Goal: Transaction & Acquisition: Download file/media

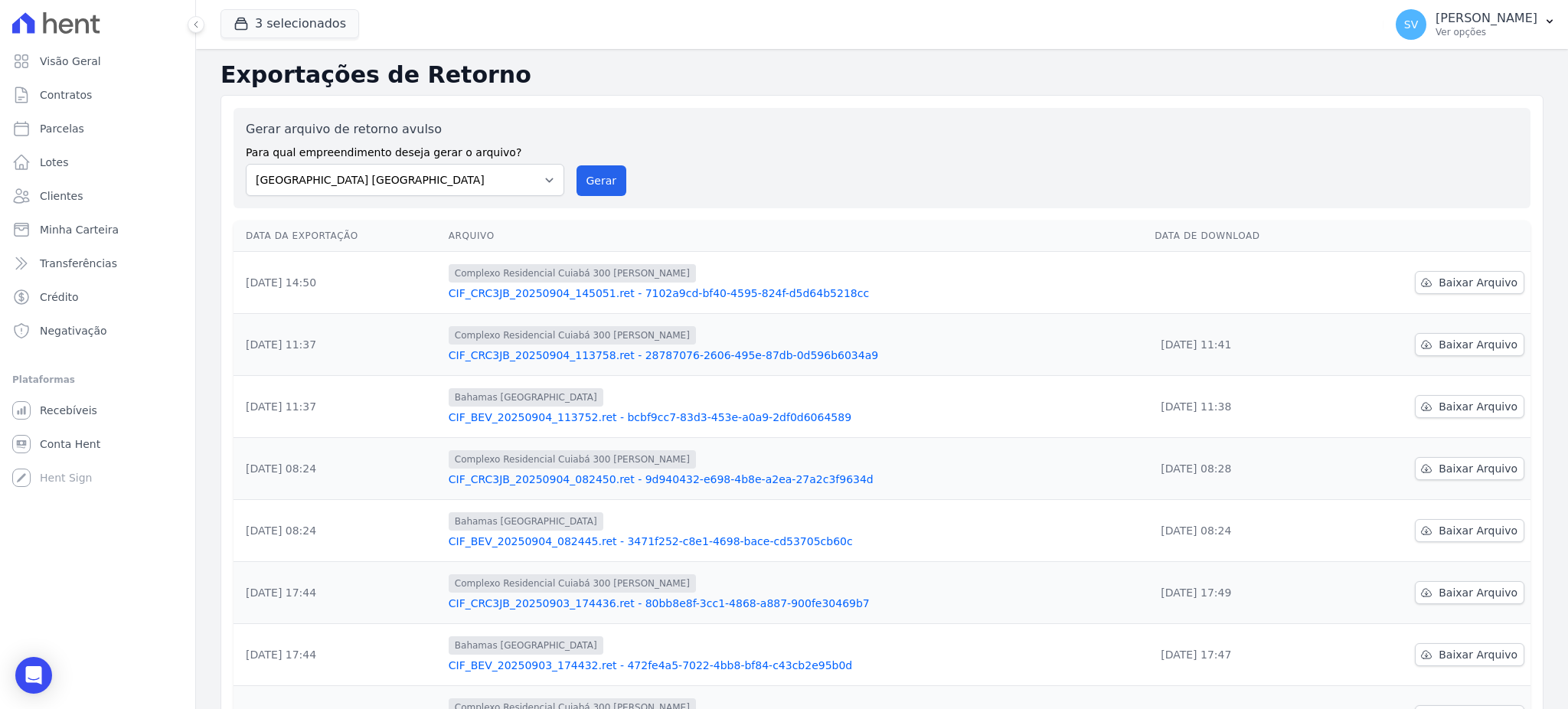
click at [1448, 21] on p "[PERSON_NAME]" at bounding box center [1486, 18] width 102 height 15
click at [1447, 130] on link "Importar remessas" at bounding box center [1469, 134] width 196 height 27
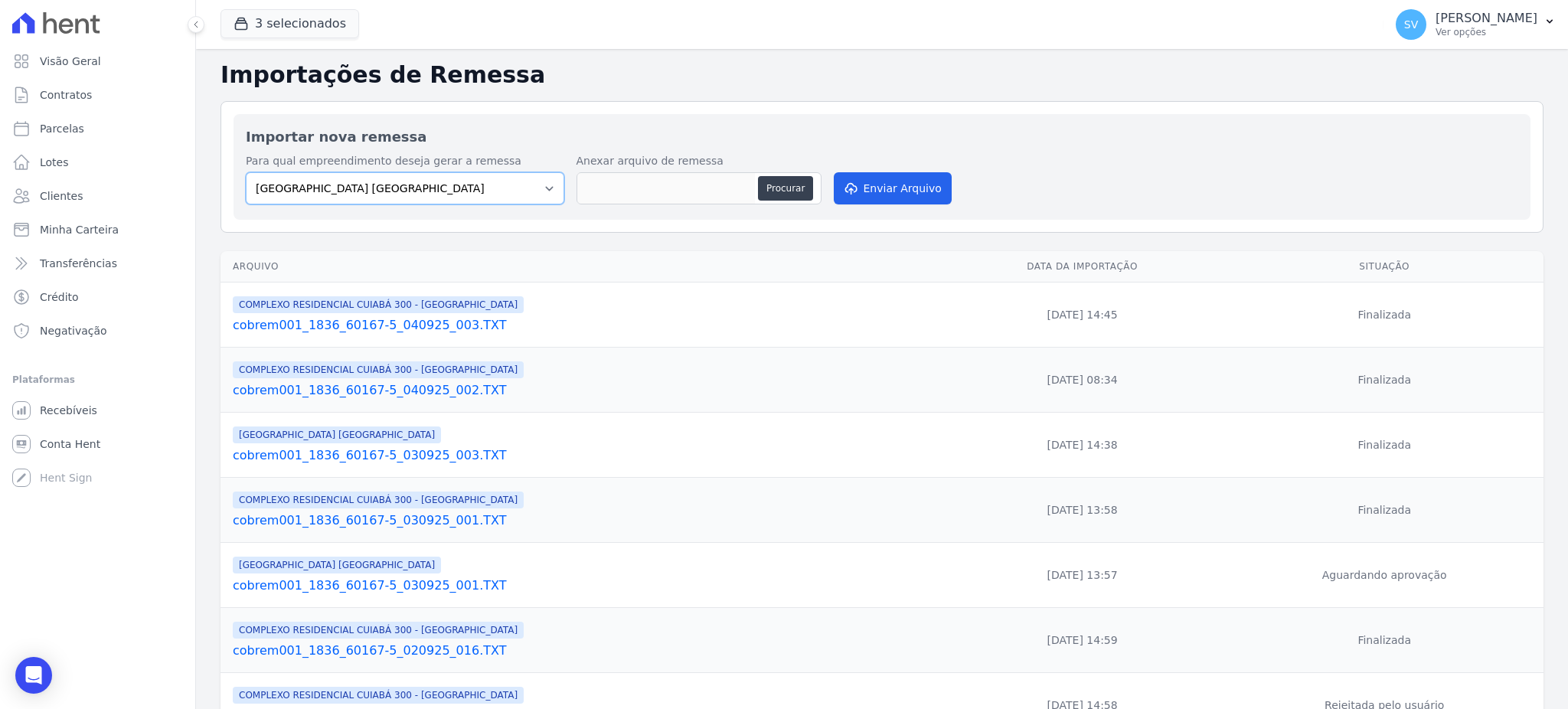
click at [476, 185] on select "[GEOGRAPHIC_DATA] COMPLEXO RESIDENCIAL [GEOGRAPHIC_DATA] 300 - [GEOGRAPHIC_DATA…" at bounding box center [405, 188] width 319 height 32
select select "a999329b-d322-46c5-b2df-9163b092fb9b"
click at [246, 173] on select "[GEOGRAPHIC_DATA] COMPLEXO RESIDENCIAL [GEOGRAPHIC_DATA] 300 - [GEOGRAPHIC_DATA…" at bounding box center [405, 188] width 319 height 32
click at [777, 188] on button "Procurar" at bounding box center [785, 188] width 55 height 25
type input "cobrem001_1836_60167-5_040925_004.TXT"
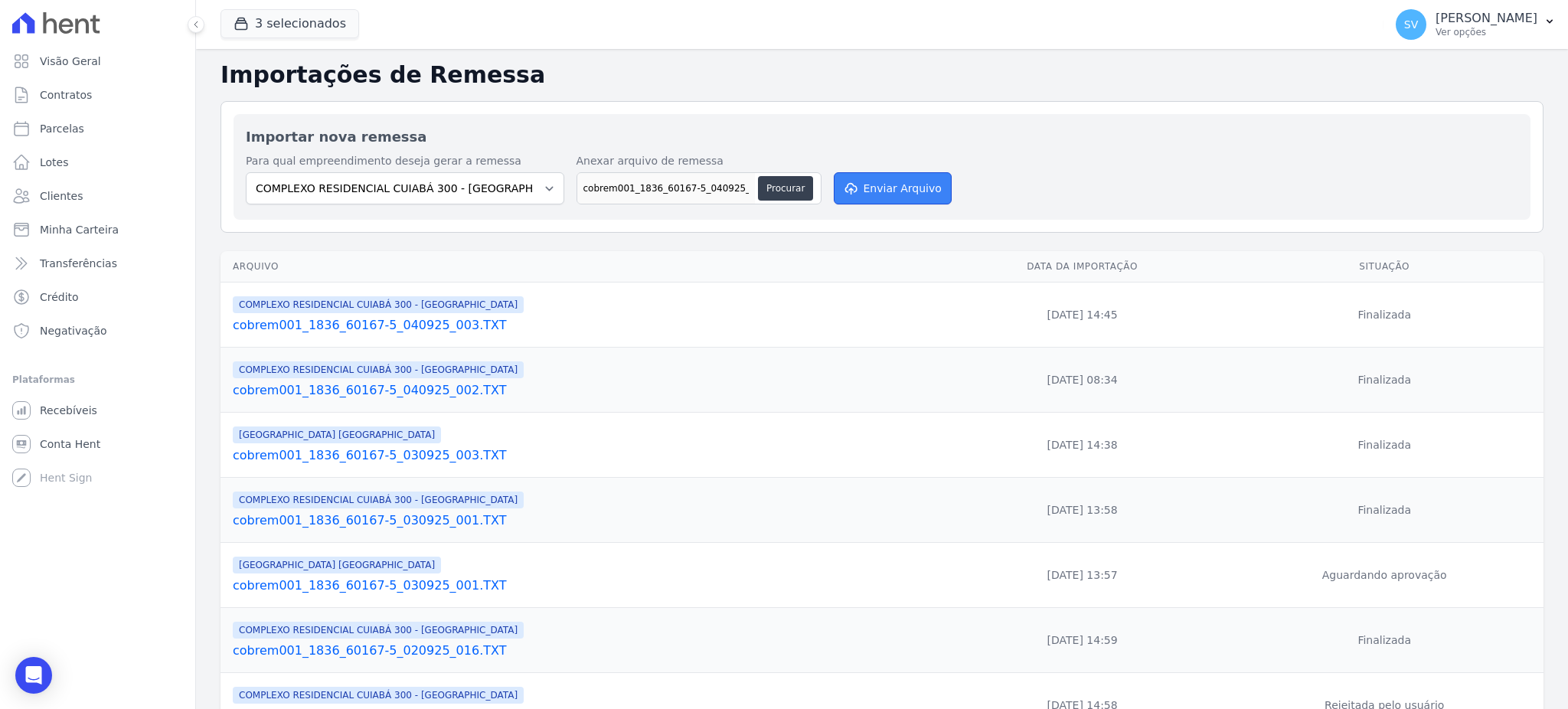
click at [912, 197] on button "Enviar Arquivo" at bounding box center [893, 188] width 118 height 32
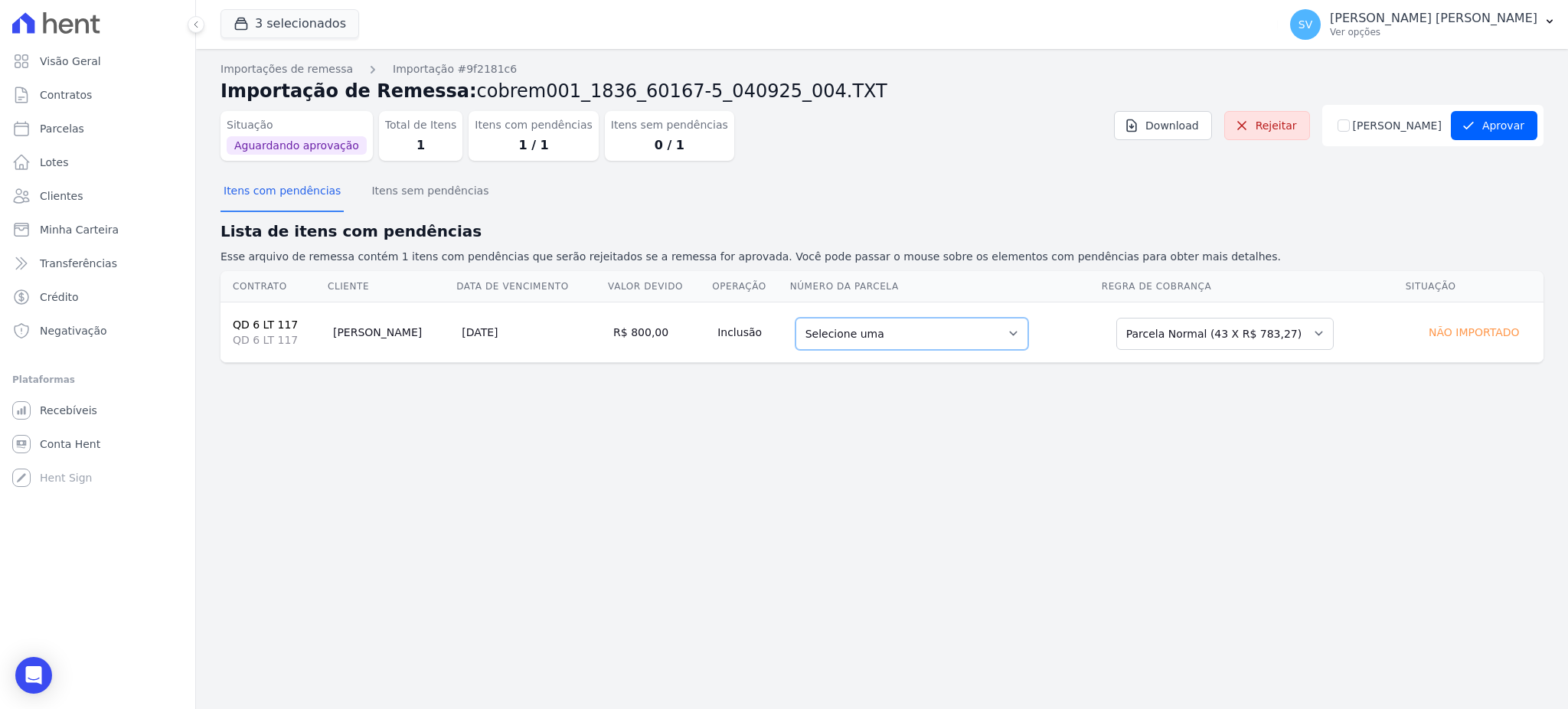
drag, startPoint x: 0, startPoint y: 0, endPoint x: 951, endPoint y: 332, distance: 1007.3
click at [951, 330] on select "Selecione uma 9 - 20/11/2025 - R$ 783,27 - Agendado 10 - 20/12/2025 - R$ 783,27…" at bounding box center [912, 334] width 232 height 32
drag, startPoint x: 852, startPoint y: 482, endPoint x: 569, endPoint y: 369, distance: 304.7
click at [851, 481] on div "Importações de remessa Importação #9f2181c6 Importação de Remessa: cobrem001_18…" at bounding box center [881, 379] width 1371 height 660
click at [51, 129] on span "Parcelas" at bounding box center [62, 129] width 45 height 15
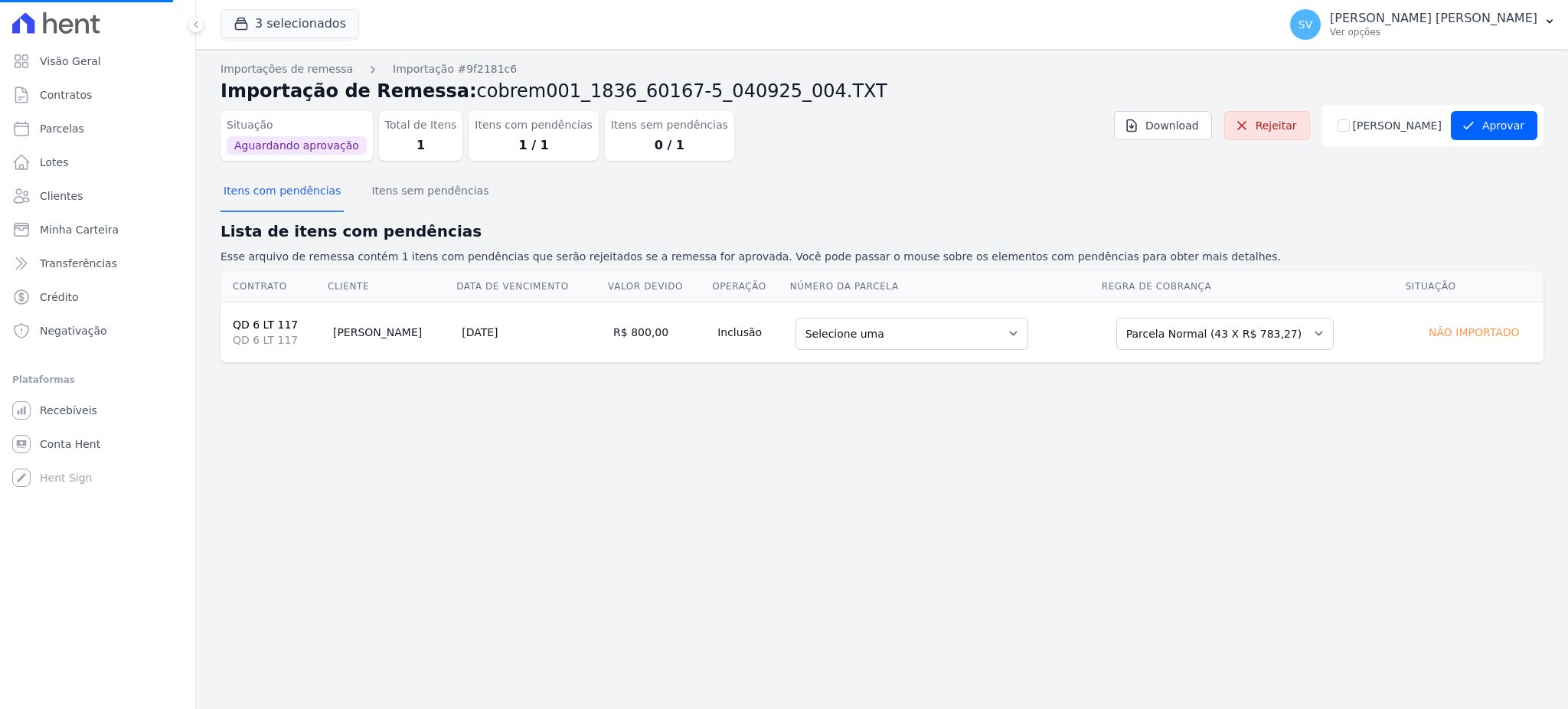
select select
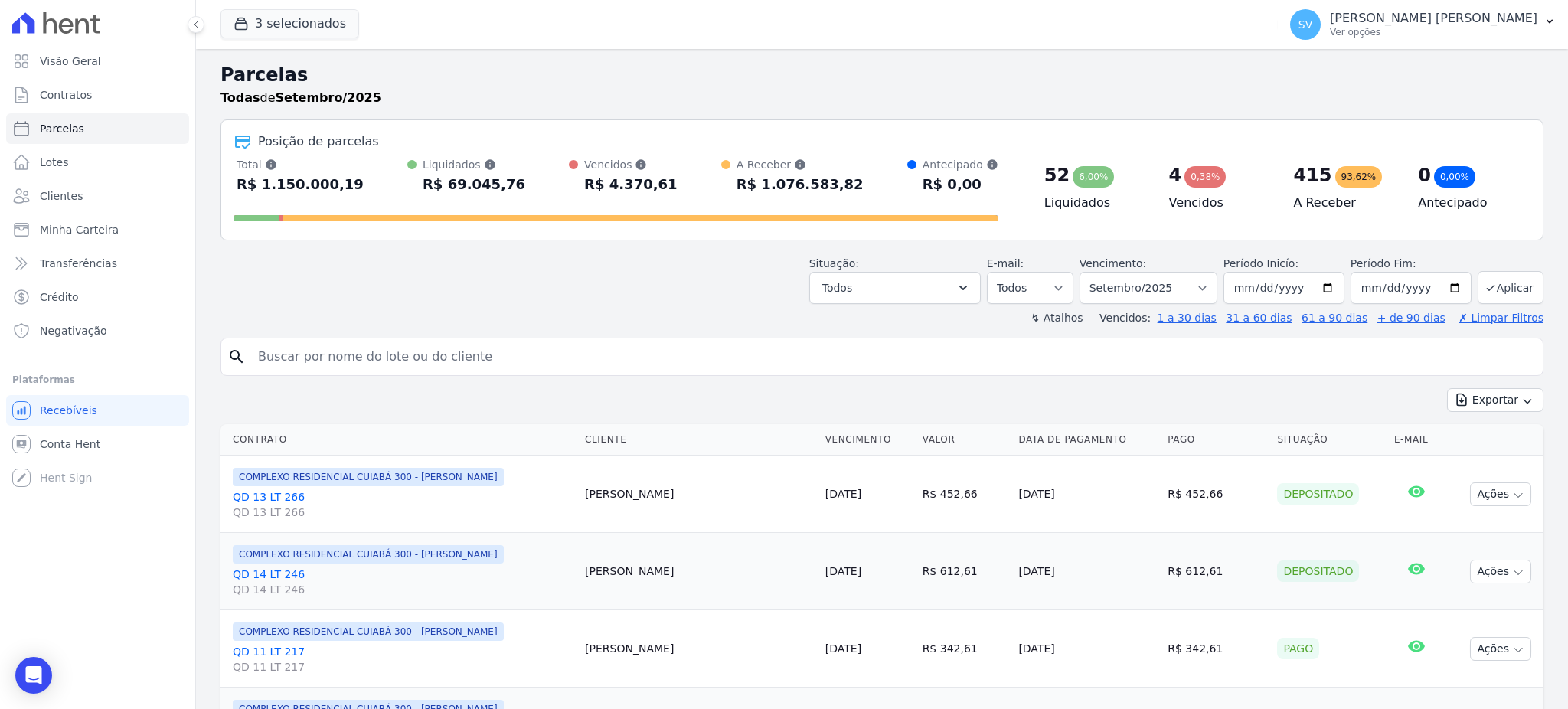
click at [377, 353] on input "search" at bounding box center [893, 357] width 1288 height 31
paste input "Segue boleto atualizado com o vencimento para 04/09/2025 no valor de R$ 790,35,…"
type input "Segue boleto atualizado com o vencimento para 04/09/2025 no valor de R$ 790,35,…"
click at [480, 352] on input "search" at bounding box center [893, 357] width 1288 height 31
type input "[PERSON_NAME]"
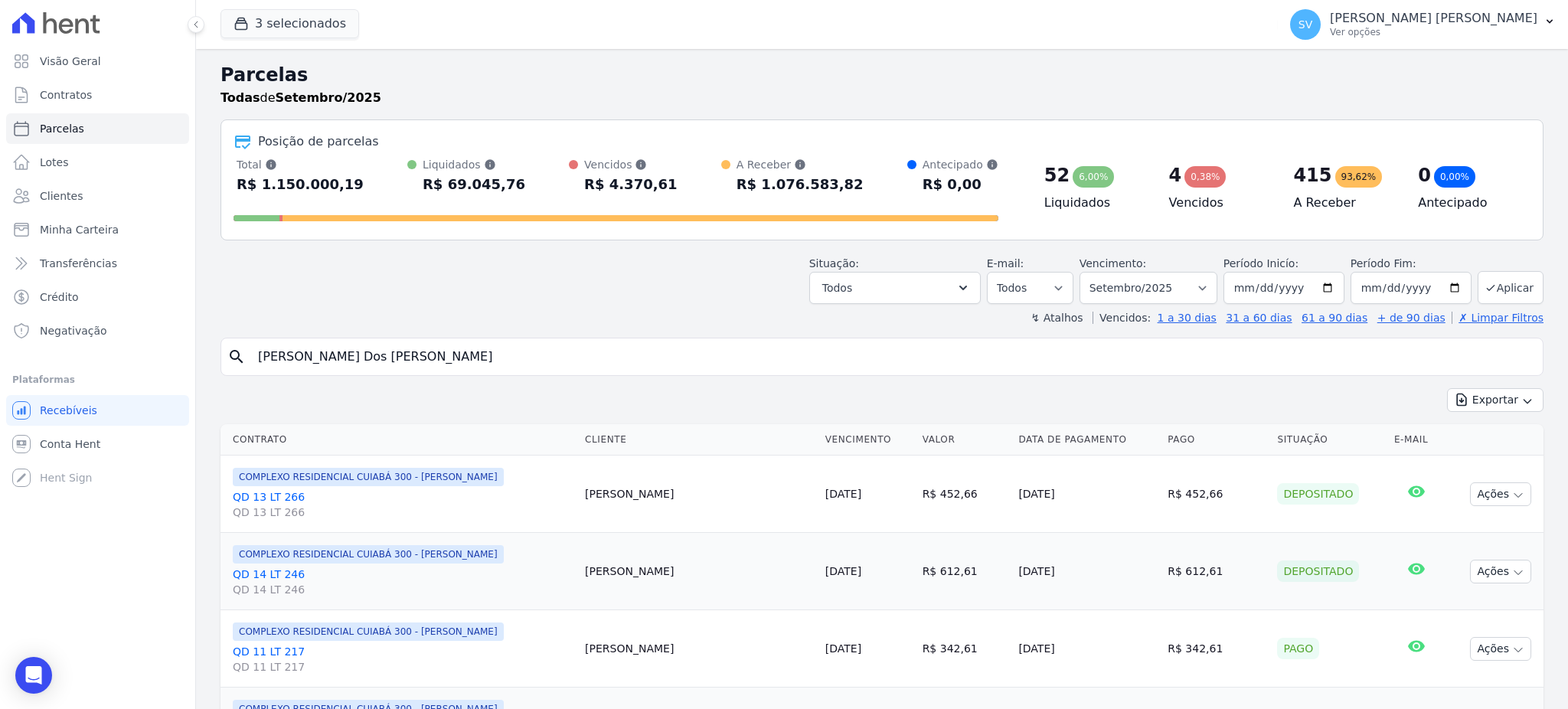
select select
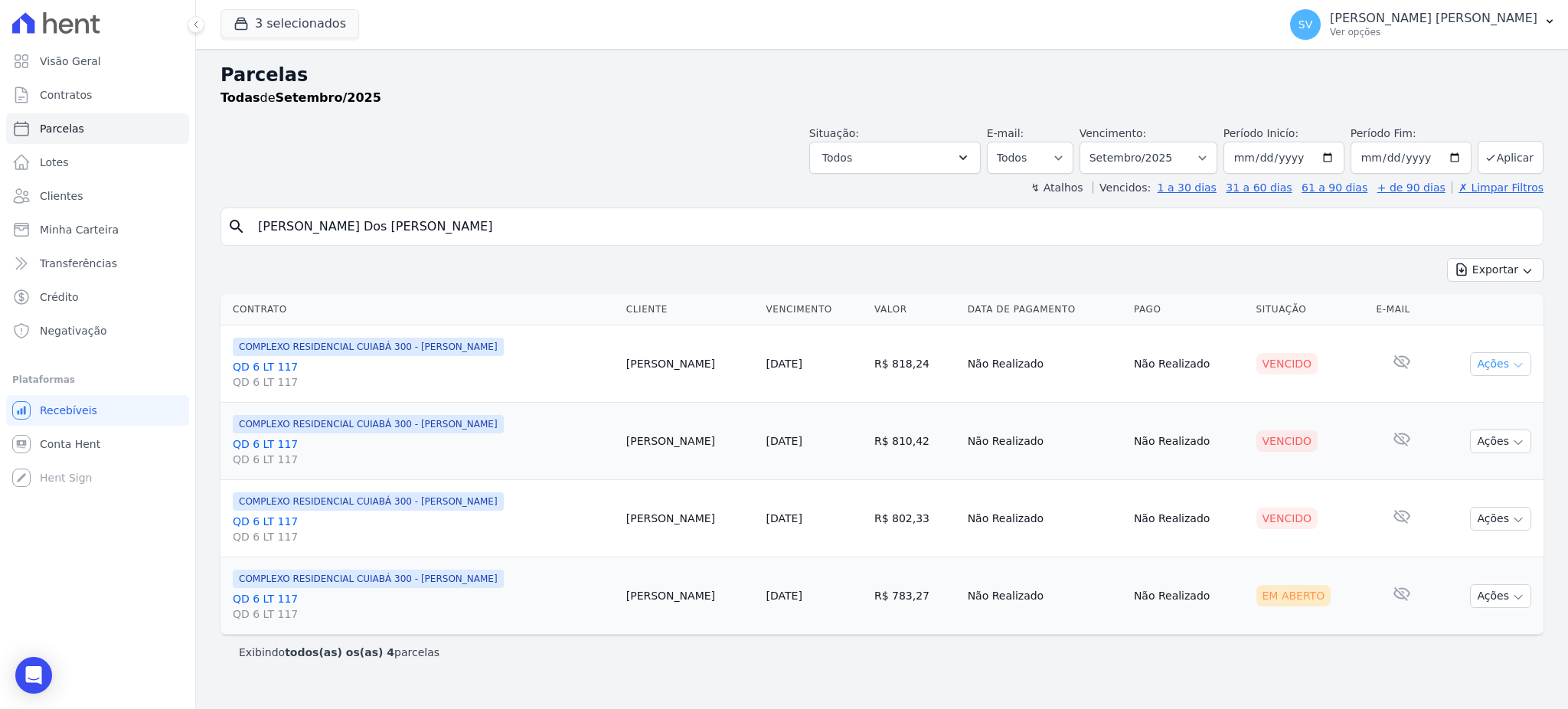
click at [1519, 359] on icon "button" at bounding box center [1517, 365] width 12 height 12
click at [275, 361] on link "QD 6 LT 117 QD 6 LT 117" at bounding box center [422, 374] width 381 height 31
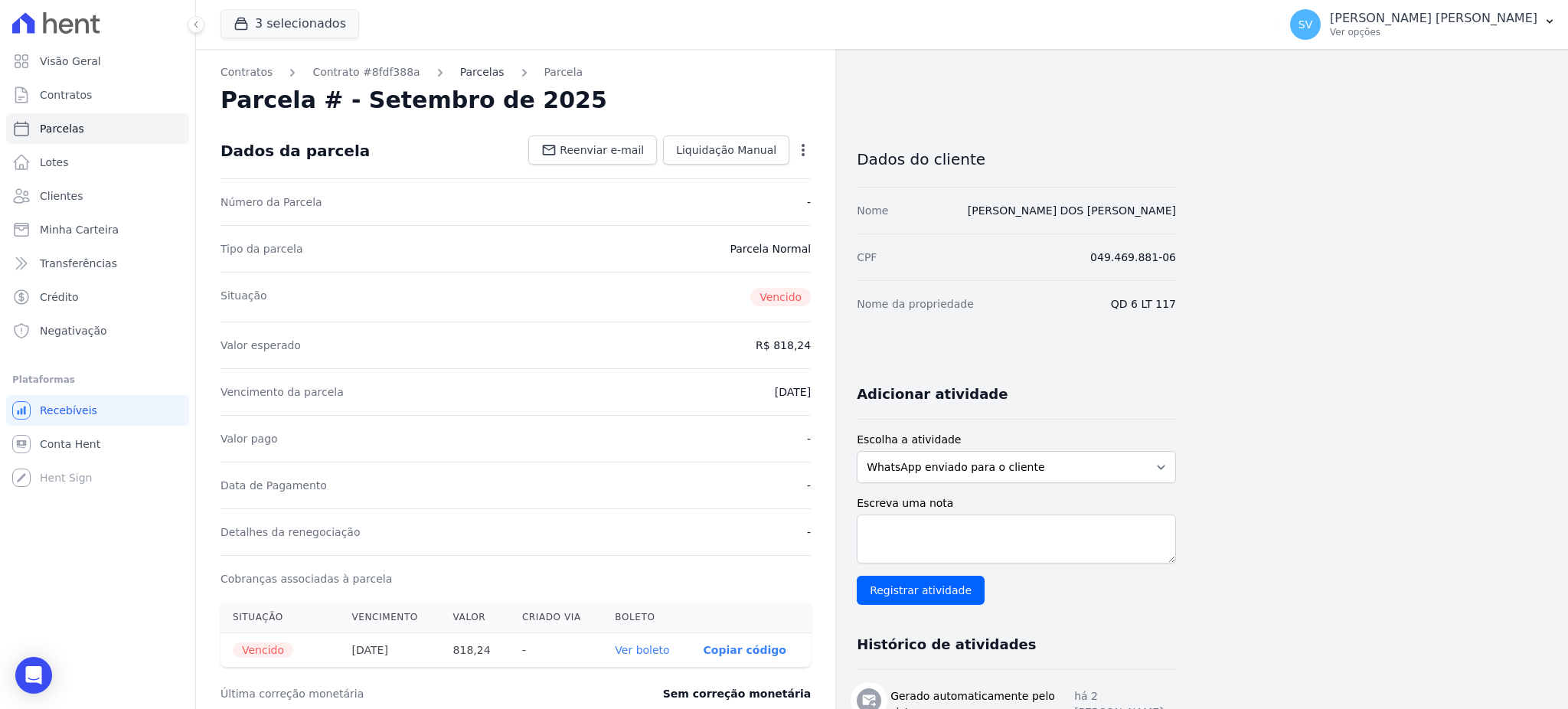
click at [460, 66] on link "Parcelas" at bounding box center [483, 72] width 45 height 16
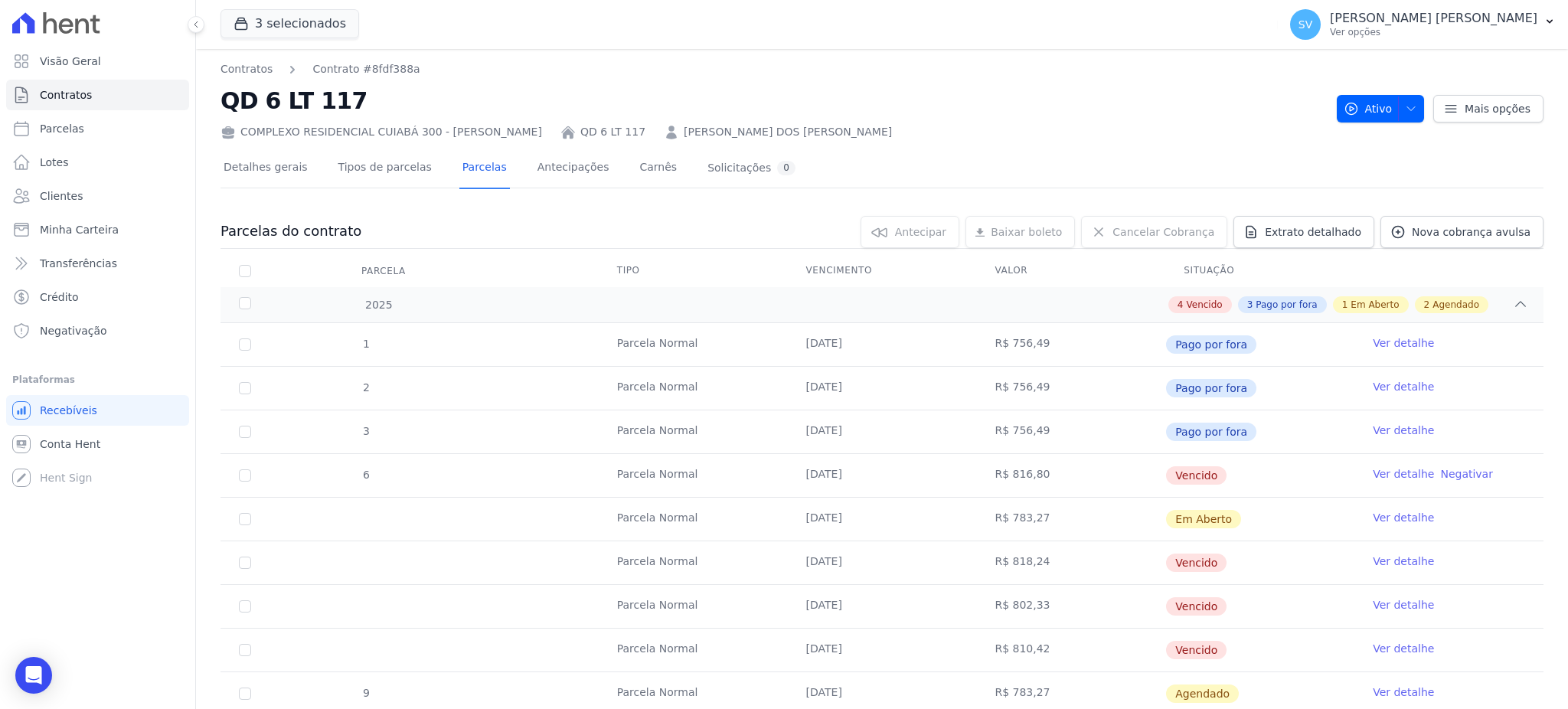
click at [1385, 474] on link "Ver detalhe" at bounding box center [1403, 474] width 61 height 15
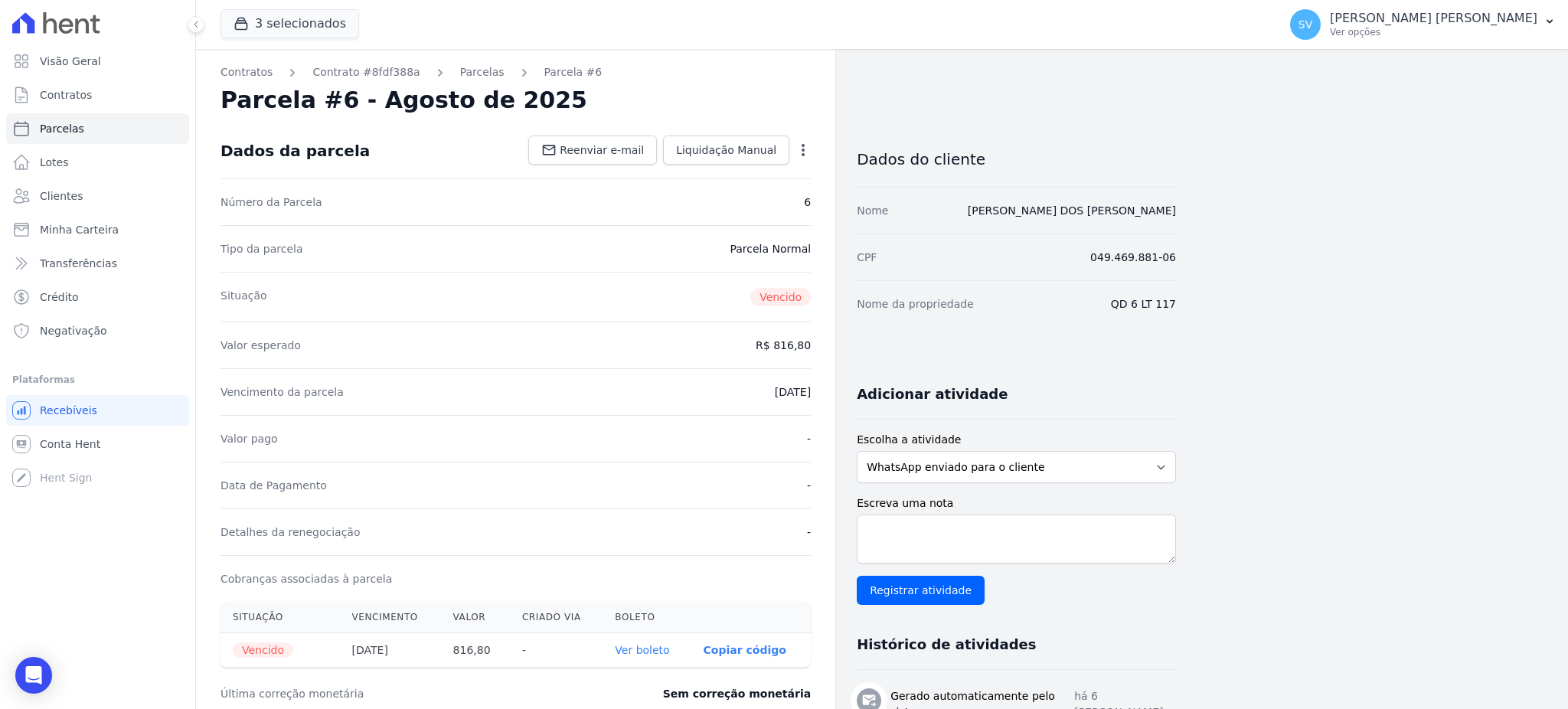
click at [804, 154] on icon "button" at bounding box center [803, 150] width 15 height 15
click at [768, 200] on link "Cancelar Cobrança" at bounding box center [737, 198] width 134 height 27
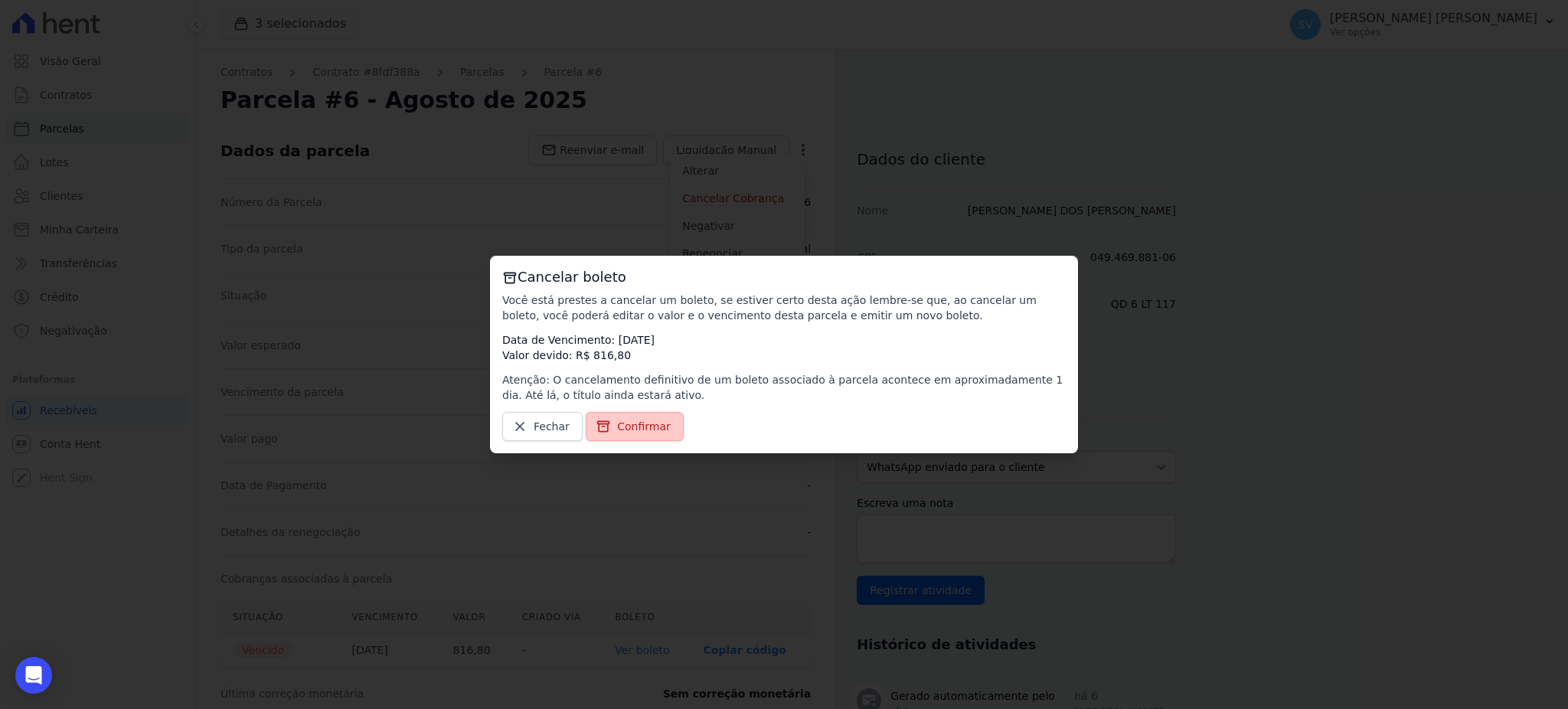
click at [635, 437] on link "Confirmar" at bounding box center [635, 426] width 98 height 29
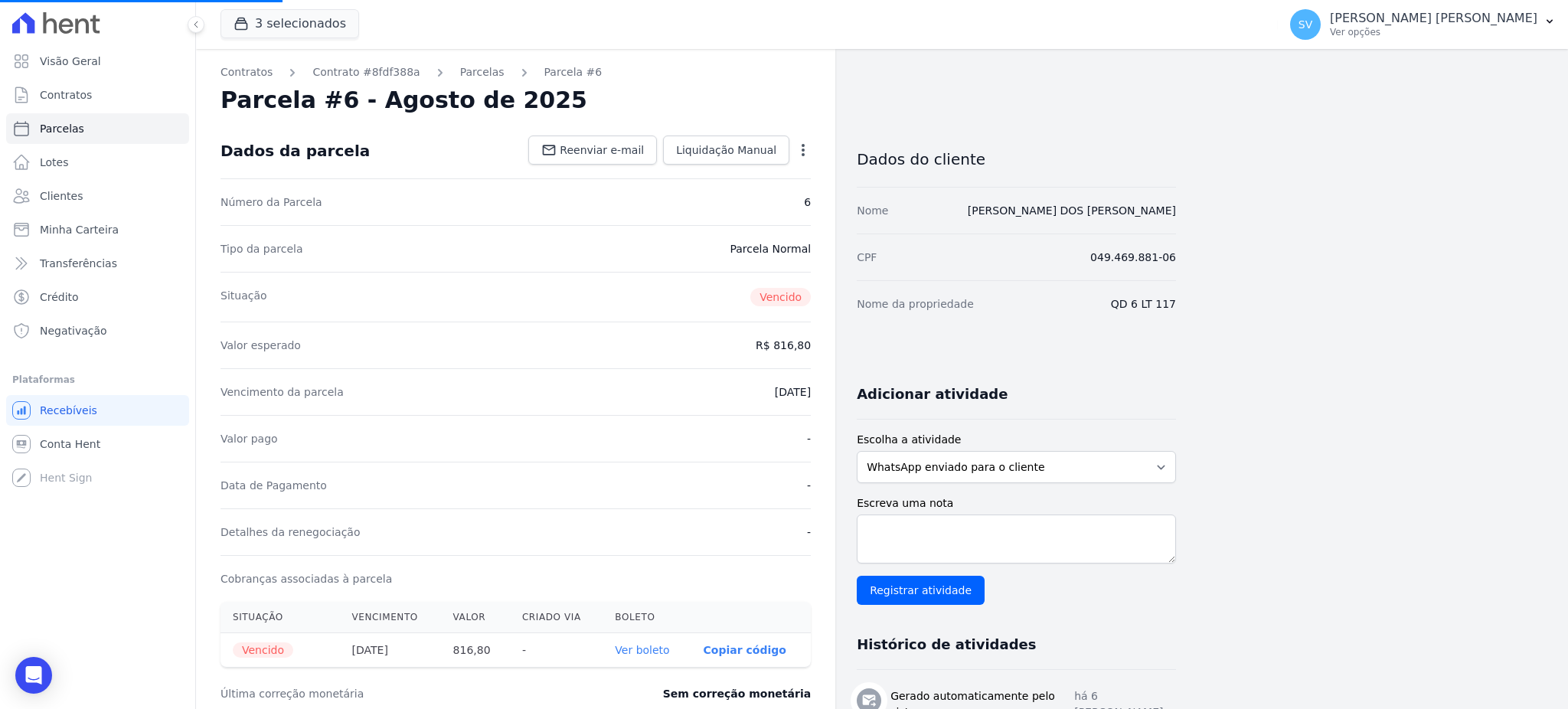
click at [470, 253] on div "Tipo da parcela Parcela Normal" at bounding box center [515, 248] width 590 height 46
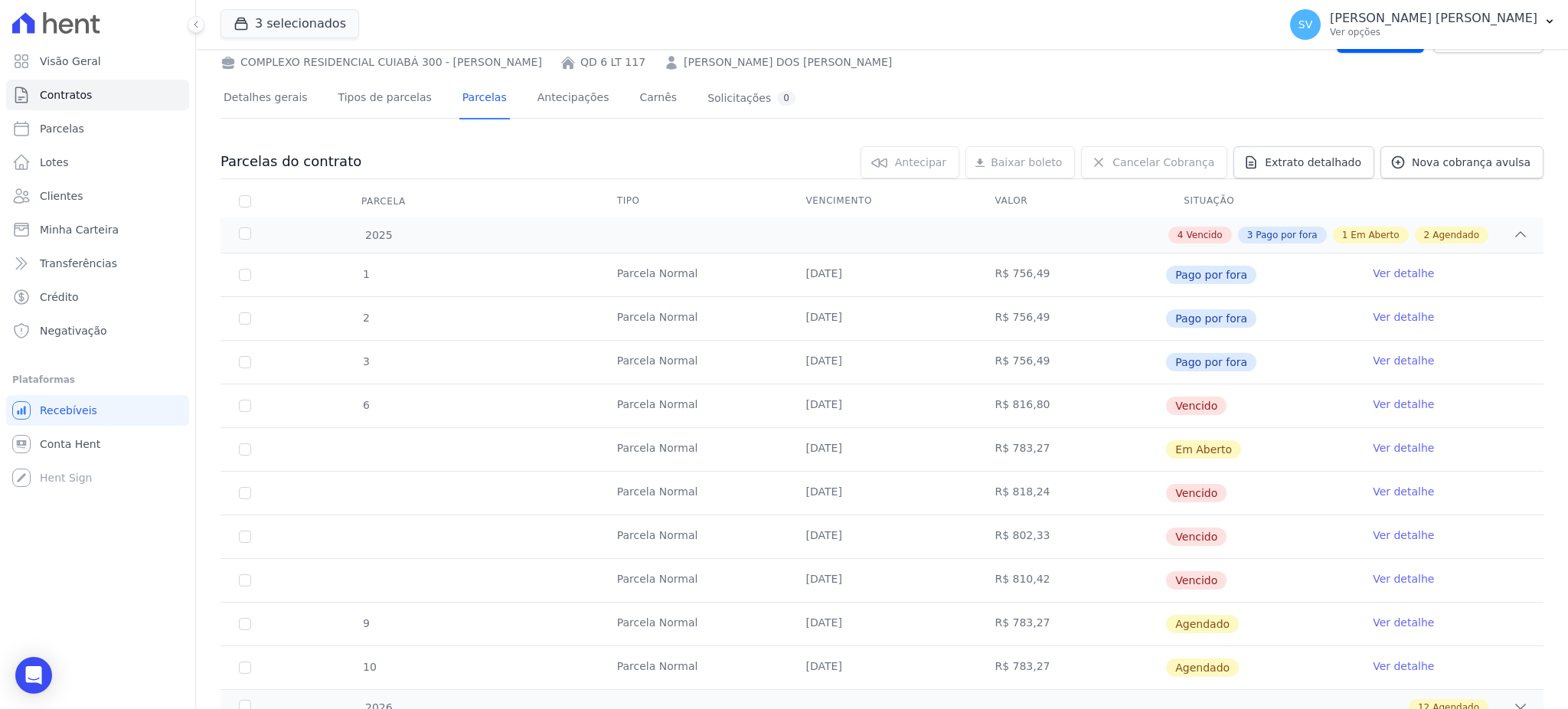
scroll to position [102, 0]
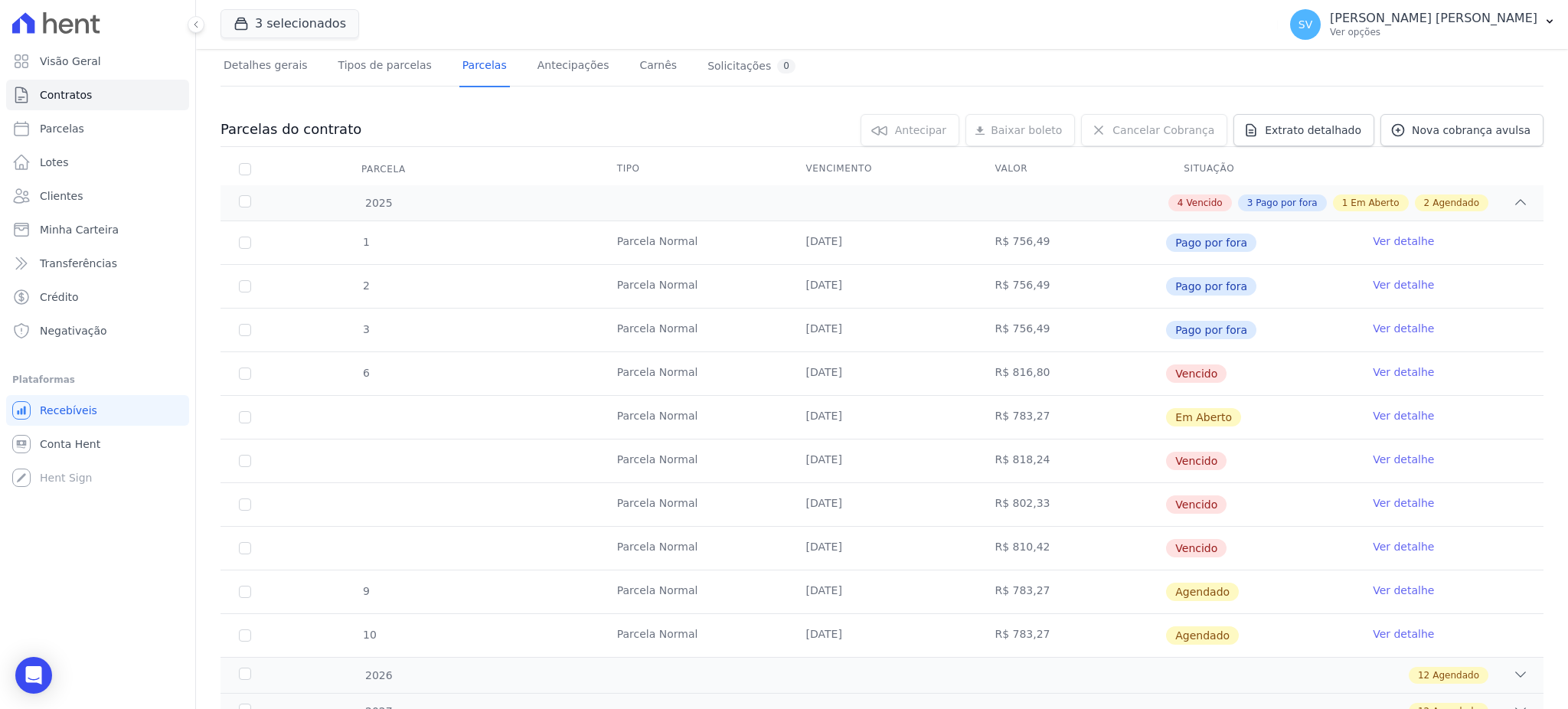
click at [1390, 457] on link "Ver detalhe" at bounding box center [1403, 459] width 61 height 15
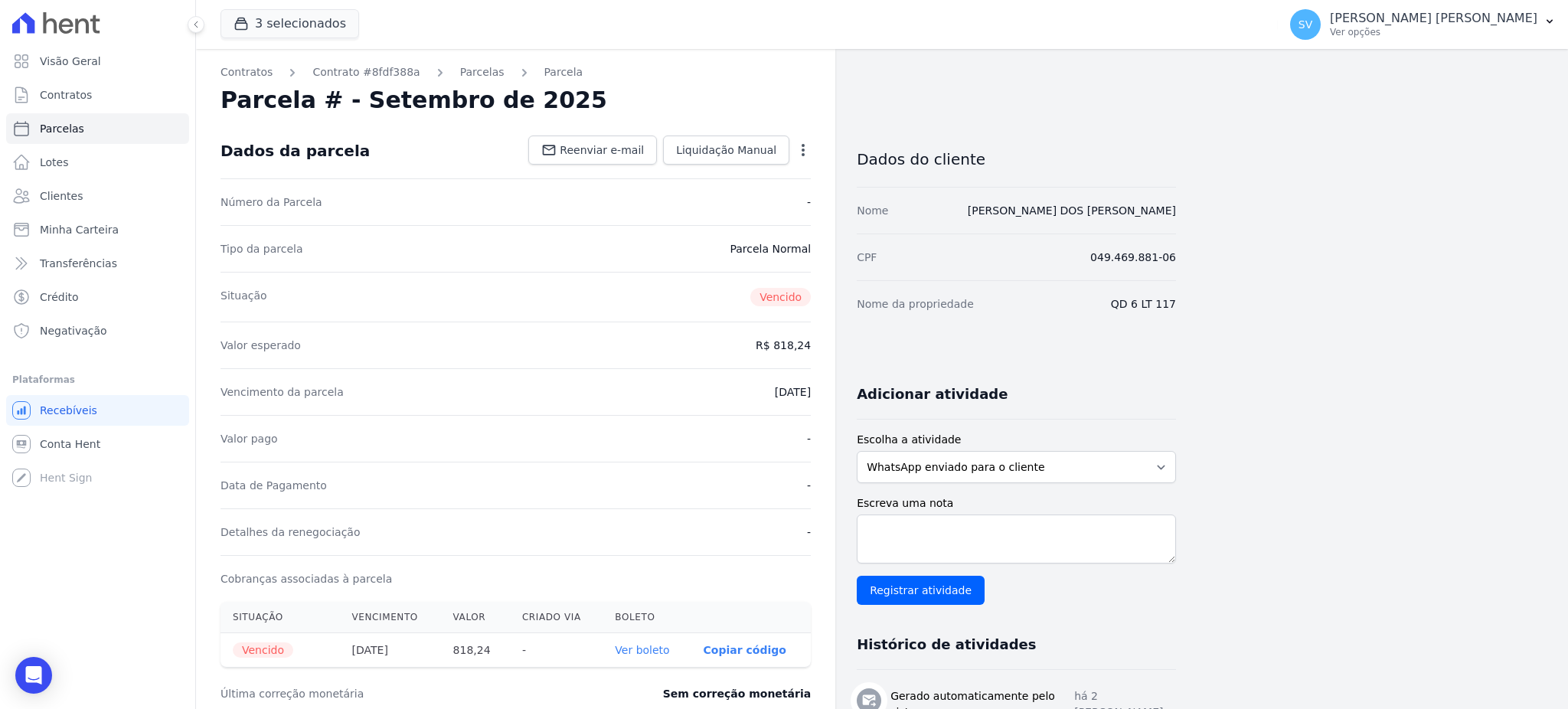
click at [806, 149] on icon "button" at bounding box center [803, 150] width 15 height 15
click at [780, 202] on link "Cancelar Cobrança" at bounding box center [737, 198] width 134 height 27
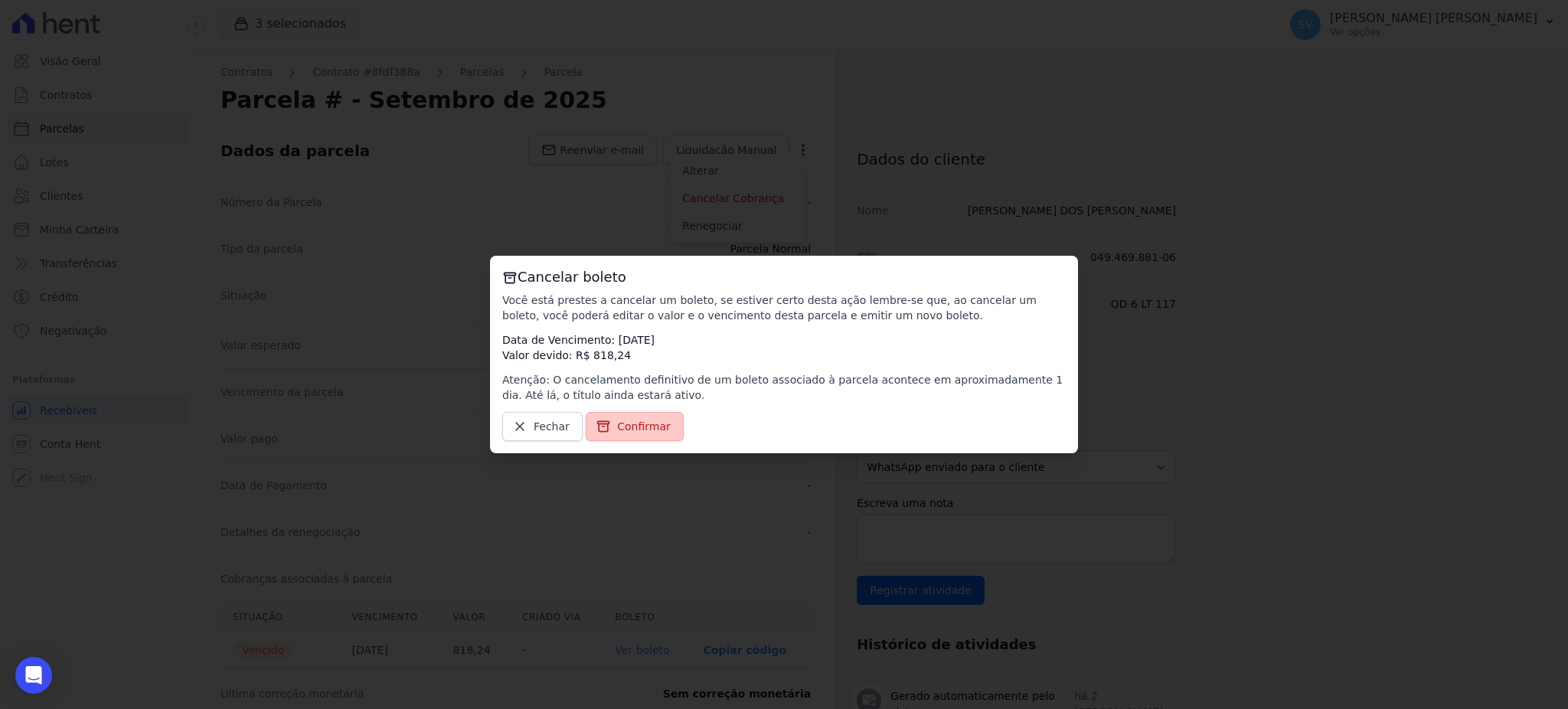
click at [637, 428] on span "Confirmar" at bounding box center [644, 427] width 54 height 15
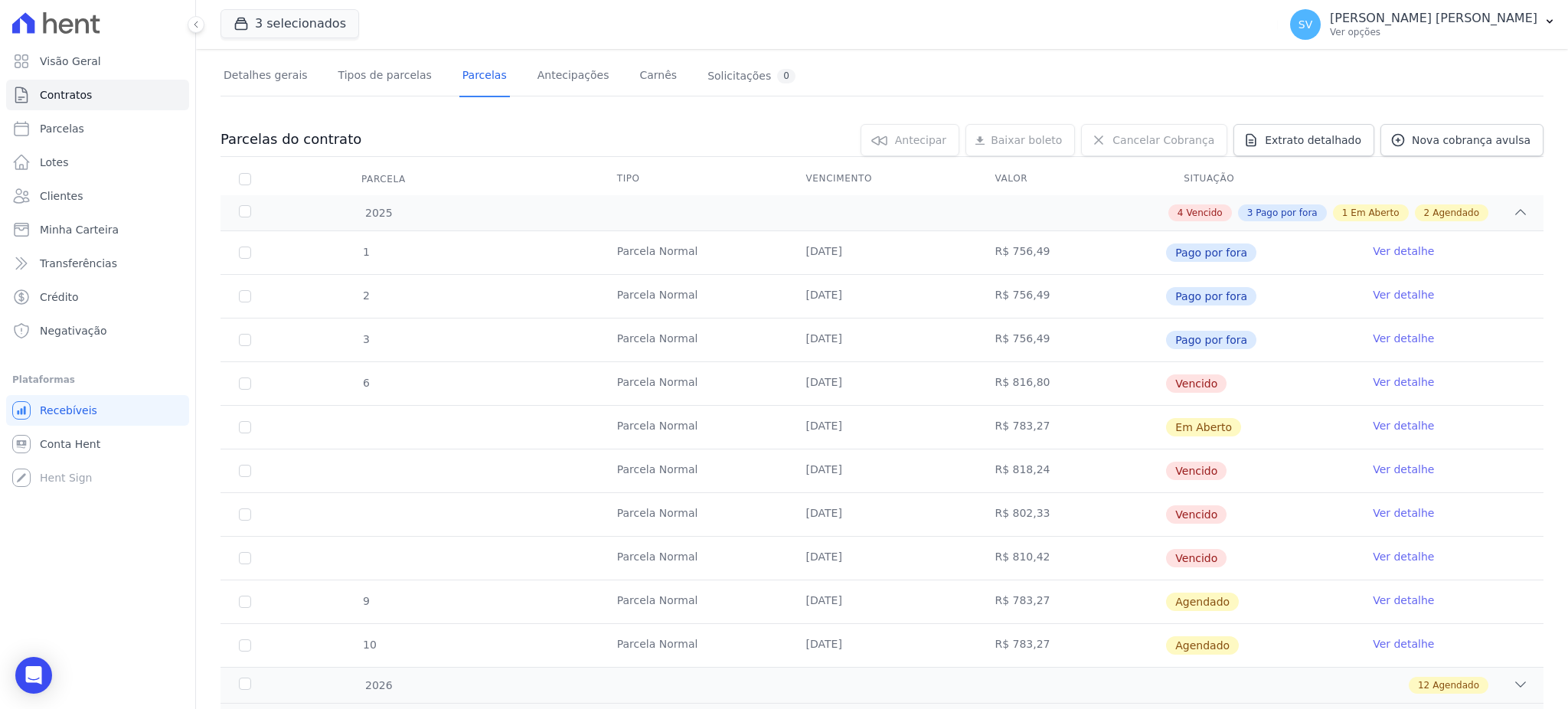
scroll to position [203, 0]
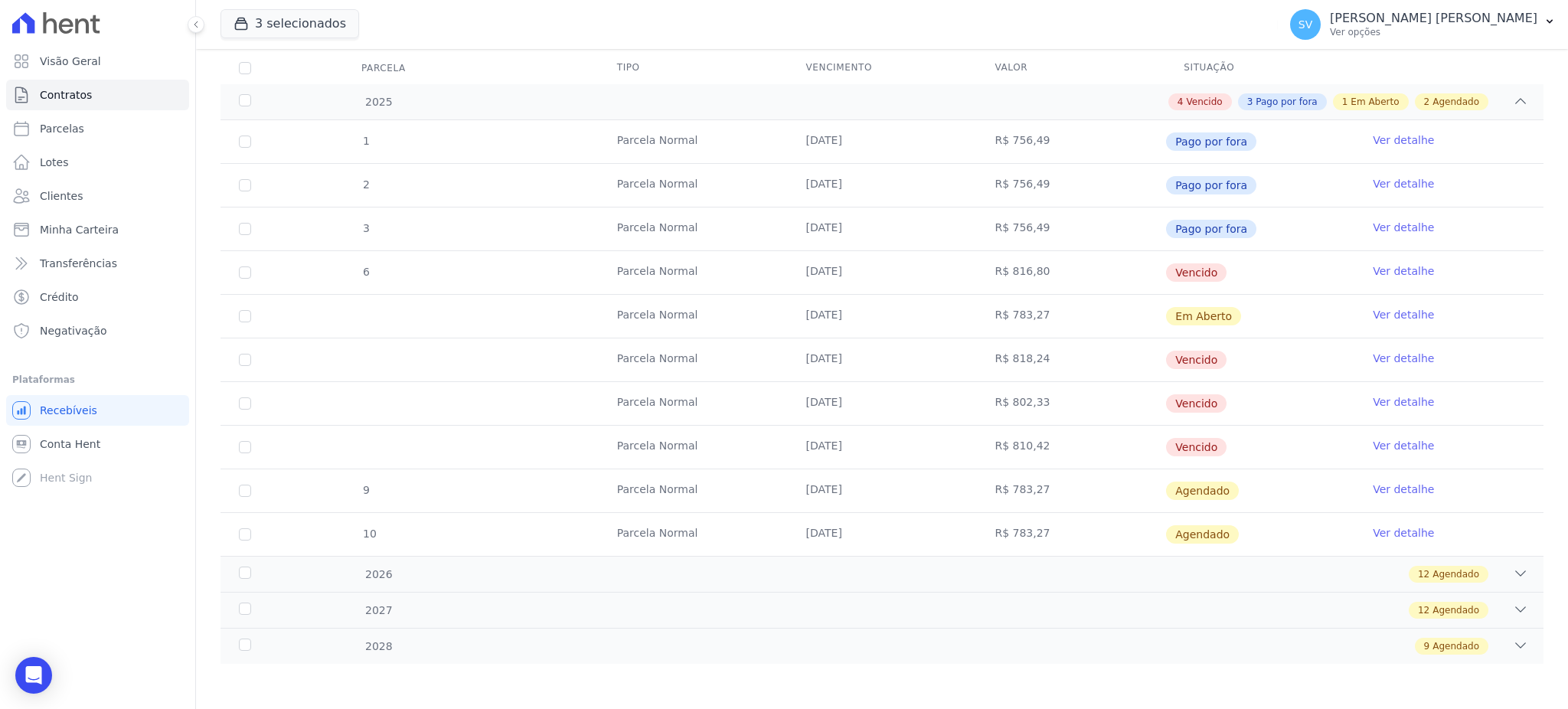
click at [1384, 401] on link "Ver detalhe" at bounding box center [1403, 402] width 61 height 15
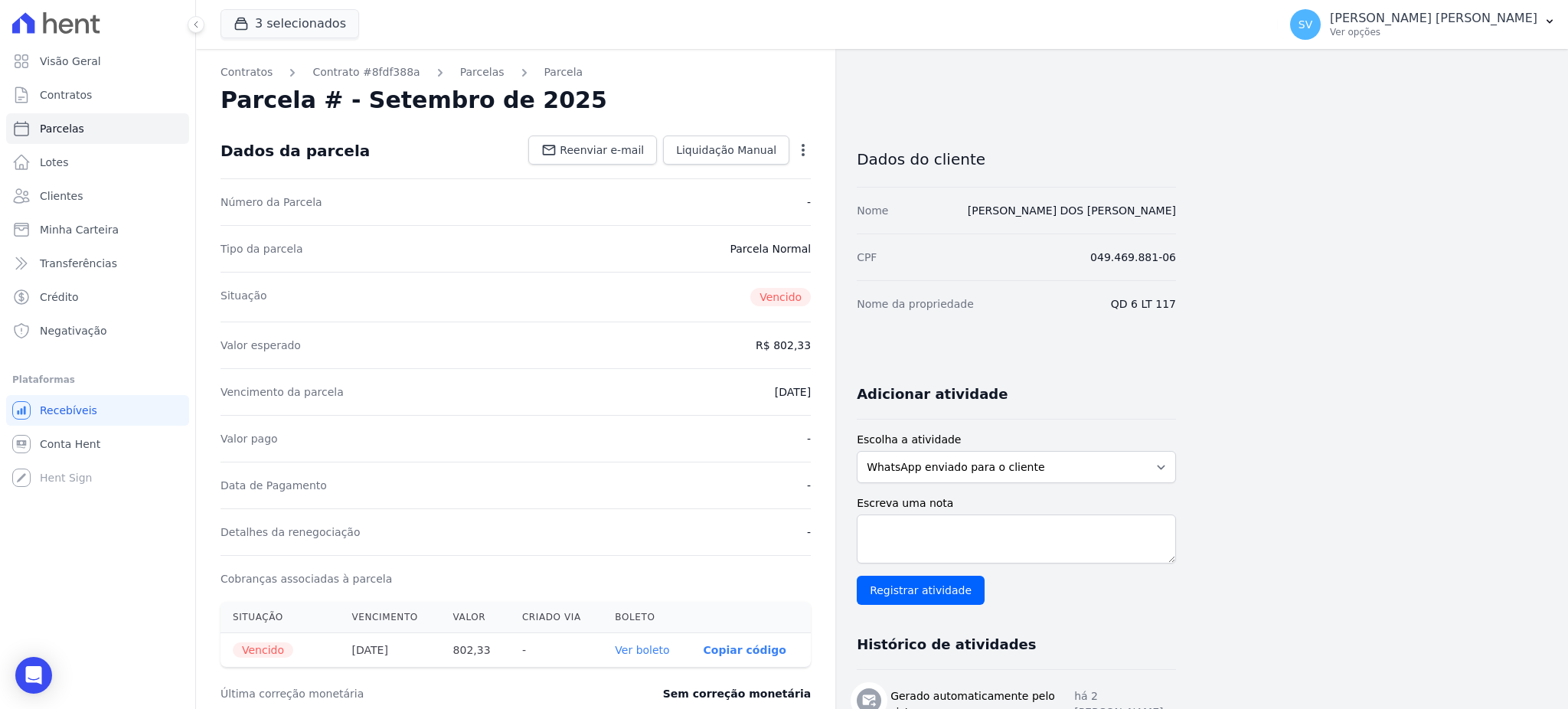
click at [802, 152] on icon "button" at bounding box center [803, 150] width 15 height 15
click at [738, 193] on link "Cancelar Cobrança" at bounding box center [737, 198] width 134 height 27
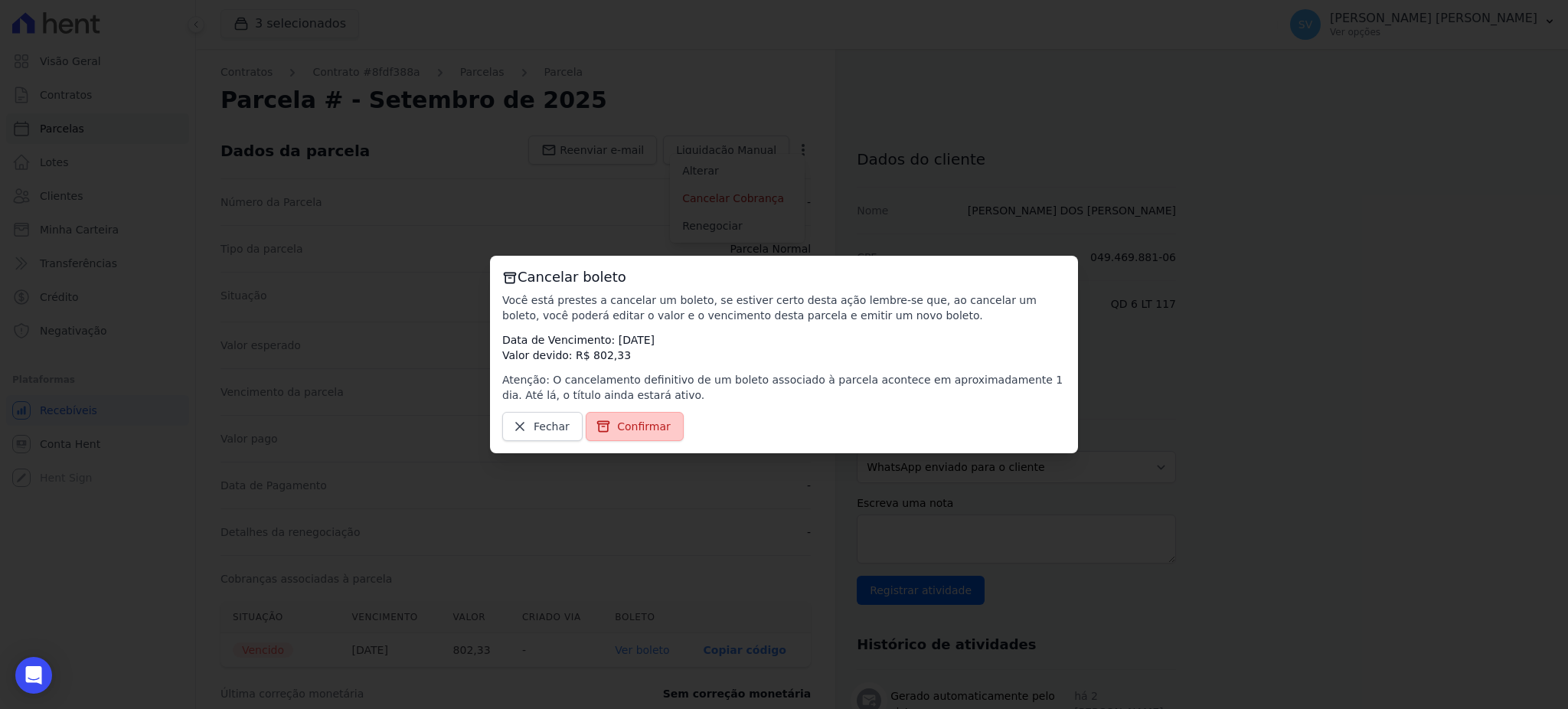
click at [633, 433] on span "Confirmar" at bounding box center [644, 427] width 54 height 15
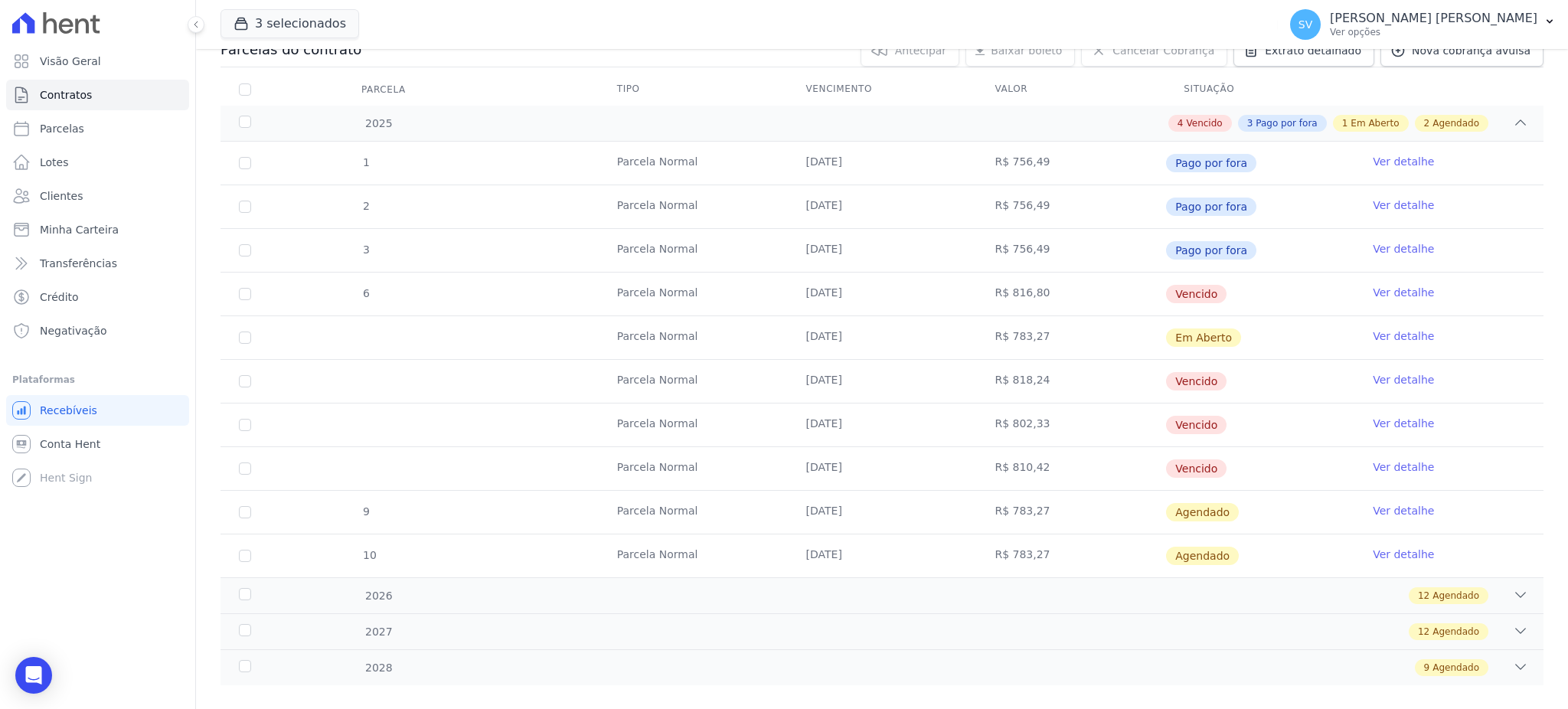
scroll to position [203, 0]
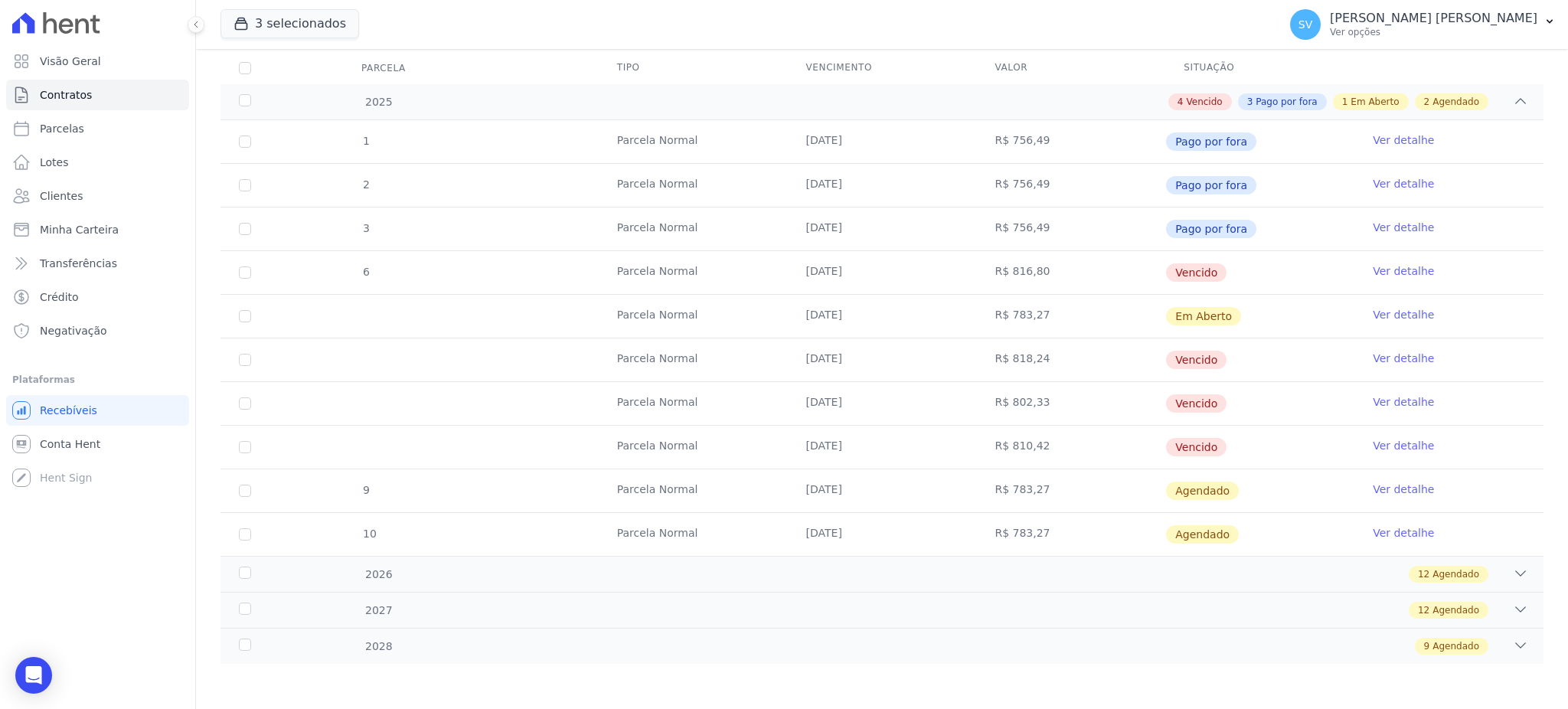
click at [1407, 447] on link "Ver detalhe" at bounding box center [1403, 446] width 61 height 15
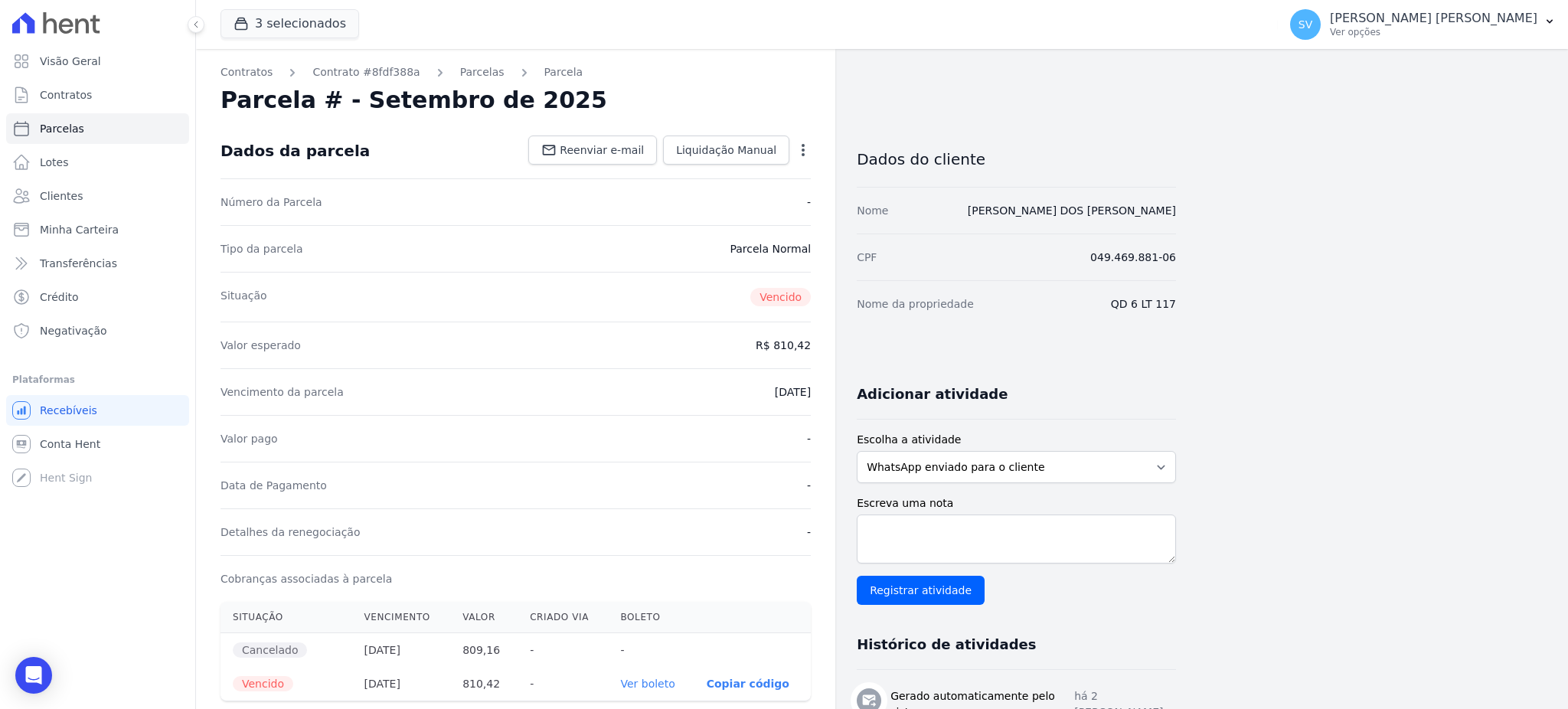
click at [806, 147] on icon "button" at bounding box center [803, 150] width 15 height 15
click at [748, 196] on link "Cancelar Cobrança" at bounding box center [737, 198] width 134 height 27
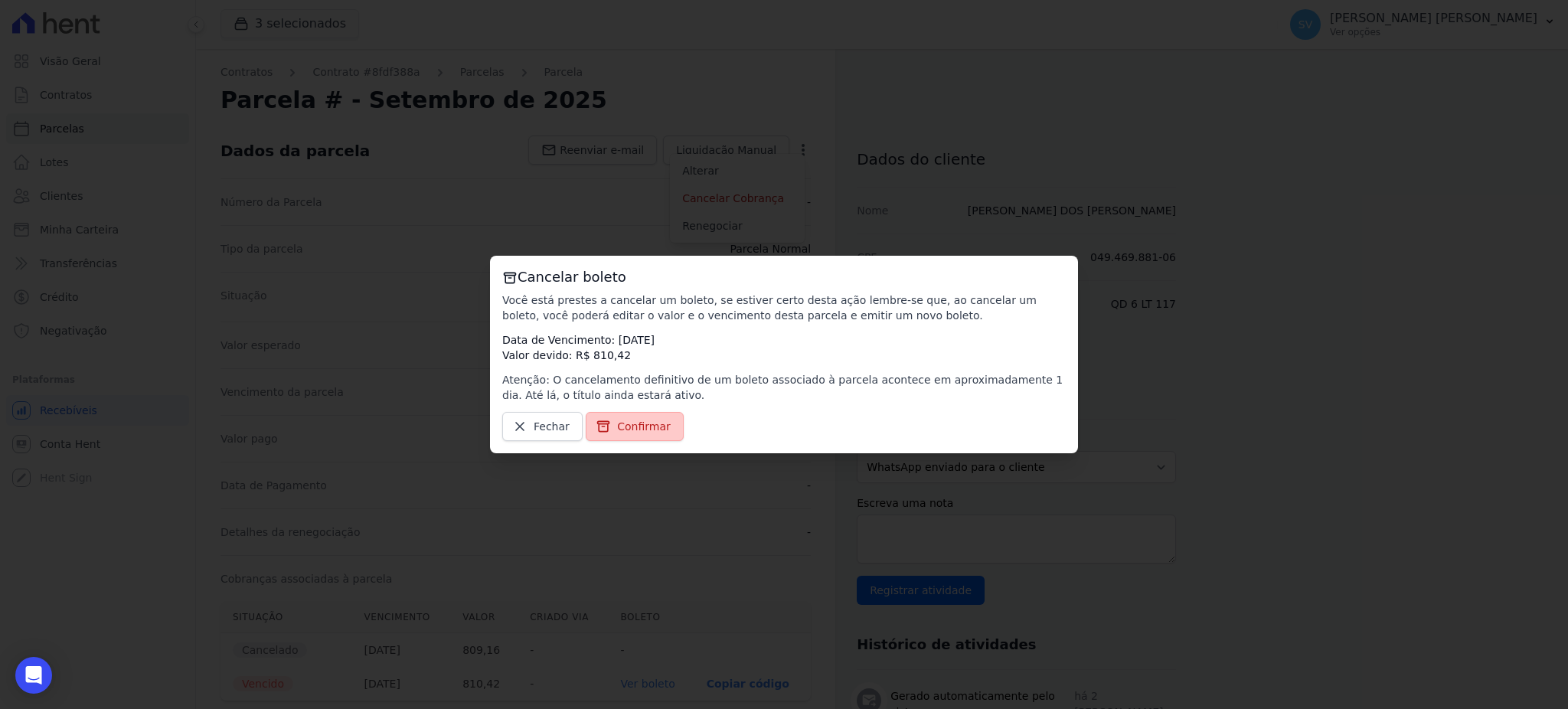
click at [643, 430] on span "Confirmar" at bounding box center [644, 427] width 54 height 15
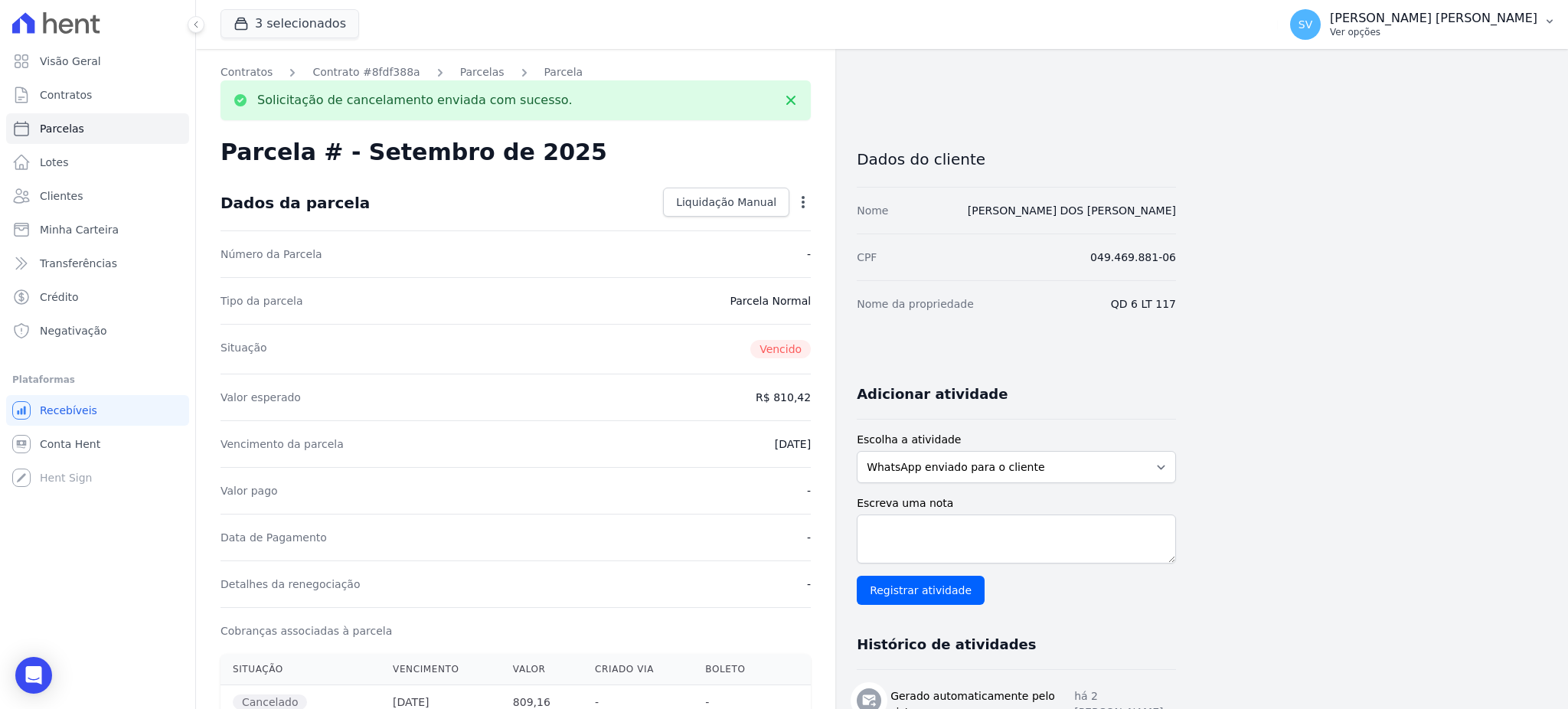
click at [1390, 15] on p "[PERSON_NAME]" at bounding box center [1434, 18] width 207 height 15
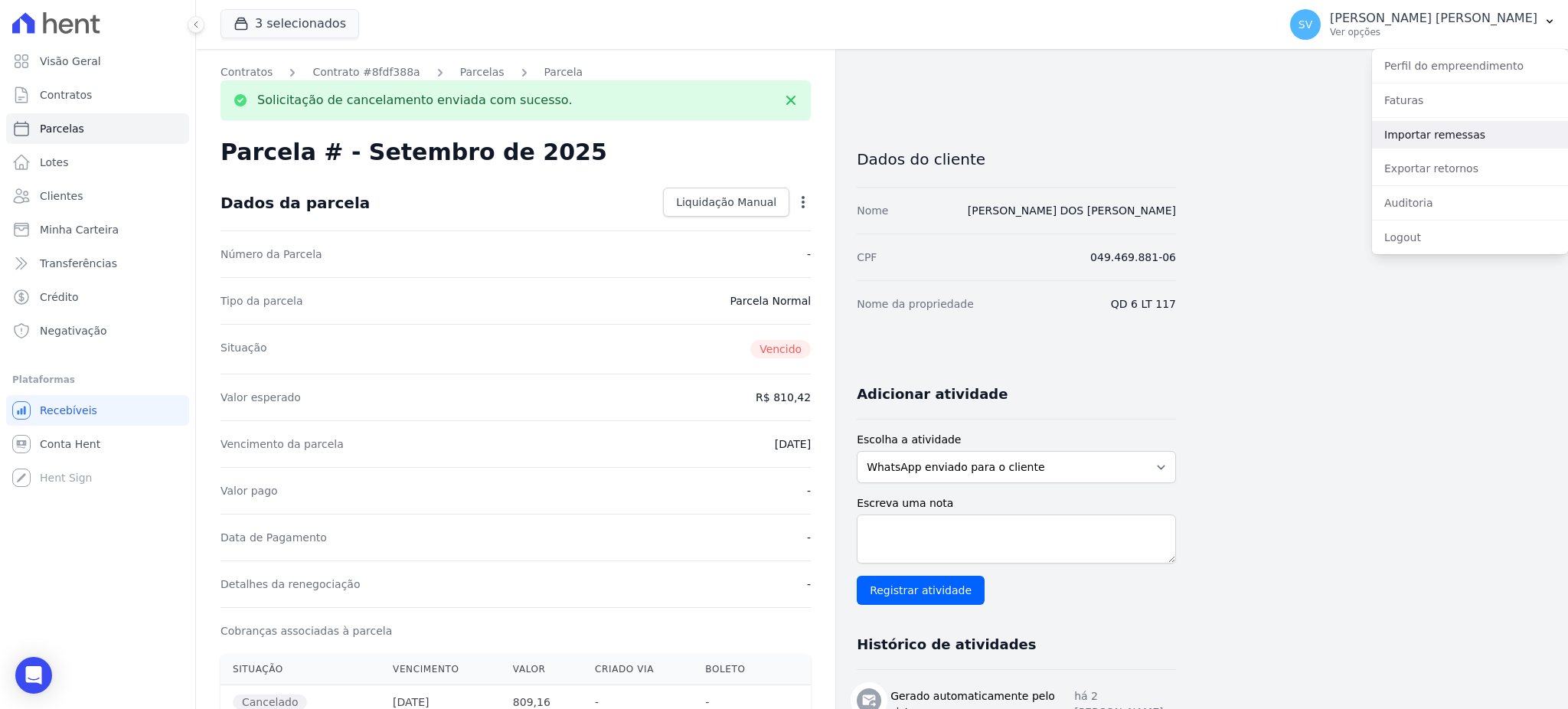
click at [1417, 132] on link "Importar remessas" at bounding box center [1469, 134] width 196 height 27
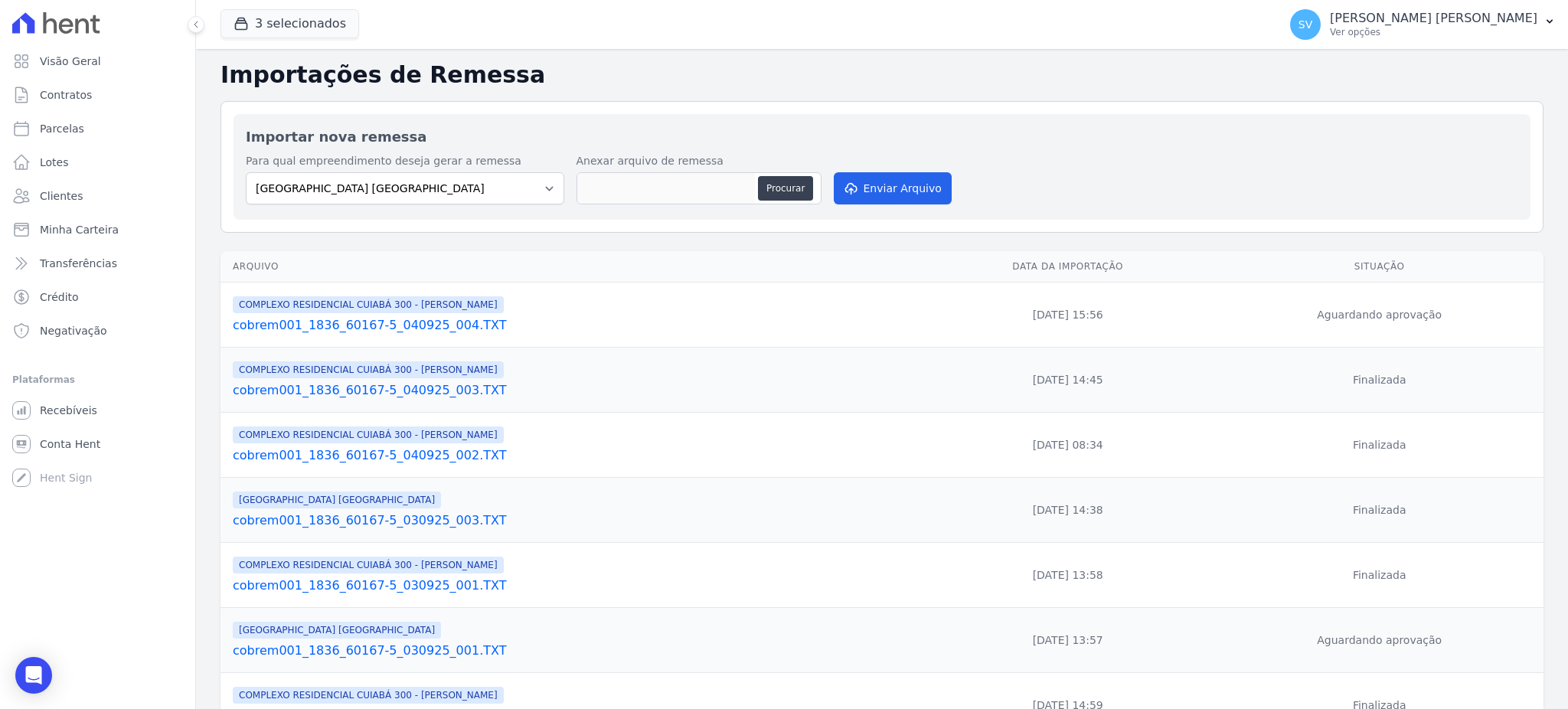
click at [422, 325] on link "cobrem001_1836_60167-5_040925_004.TXT" at bounding box center [572, 325] width 681 height 18
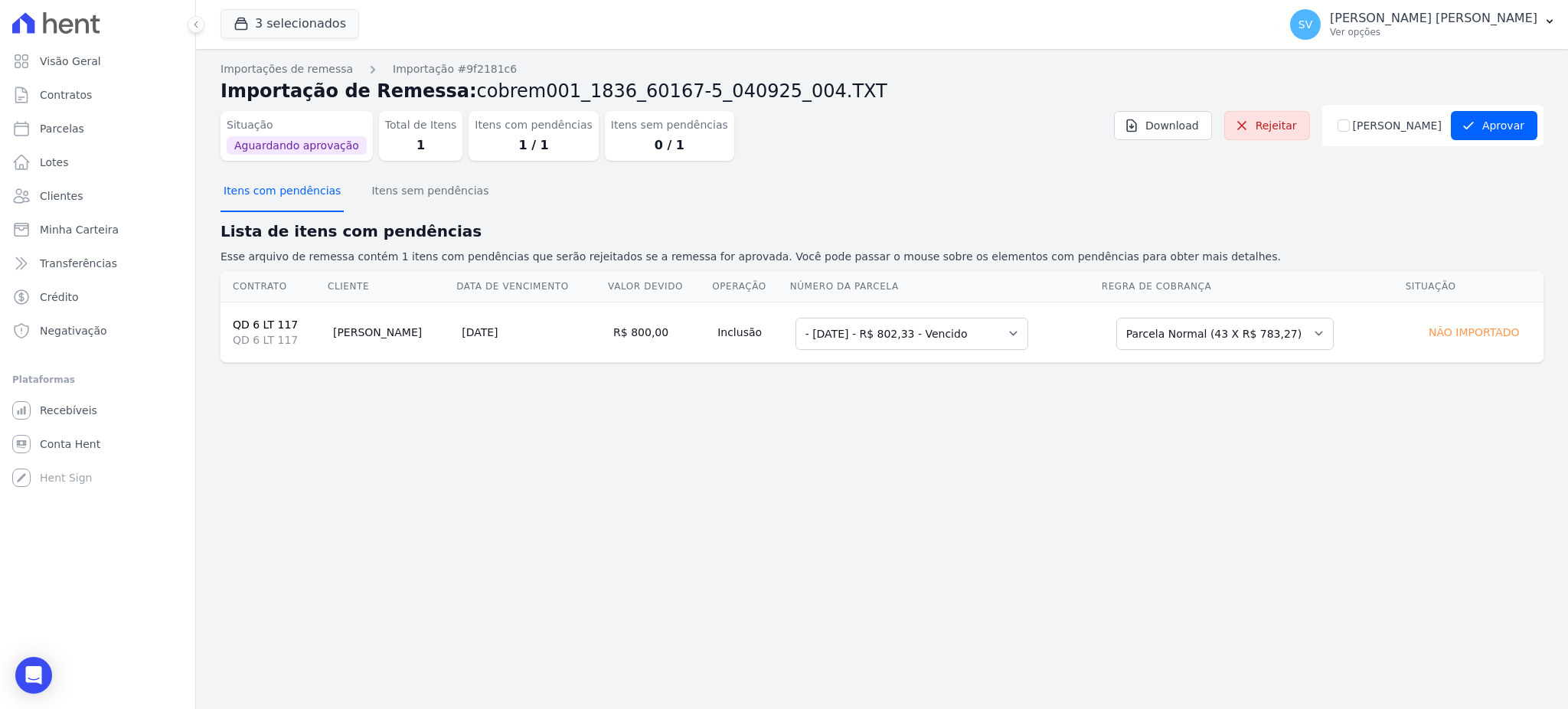
click at [312, 193] on button "Itens com pendências" at bounding box center [282, 193] width 124 height 40
click at [923, 336] on select "Selecione uma 6 - 26/08/2025 - R$ 816,80 - Vencido - 02/09/2025 - R$ 818,24 - V…" at bounding box center [912, 334] width 232 height 32
click at [1034, 477] on div "Importações de remessa Importação #9f2181c6 Importação de Remessa: cobrem001_18…" at bounding box center [881, 379] width 1371 height 660
click at [259, 194] on button "Itens com pendências" at bounding box center [282, 193] width 124 height 40
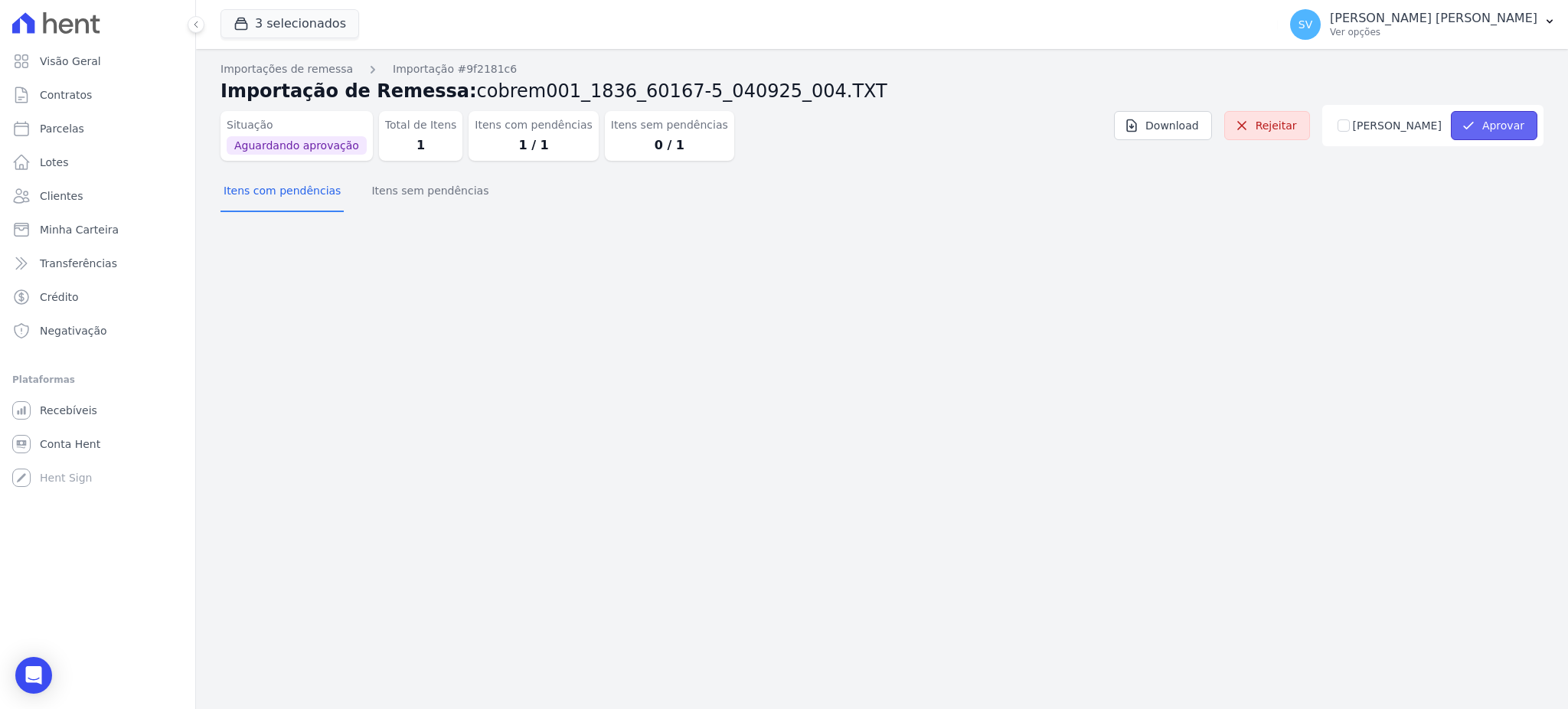
click at [1507, 122] on button "Aprovar" at bounding box center [1493, 125] width 86 height 29
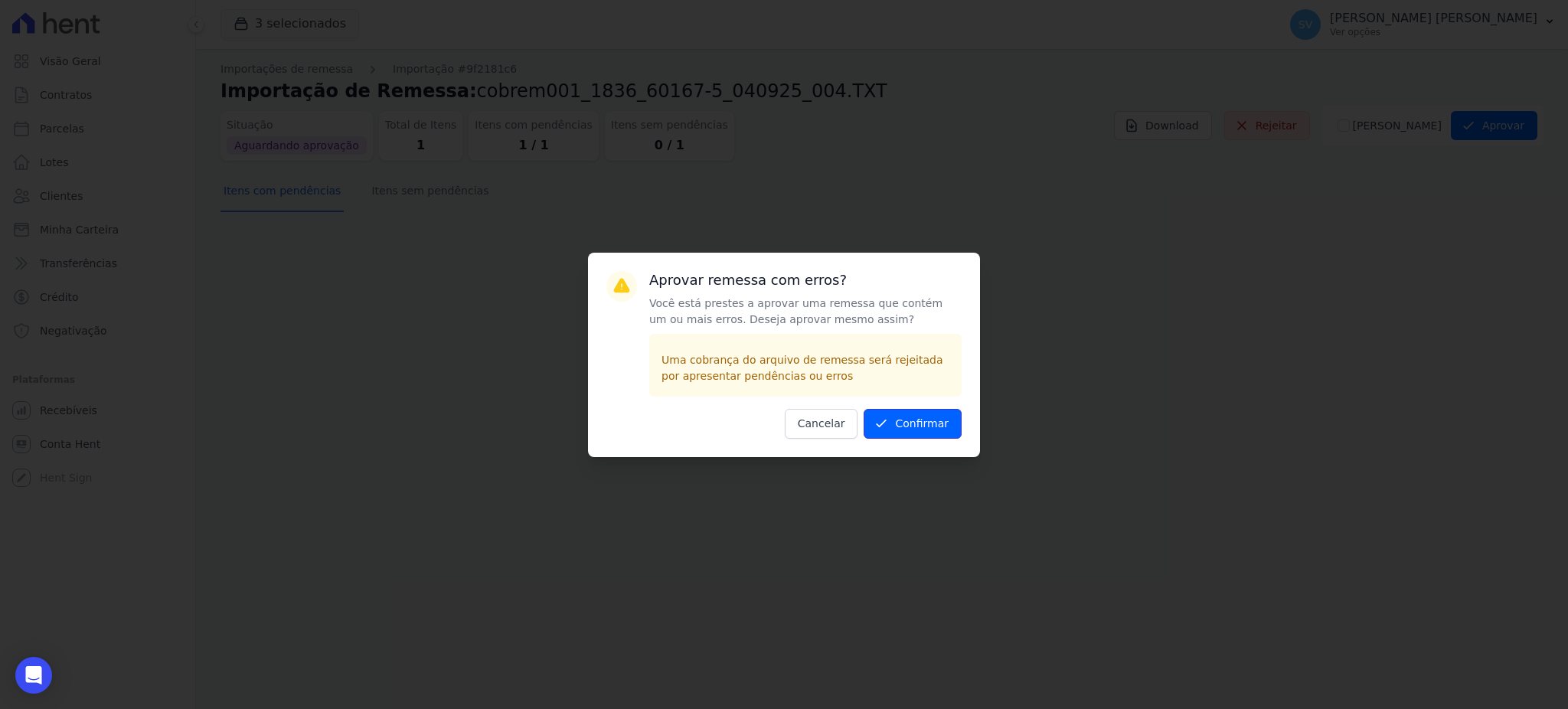
click at [889, 426] on icon "submit" at bounding box center [881, 423] width 15 height 15
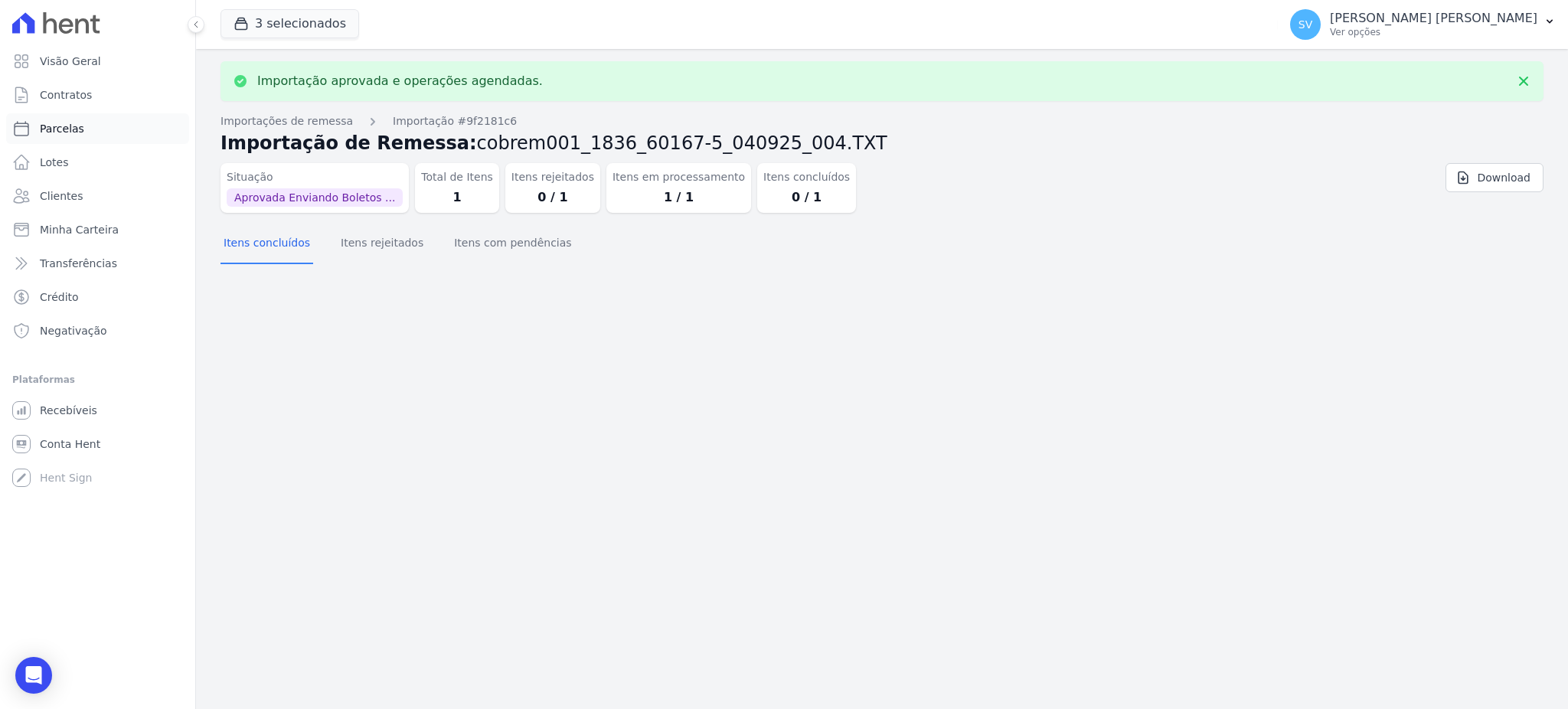
click at [56, 124] on span "Parcelas" at bounding box center [62, 129] width 45 height 15
select select
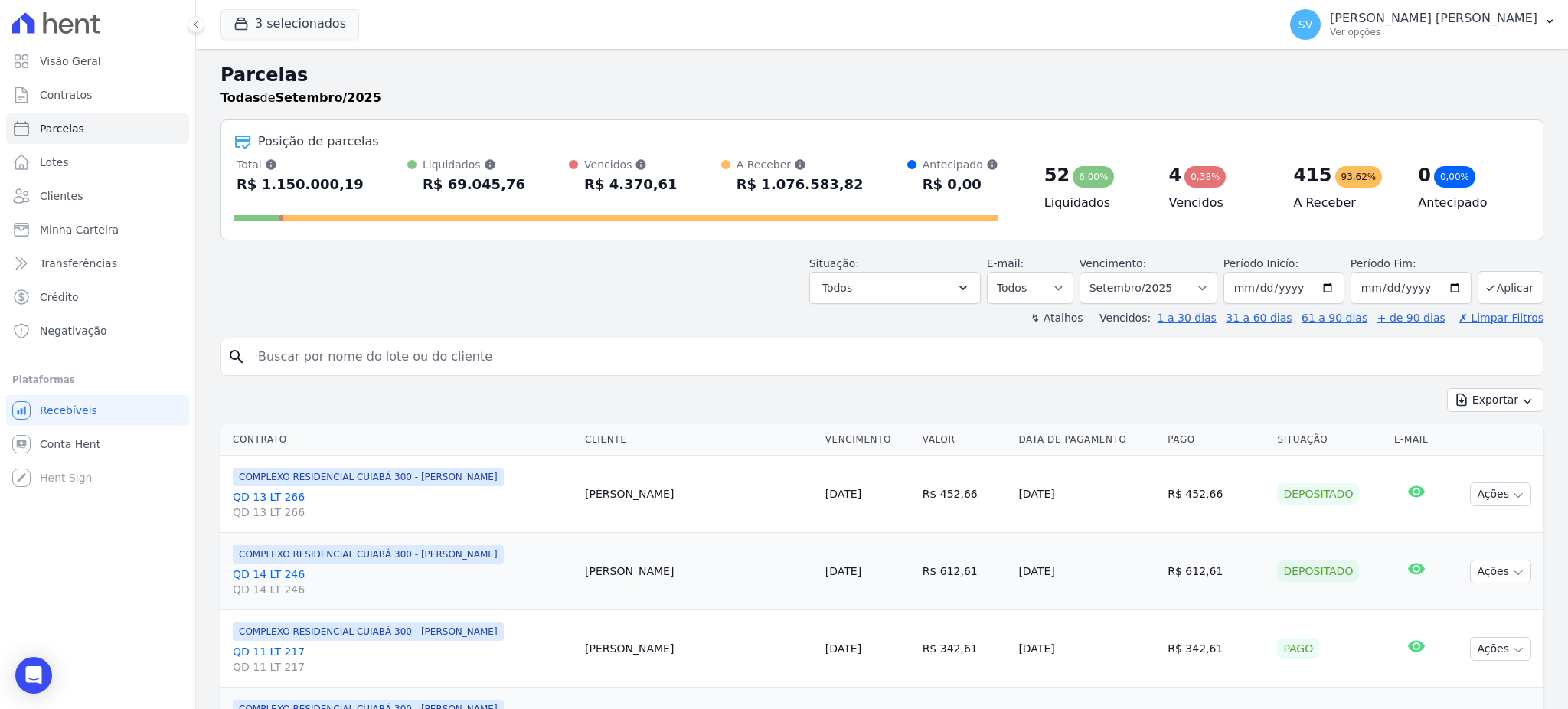
click at [486, 364] on input "search" at bounding box center [893, 357] width 1288 height 31
type input "[PERSON_NAME]"
click at [523, 354] on input "[PERSON_NAME]" at bounding box center [893, 357] width 1288 height 31
select select
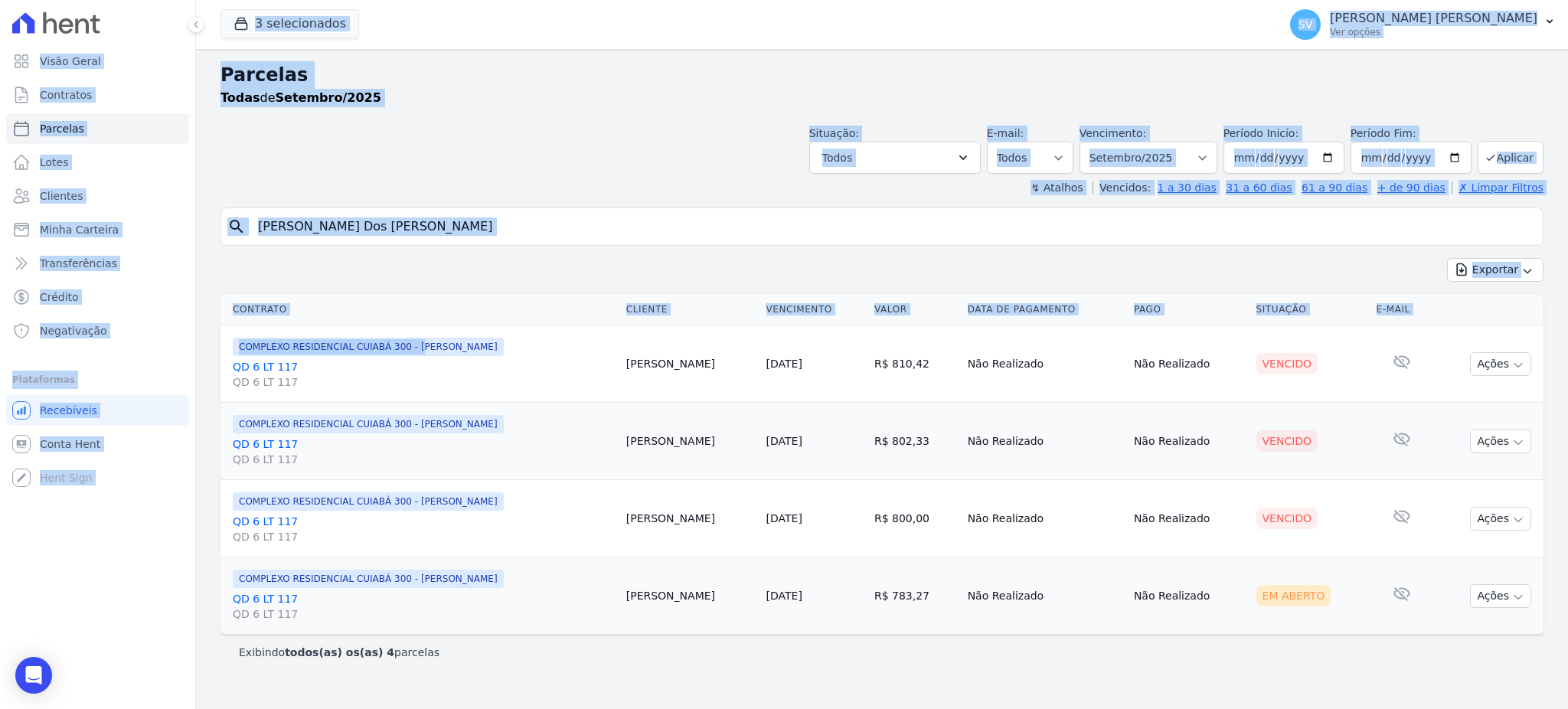
drag, startPoint x: 460, startPoint y: 356, endPoint x: 283, endPoint y: 352, distance: 177.0
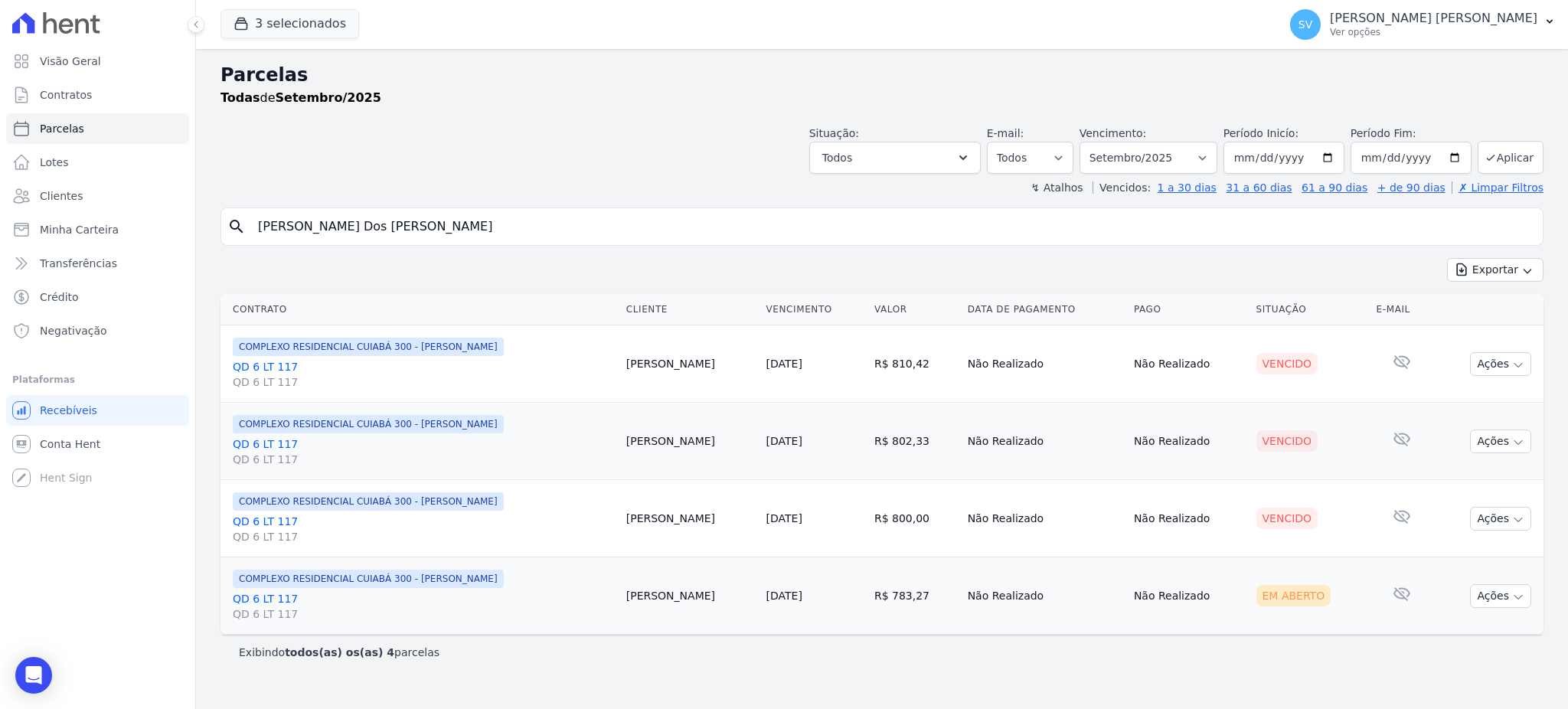
click at [1211, 411] on td "Não Realizado" at bounding box center [1189, 441] width 123 height 77
click at [1496, 597] on button "Ações" at bounding box center [1501, 596] width 61 height 24
click at [1435, 628] on link "Ver boleto" at bounding box center [1493, 632] width 147 height 28
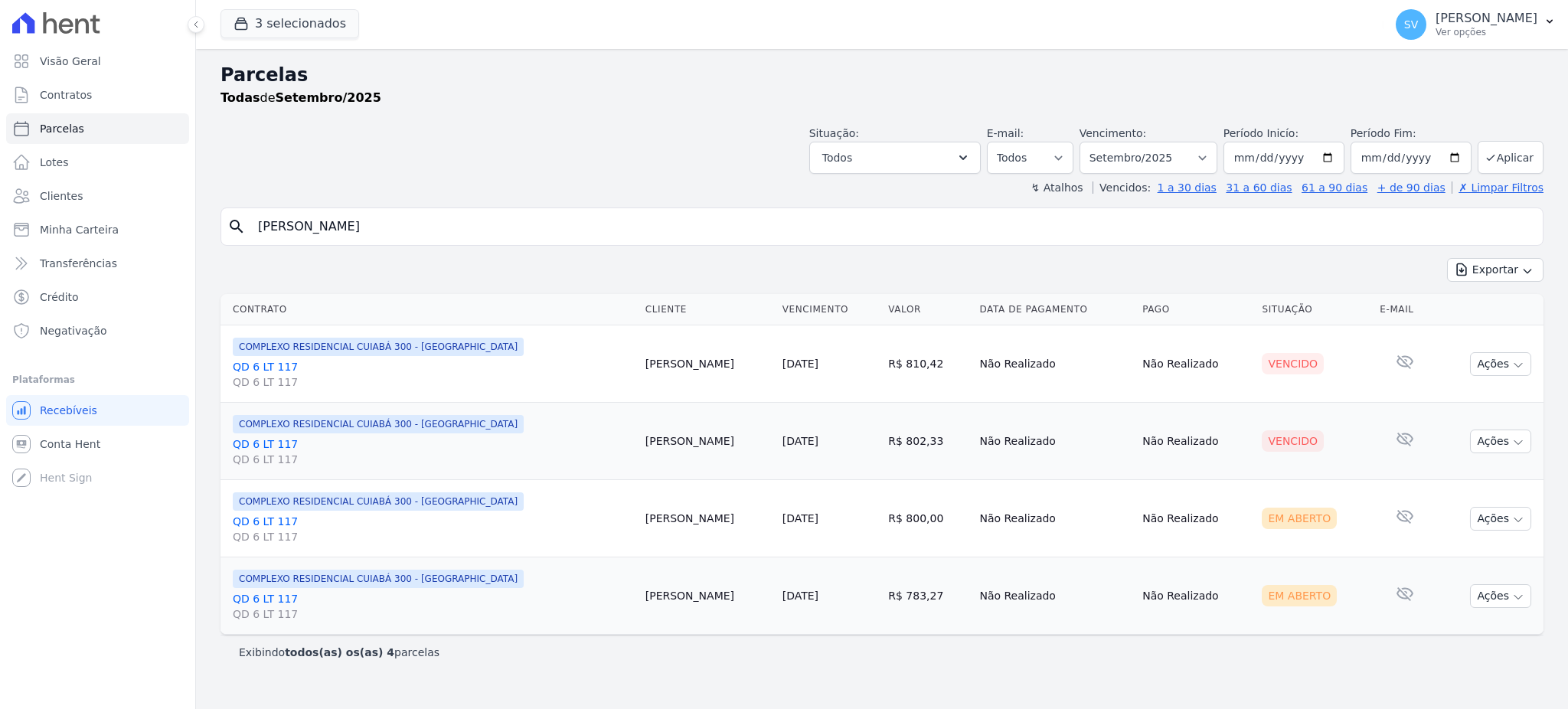
select select
click at [1522, 516] on icon "button" at bounding box center [1517, 520] width 12 height 12
click at [1470, 556] on link "Ver boleto" at bounding box center [1493, 554] width 147 height 28
click at [1435, 27] on p "Ver opções" at bounding box center [1486, 32] width 102 height 12
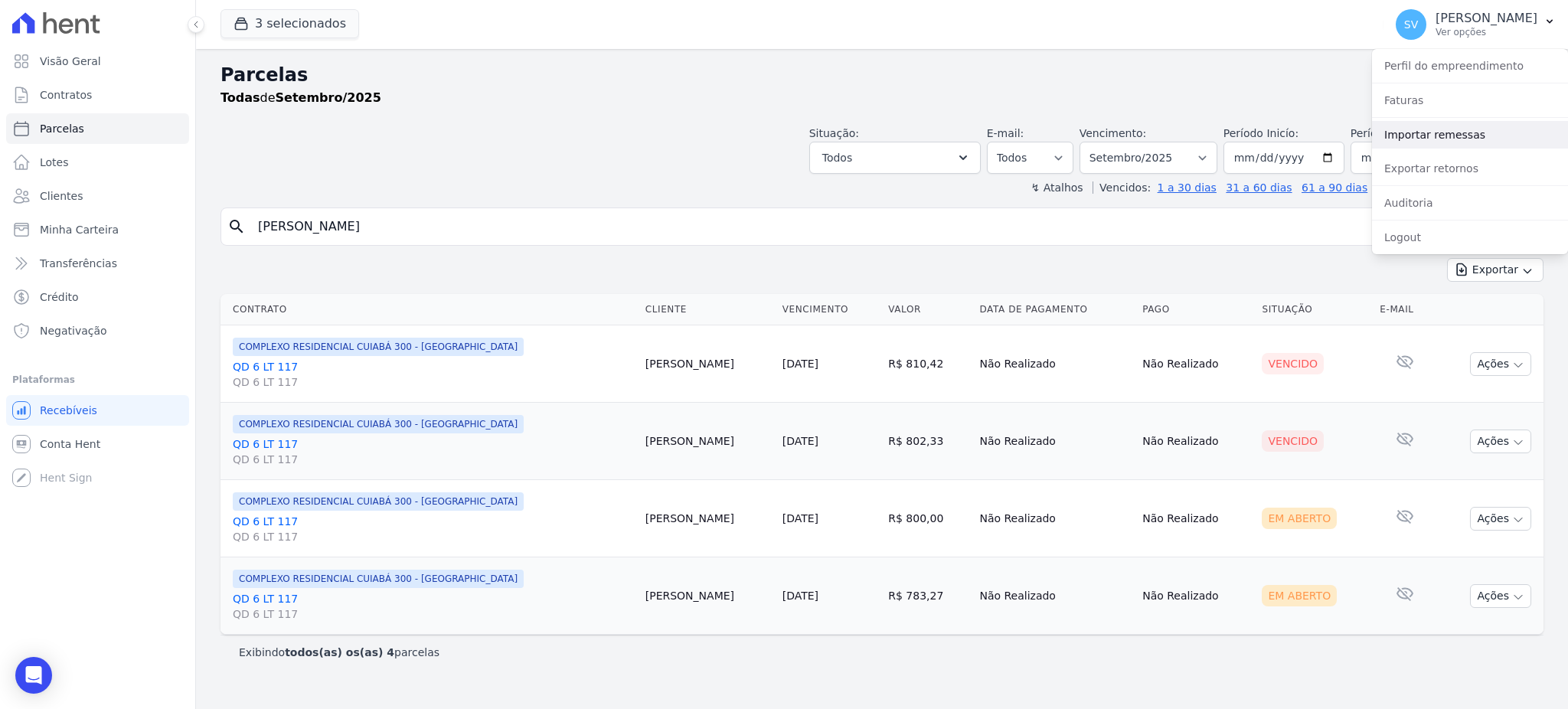
drag, startPoint x: 1428, startPoint y: 134, endPoint x: 1403, endPoint y: 139, distance: 25.5
click at [1428, 134] on link "Importar remessas" at bounding box center [1469, 134] width 196 height 27
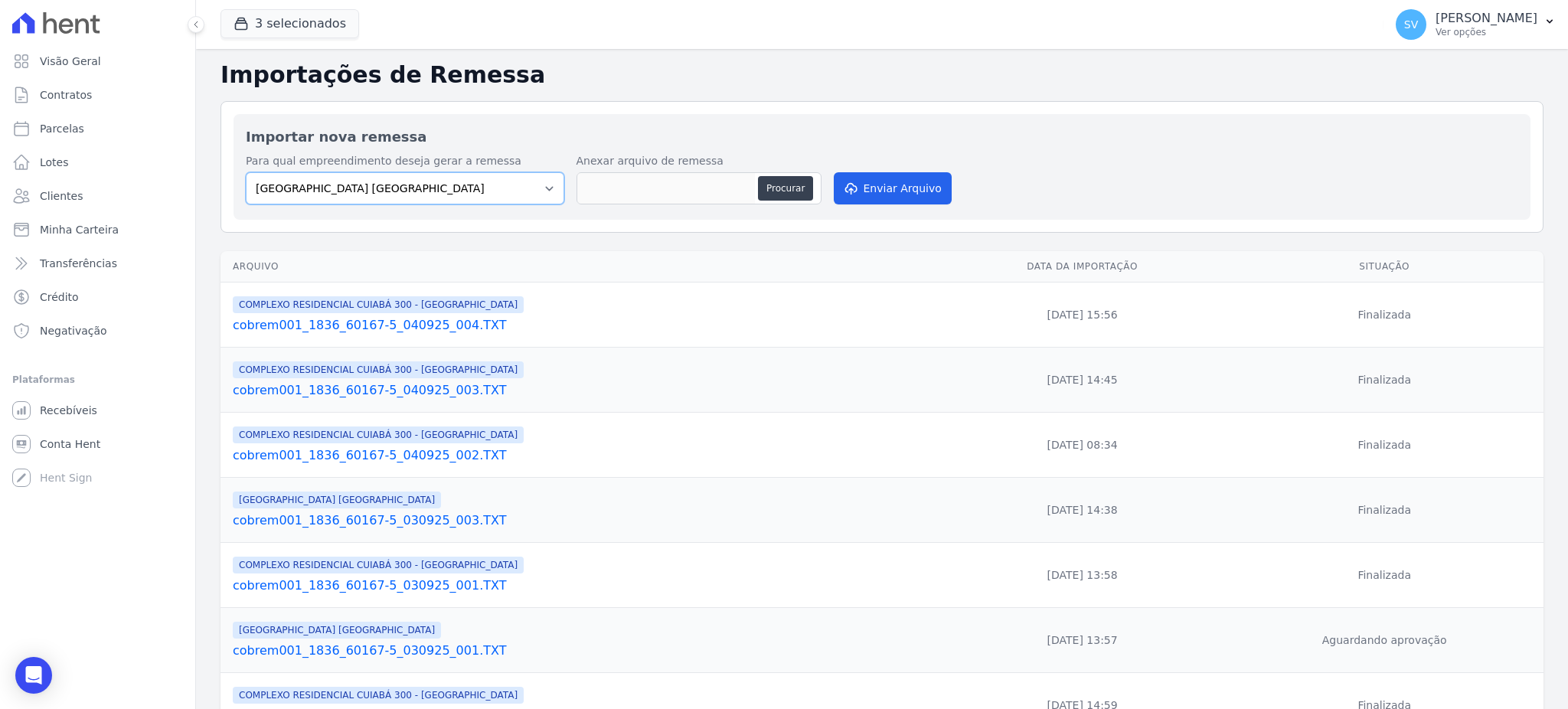
click at [517, 183] on select "BAHAMAS EAST VILLAGE COMPLEXO RESIDENCIAL CUIABÁ 300 - JOÃO DE BARRO IBIZA RESI…" at bounding box center [405, 188] width 319 height 32
select select "a999329b-d322-46c5-b2df-9163b092fb9b"
click at [246, 173] on select "BAHAMAS EAST VILLAGE COMPLEXO RESIDENCIAL CUIABÁ 300 - JOÃO DE BARRO IBIZA RESI…" at bounding box center [405, 188] width 319 height 32
click at [772, 192] on button "Procurar" at bounding box center [785, 188] width 55 height 25
type input "cobrem001_1836_60167-5_040925_005.TXT"
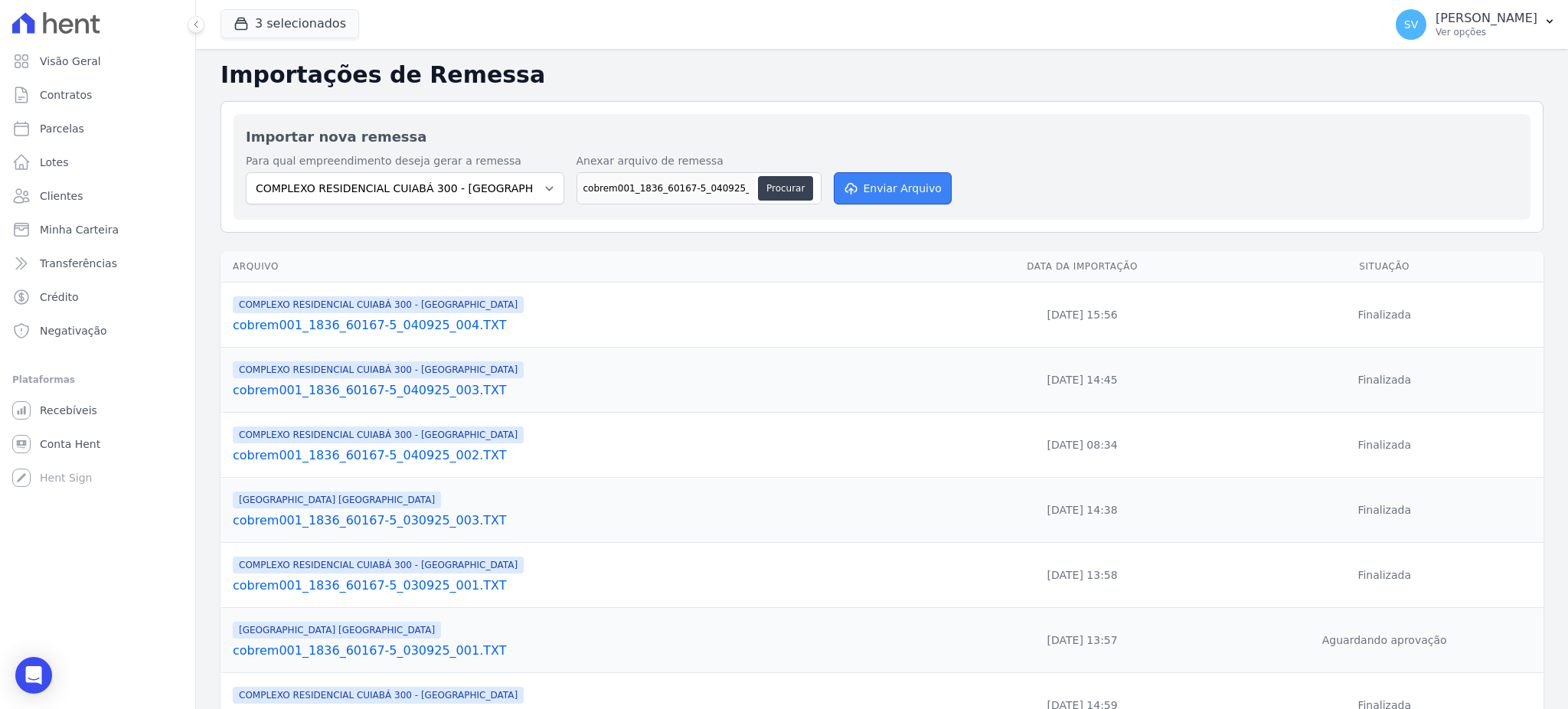
click at [892, 184] on button "Enviar Arquivo" at bounding box center [893, 188] width 118 height 32
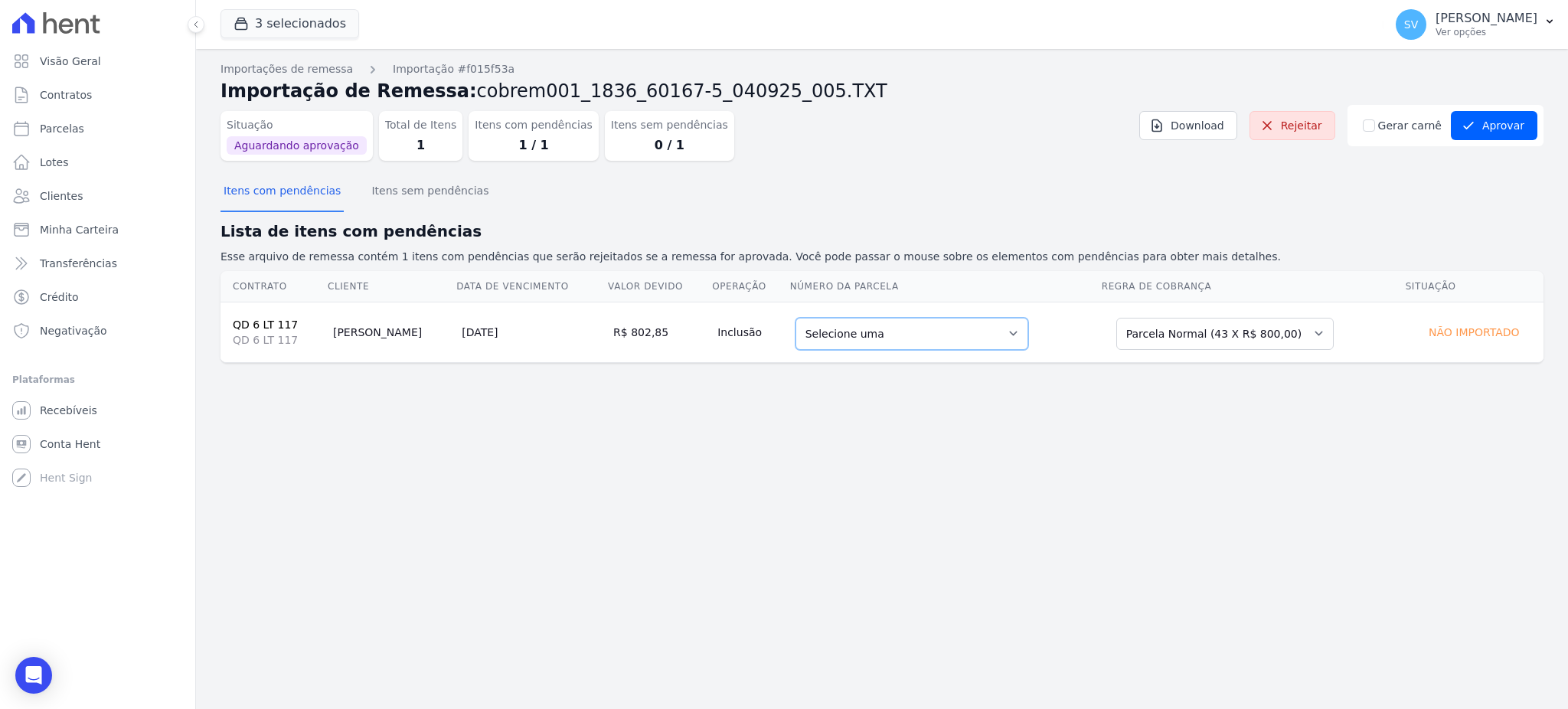
click at [911, 343] on select "Selecione uma 6 - 26/08/2025 - R$ 816,80 - Vencido - 02/09/2025 - R$ 810,42 - V…" at bounding box center [912, 334] width 232 height 32
click at [259, 199] on button "Itens com pendências" at bounding box center [282, 193] width 124 height 40
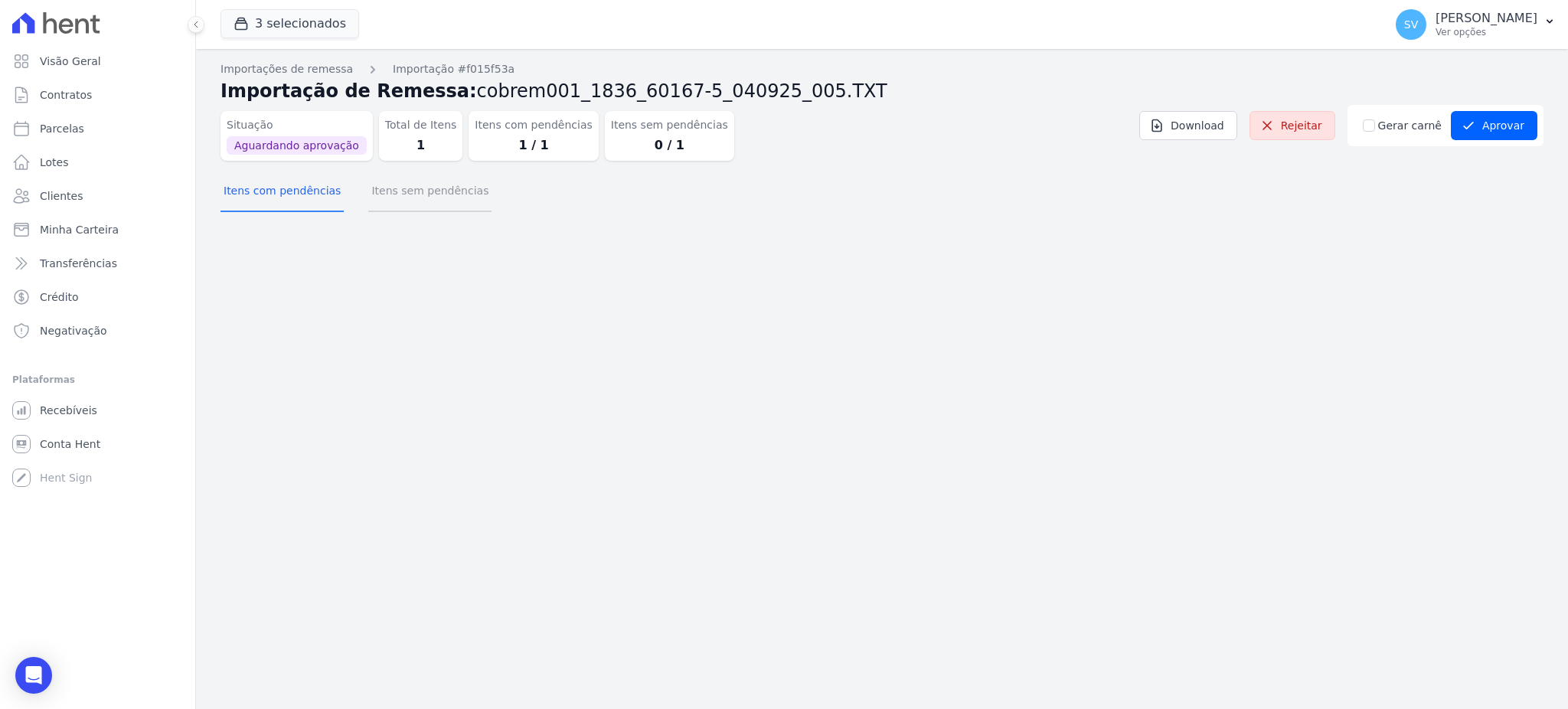
click at [411, 180] on button "Itens sem pendências" at bounding box center [430, 193] width 124 height 40
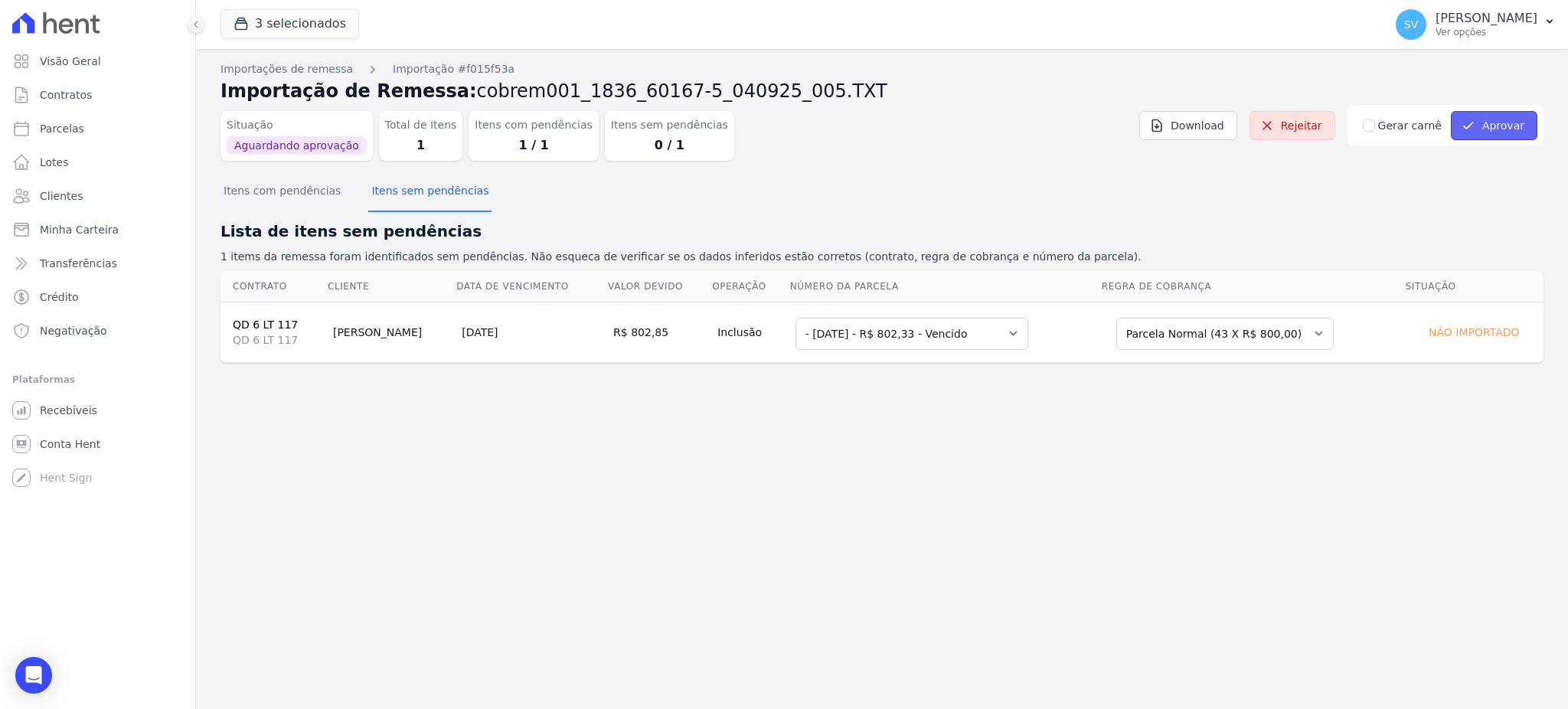
click at [1497, 116] on button "Aprovar" at bounding box center [1493, 125] width 86 height 29
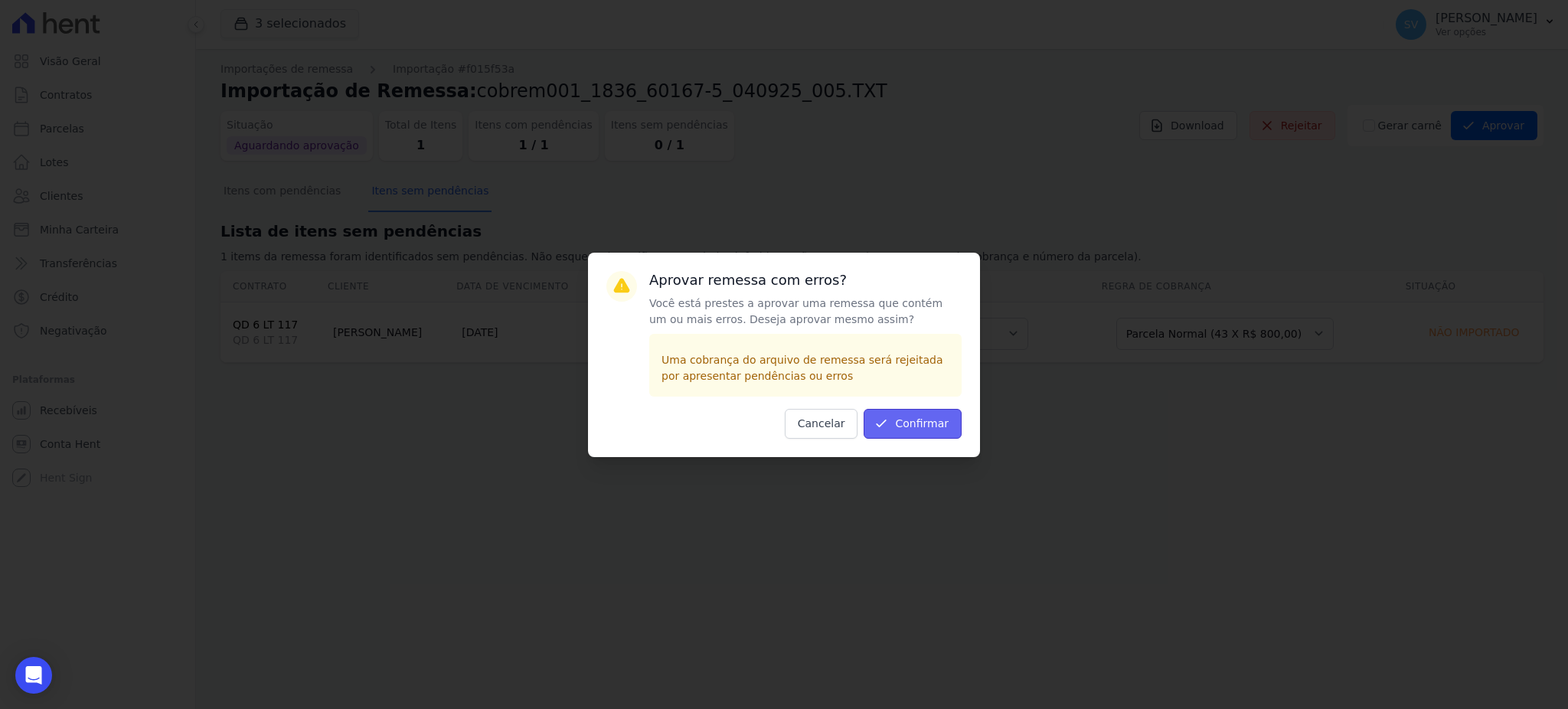
click at [932, 418] on button "Confirmar" at bounding box center [913, 424] width 98 height 30
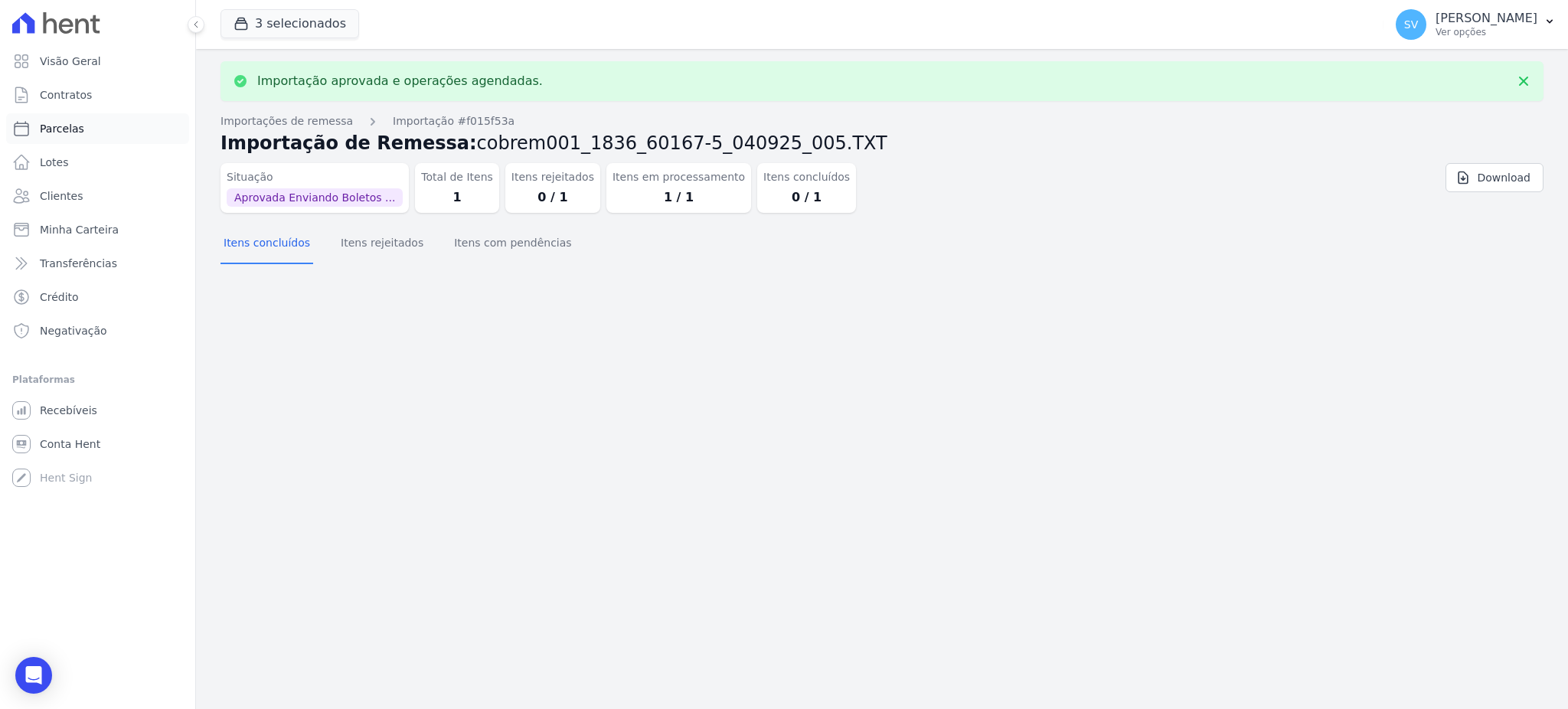
click at [85, 120] on link "Parcelas" at bounding box center [97, 129] width 183 height 31
select select
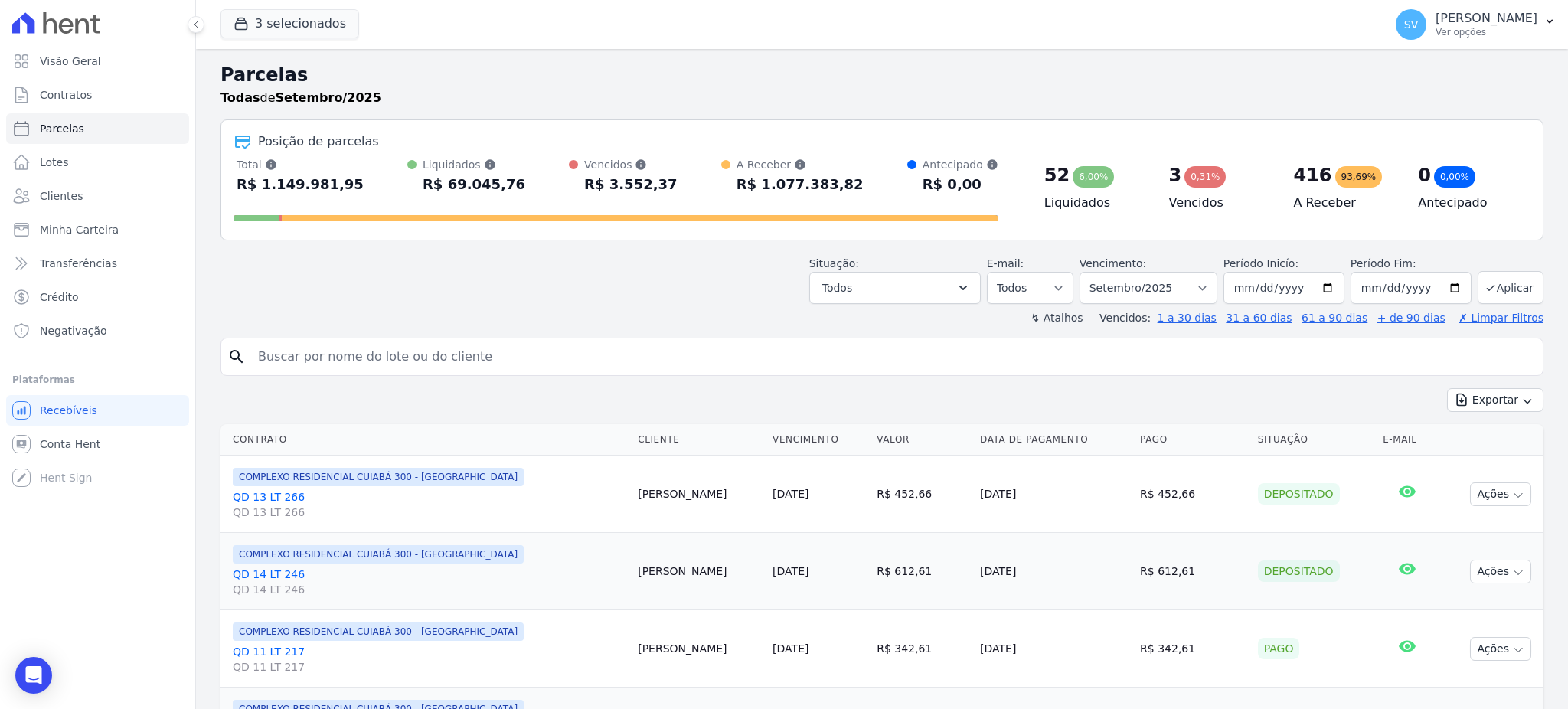
click at [439, 348] on input "search" at bounding box center [893, 357] width 1288 height 31
type input "[PERSON_NAME]"
select select
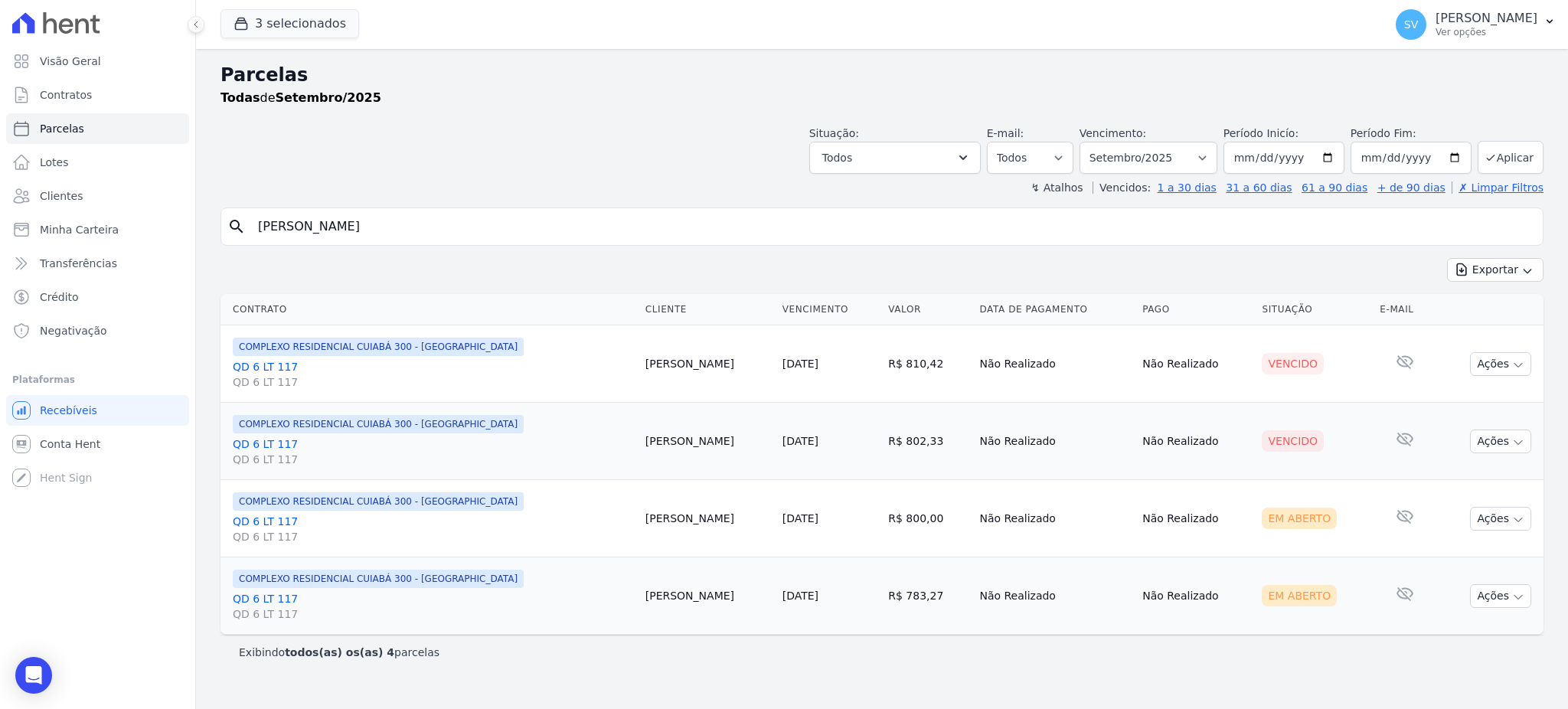
click at [558, 236] on input "Eloisa Dos Santos Silva" at bounding box center [893, 227] width 1288 height 31
select select
click at [1497, 441] on button "Ações" at bounding box center [1501, 442] width 61 height 24
click at [1473, 469] on link "Ver boleto" at bounding box center [1493, 477] width 147 height 28
click at [421, 230] on input "Eloisa Dos Santos Silva" at bounding box center [893, 227] width 1288 height 31
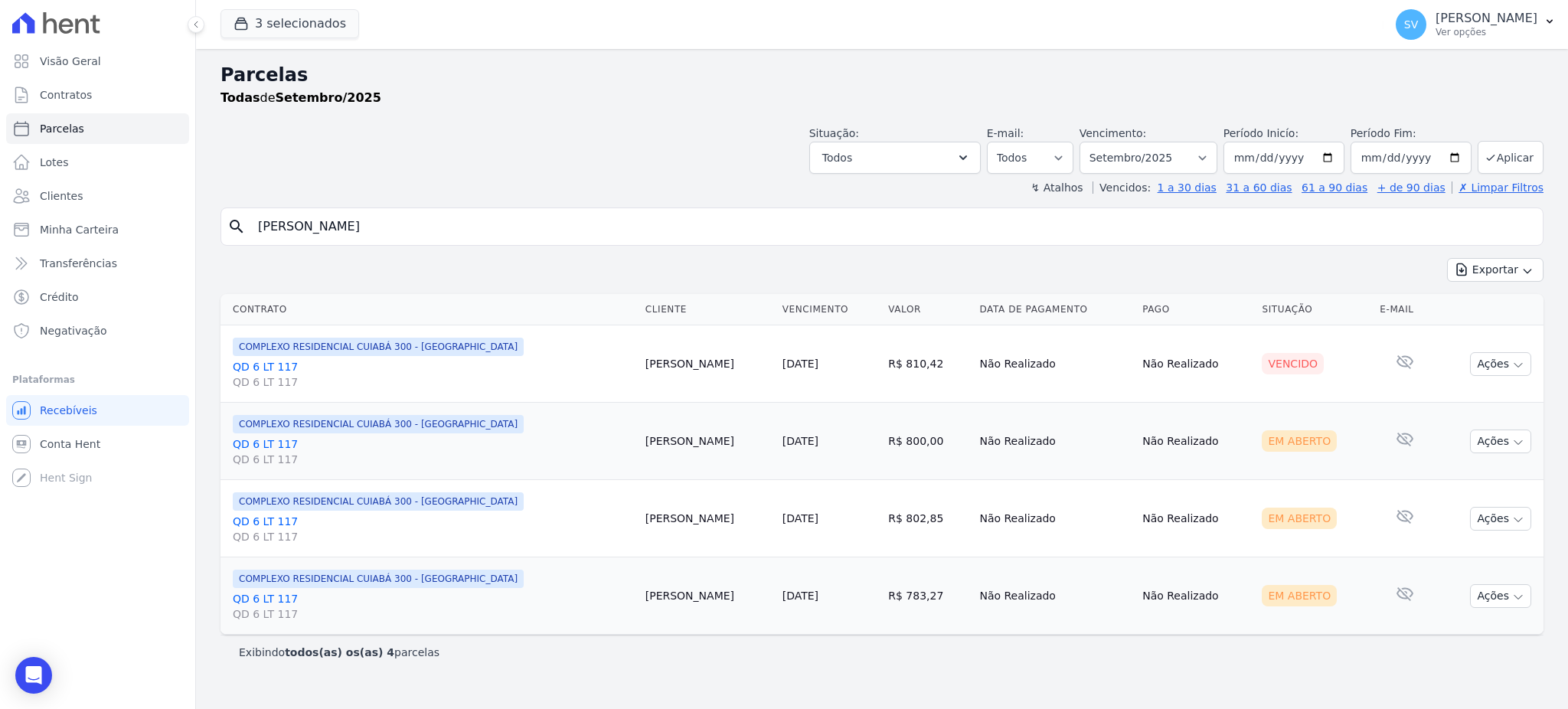
select select
click at [1486, 360] on button "Ações" at bounding box center [1501, 364] width 61 height 24
click at [406, 227] on input "Eloisa Dos Santos Silva" at bounding box center [893, 227] width 1288 height 31
drag, startPoint x: 406, startPoint y: 227, endPoint x: 149, endPoint y: 226, distance: 257.0
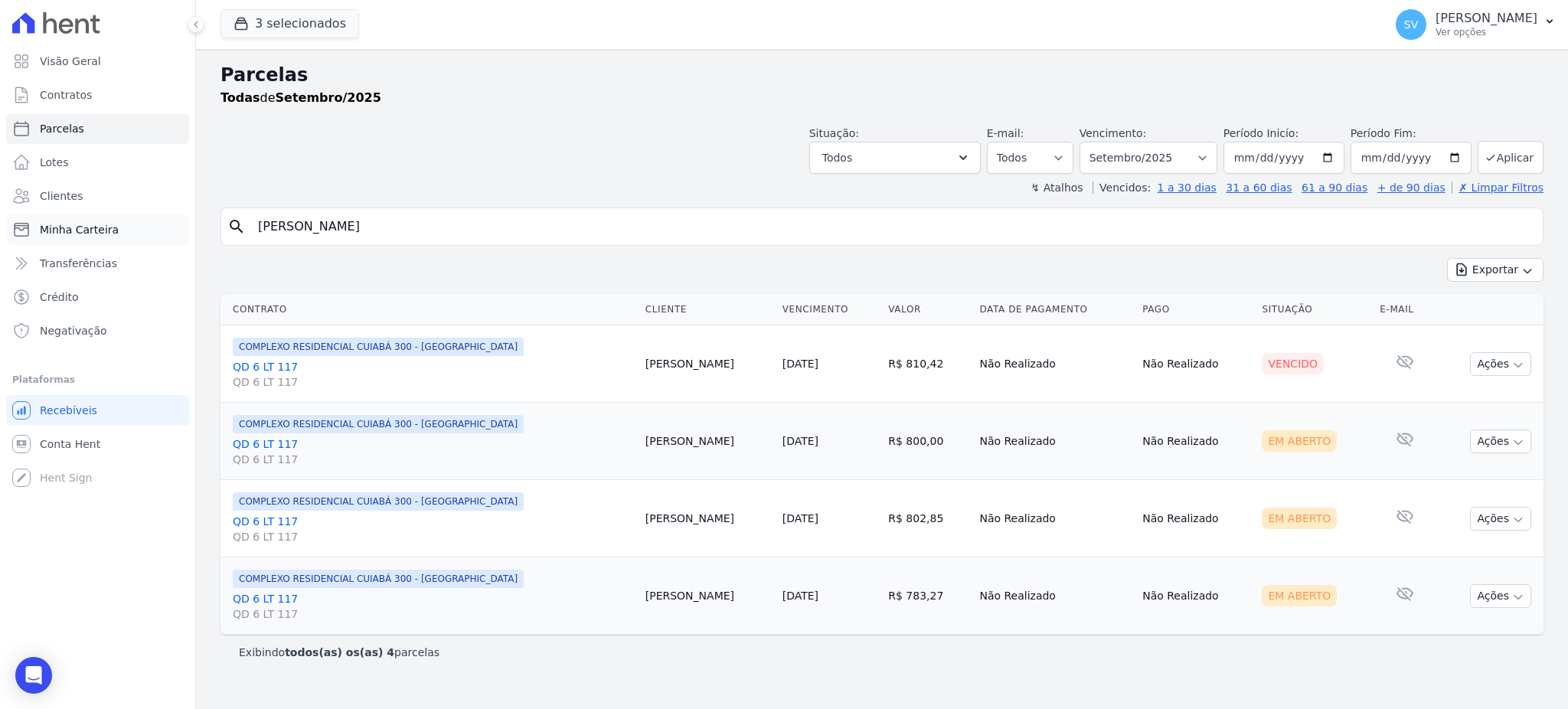
click at [149, 226] on div "Visão Geral Contratos Parcelas Lotes Clientes Minha Carteira Transferências Cré…" at bounding box center [784, 354] width 1568 height 709
type input "[PERSON_NAME]"
select select
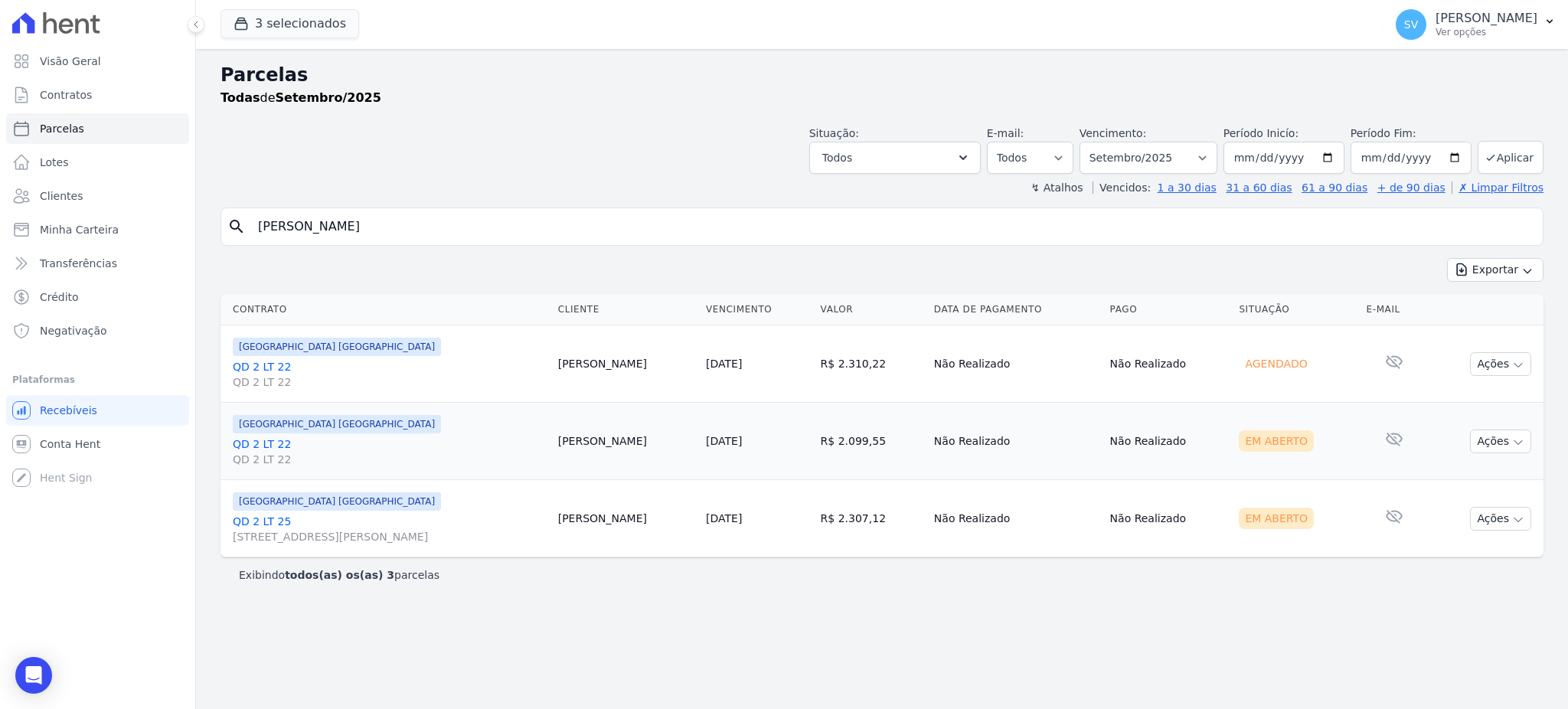
click at [527, 232] on input "[PERSON_NAME]" at bounding box center [893, 227] width 1288 height 31
click at [275, 347] on span "[GEOGRAPHIC_DATA] [GEOGRAPHIC_DATA]" at bounding box center [336, 347] width 208 height 18
click at [267, 352] on span "[GEOGRAPHIC_DATA] [GEOGRAPHIC_DATA]" at bounding box center [336, 347] width 208 height 18
click at [265, 369] on link "QD 2 LT 22 QD 2 LT 22" at bounding box center [388, 374] width 313 height 31
click at [1214, 154] on select "Filtrar por período ──────── Todos os meses Outubro/2022 Novembro/2022 Dezembro…" at bounding box center [1148, 158] width 138 height 32
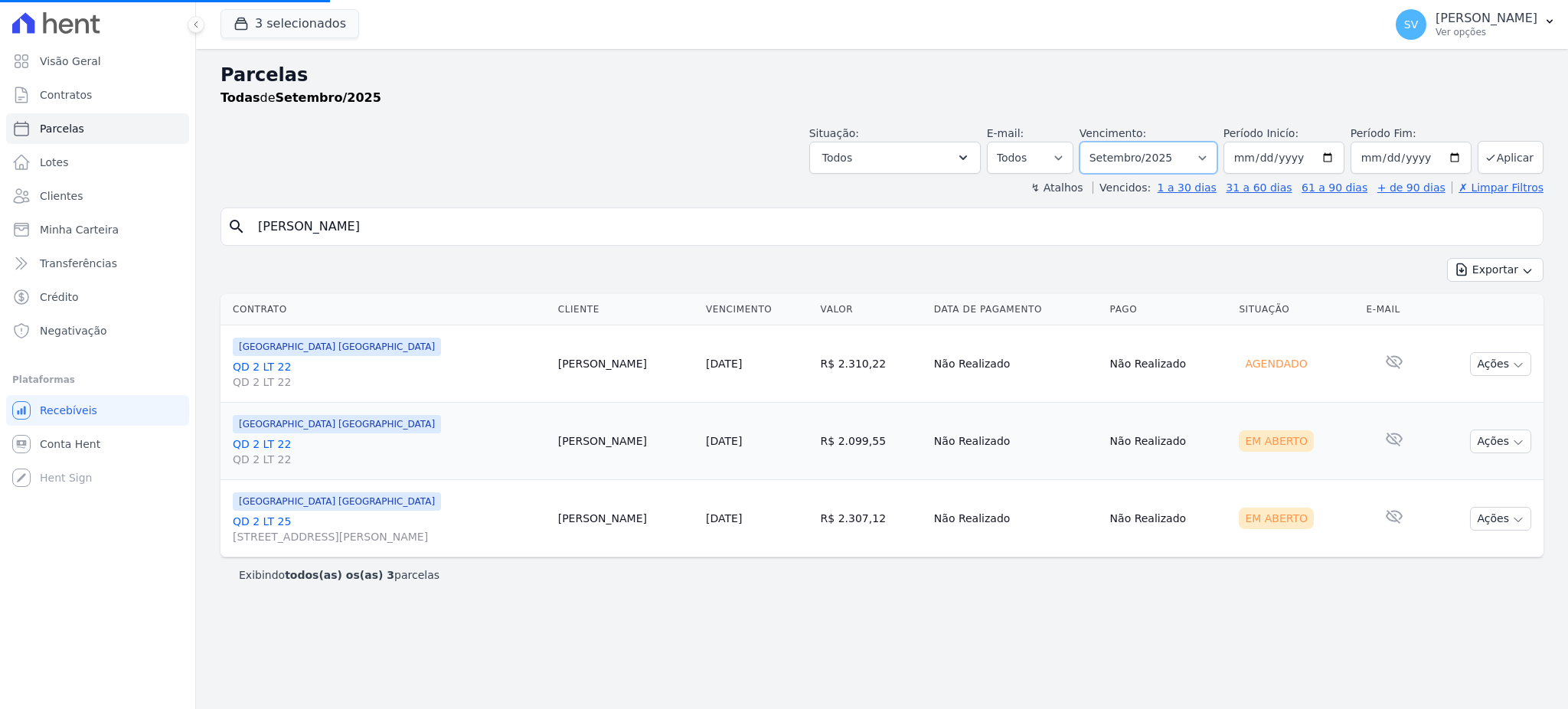
select select "08/2025"
click at [1101, 142] on select "Filtrar por período ──────── Todos os meses Outubro/2022 Novembro/2022 Dezembro…" at bounding box center [1148, 158] width 138 height 32
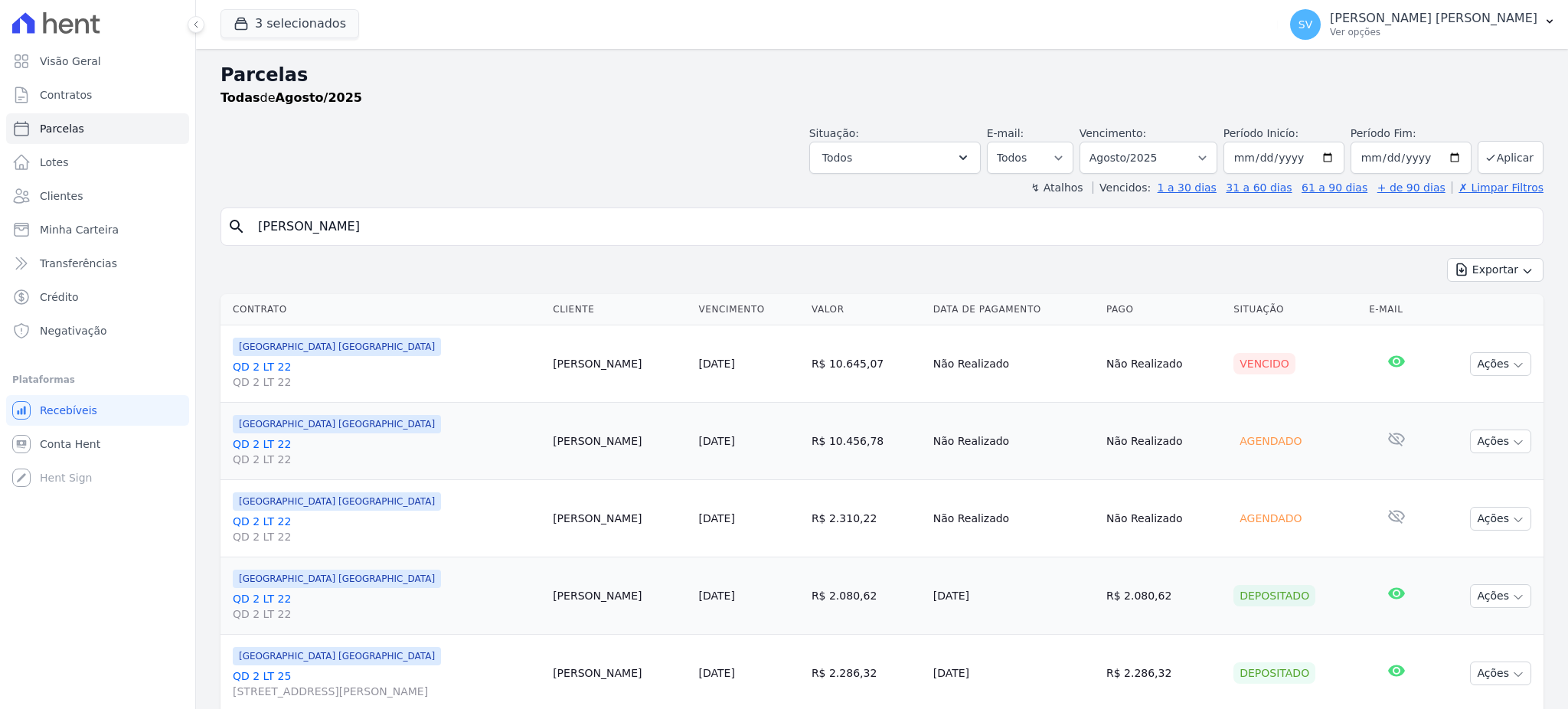
select select
click at [529, 216] on input "[PERSON_NAME]" at bounding box center [893, 227] width 1288 height 31
click at [1512, 360] on icon "button" at bounding box center [1517, 365] width 12 height 12
click at [270, 366] on link "QD 2 LT 22 QD 2 LT 22" at bounding box center [386, 374] width 308 height 31
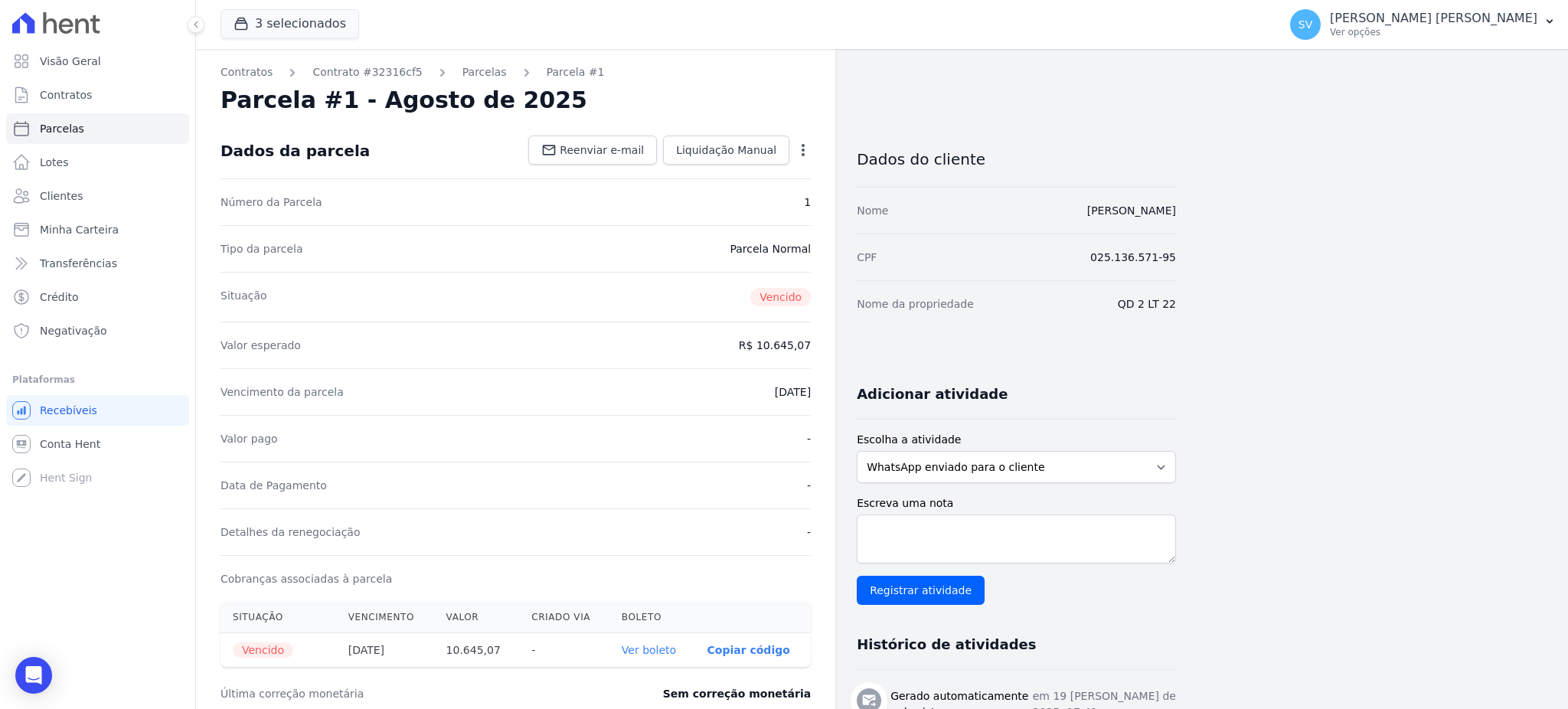
click at [809, 144] on icon "button" at bounding box center [803, 150] width 15 height 15
click at [774, 199] on link "Cancelar Cobrança" at bounding box center [737, 198] width 134 height 27
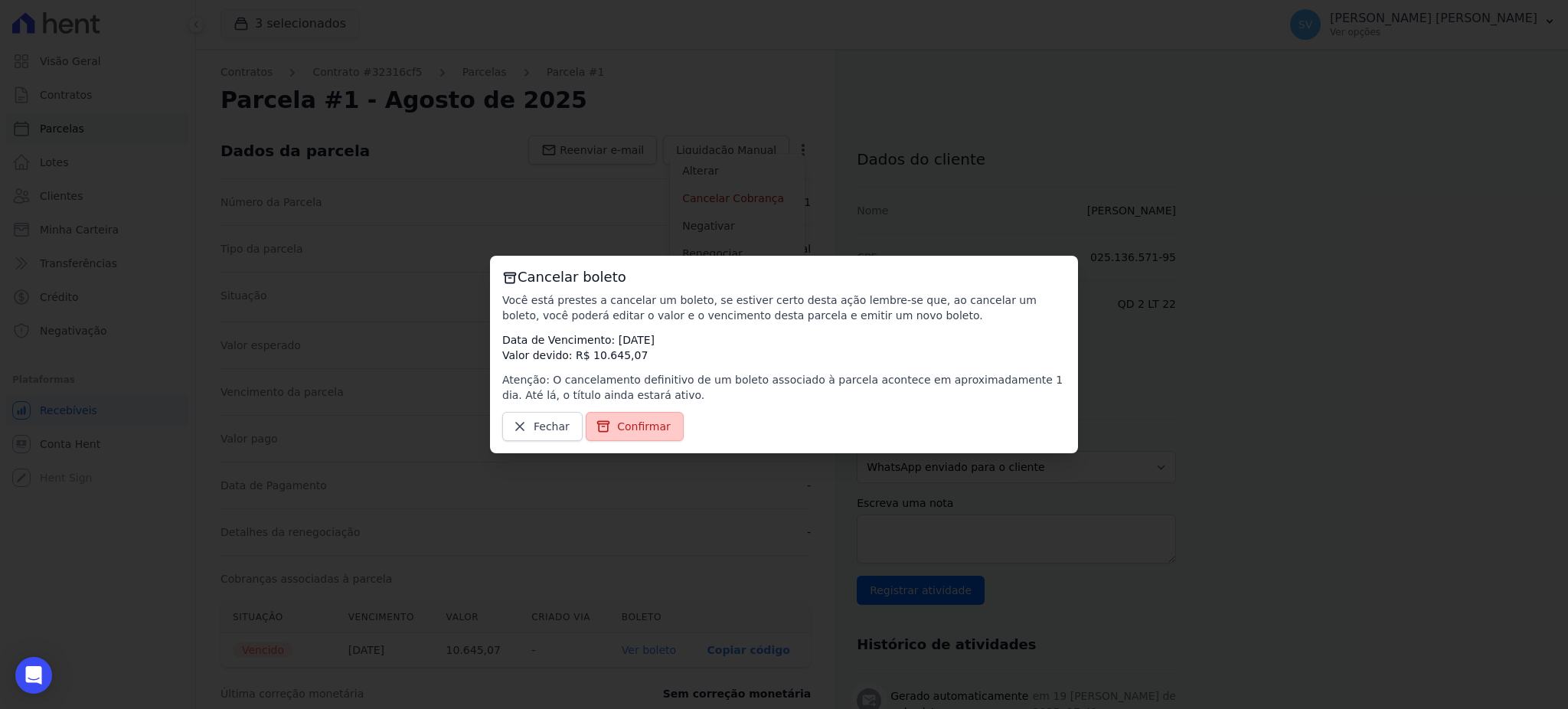
click at [646, 433] on span "Confirmar" at bounding box center [644, 427] width 54 height 15
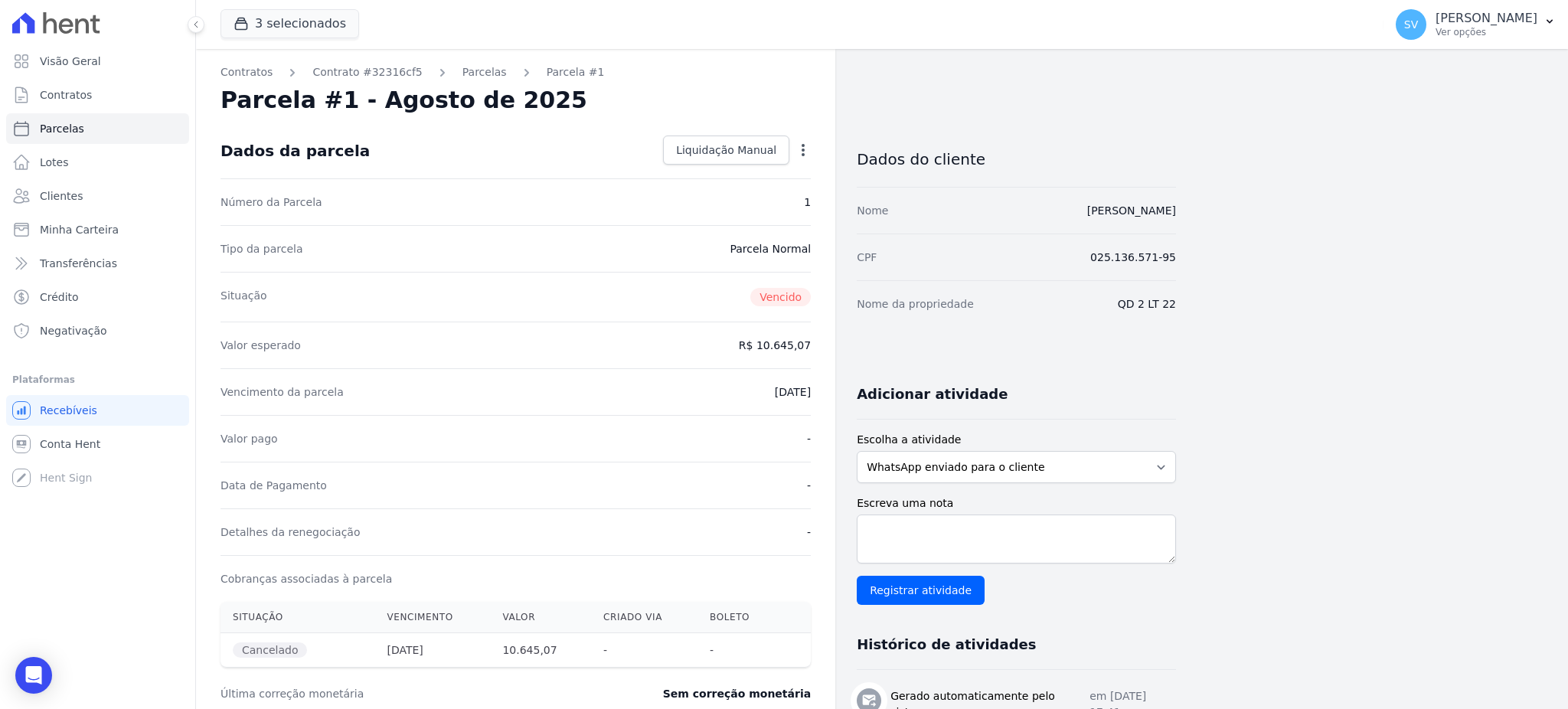
click at [802, 144] on icon "button" at bounding box center [803, 149] width 3 height 12
click at [725, 172] on link "Alterar" at bounding box center [737, 170] width 134 height 27
click at [718, 389] on input "[DATE]" at bounding box center [750, 390] width 121 height 32
type input "[DATE]"
click at [645, 387] on div "Vencimento da parcela [DATE]" at bounding box center [515, 390] width 590 height 46
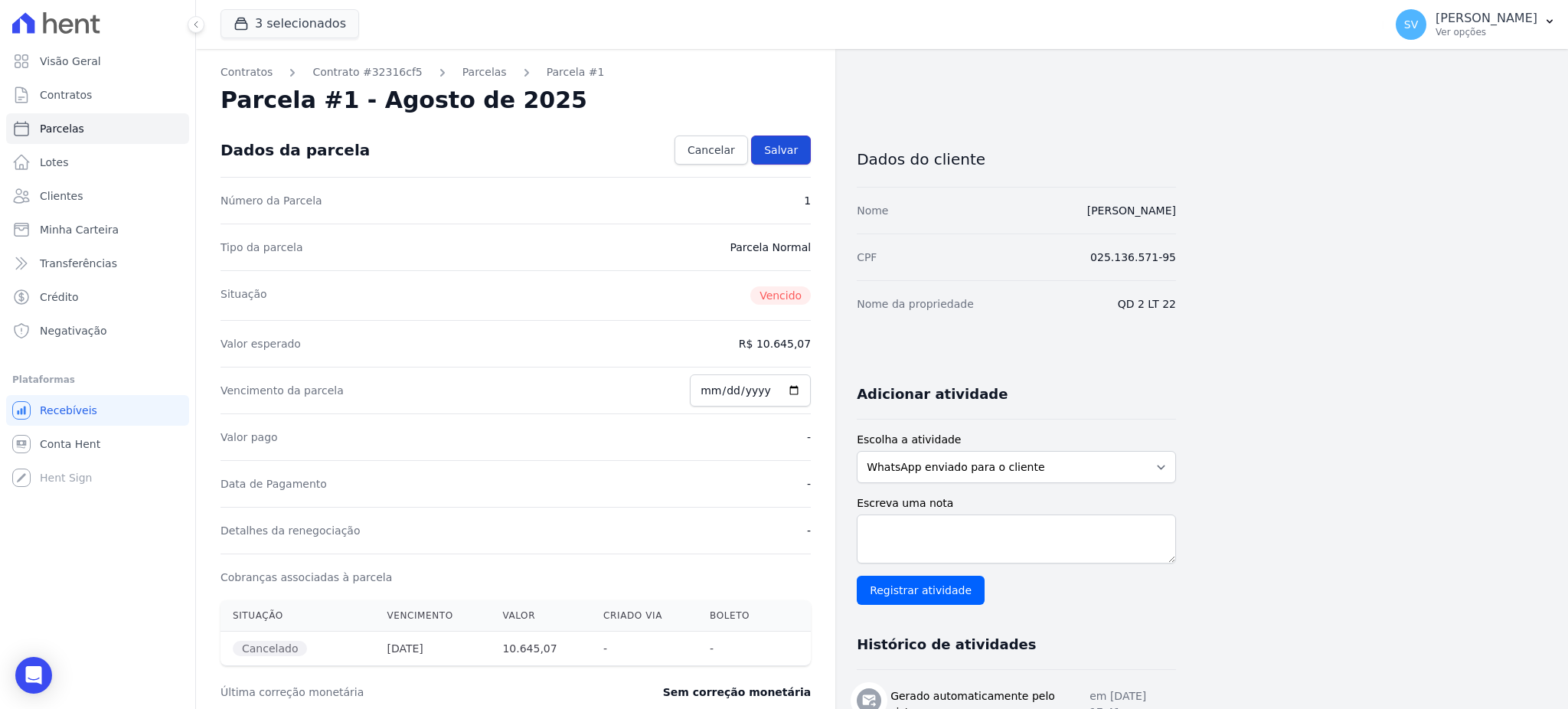
click at [789, 143] on span "Salvar" at bounding box center [781, 150] width 34 height 15
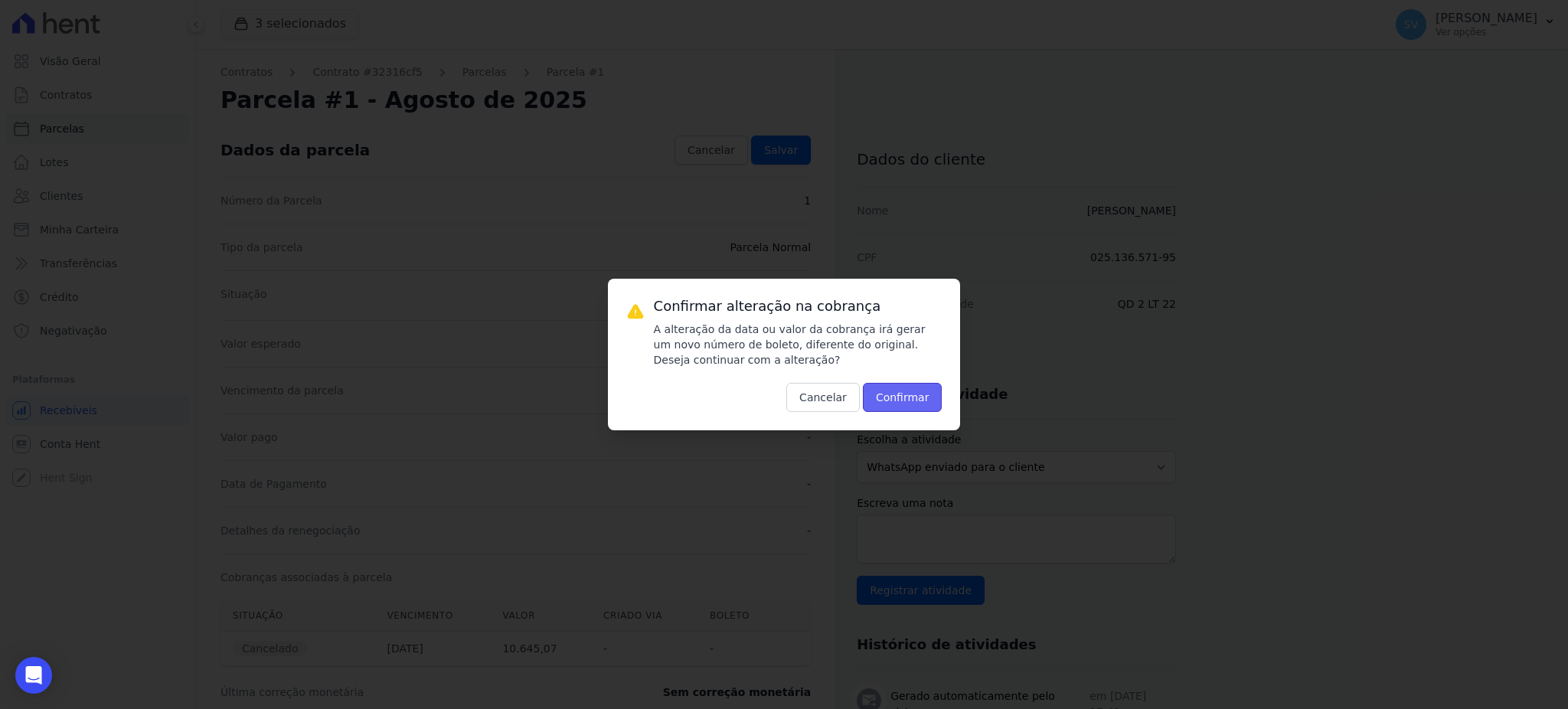
click at [894, 400] on button "Confirmar" at bounding box center [903, 397] width 80 height 29
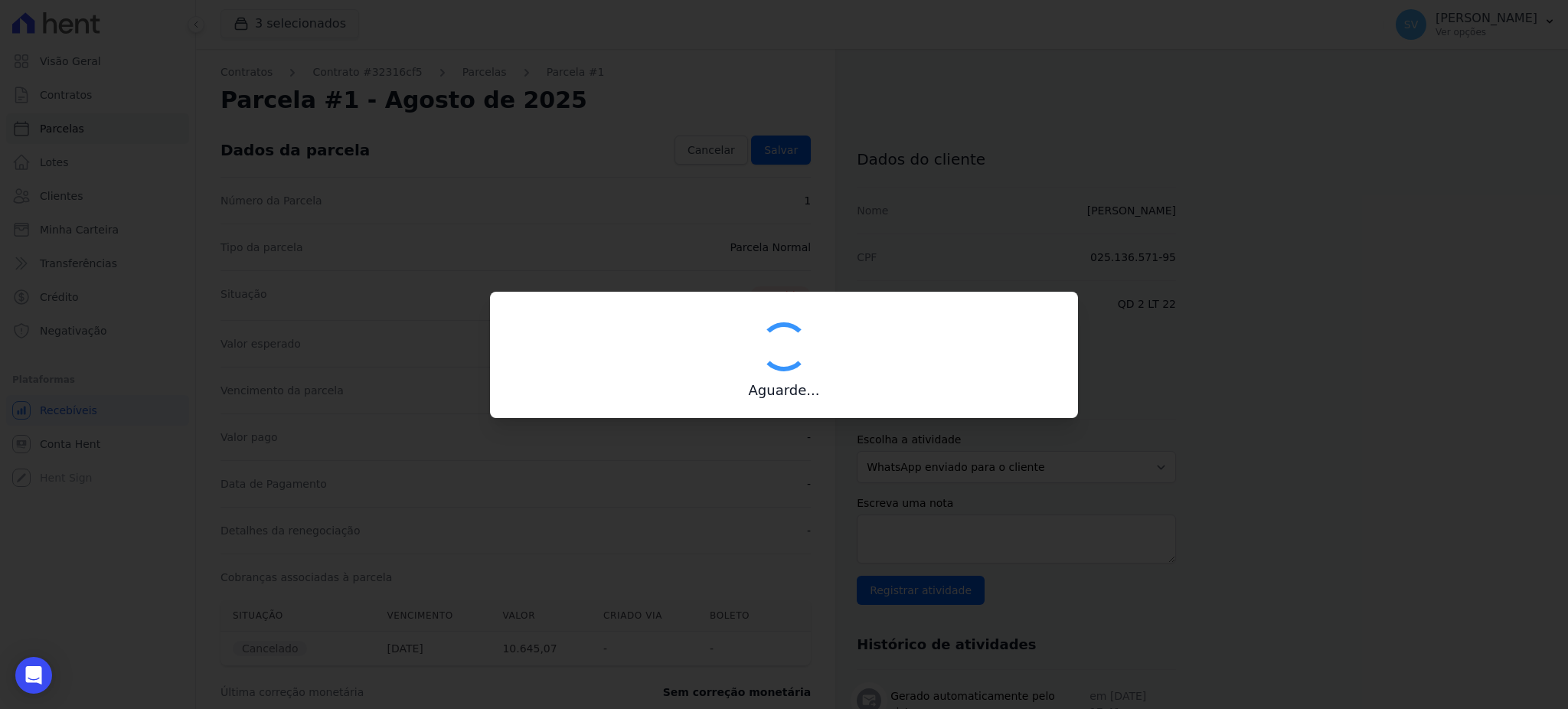
type input "00190000090335103300000641645171411740001064507"
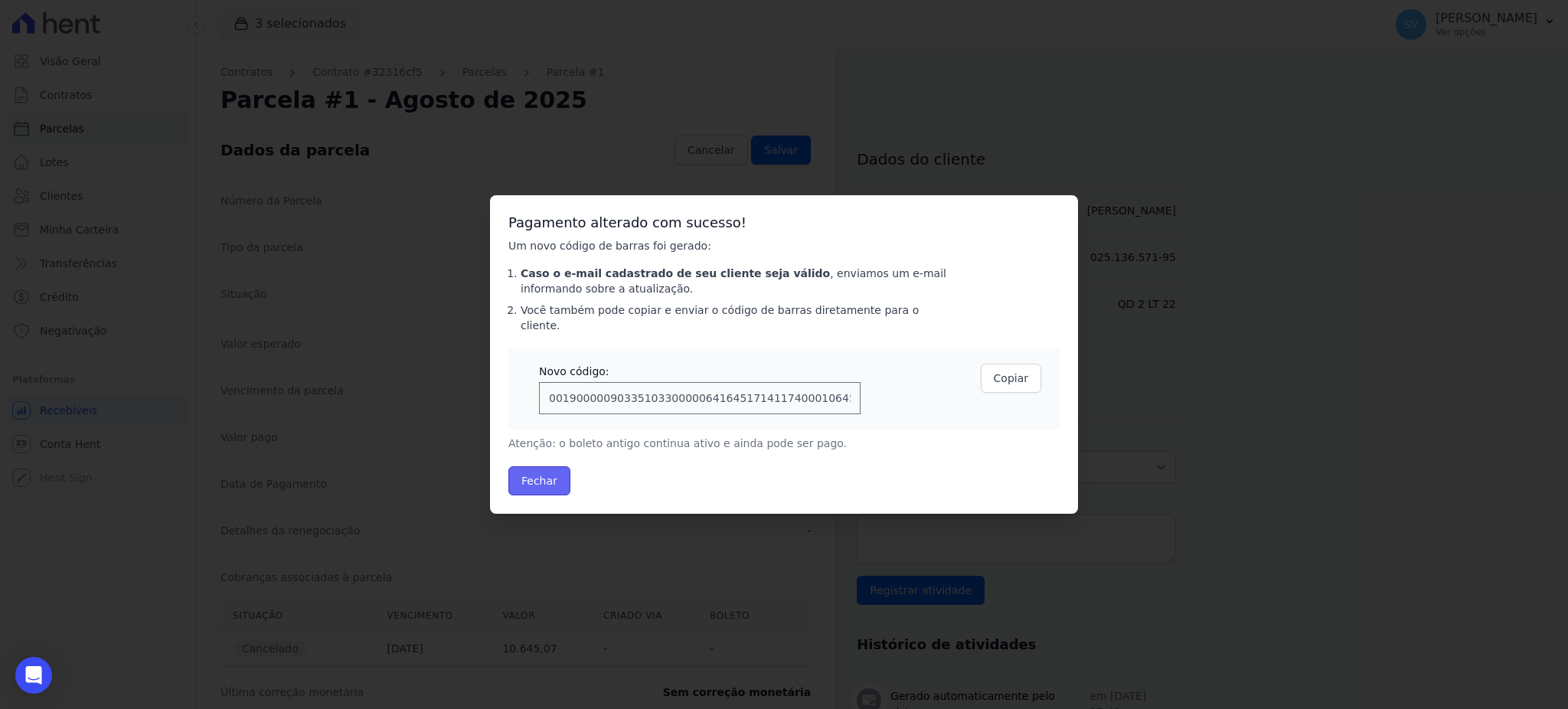
click at [533, 479] on button "Fechar" at bounding box center [539, 481] width 62 height 29
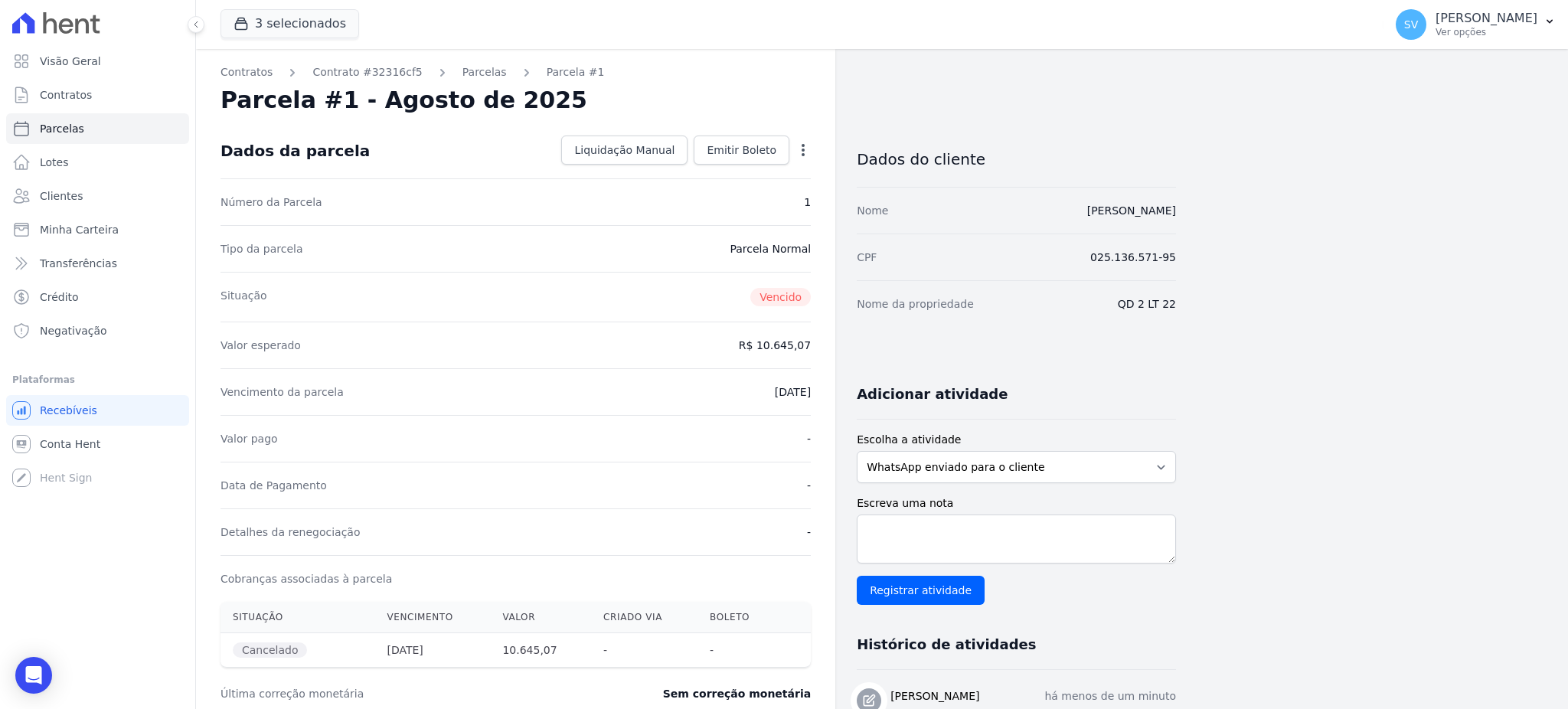
click at [615, 353] on div "Valor esperado R$ 10.645,07" at bounding box center [515, 345] width 590 height 46
select select
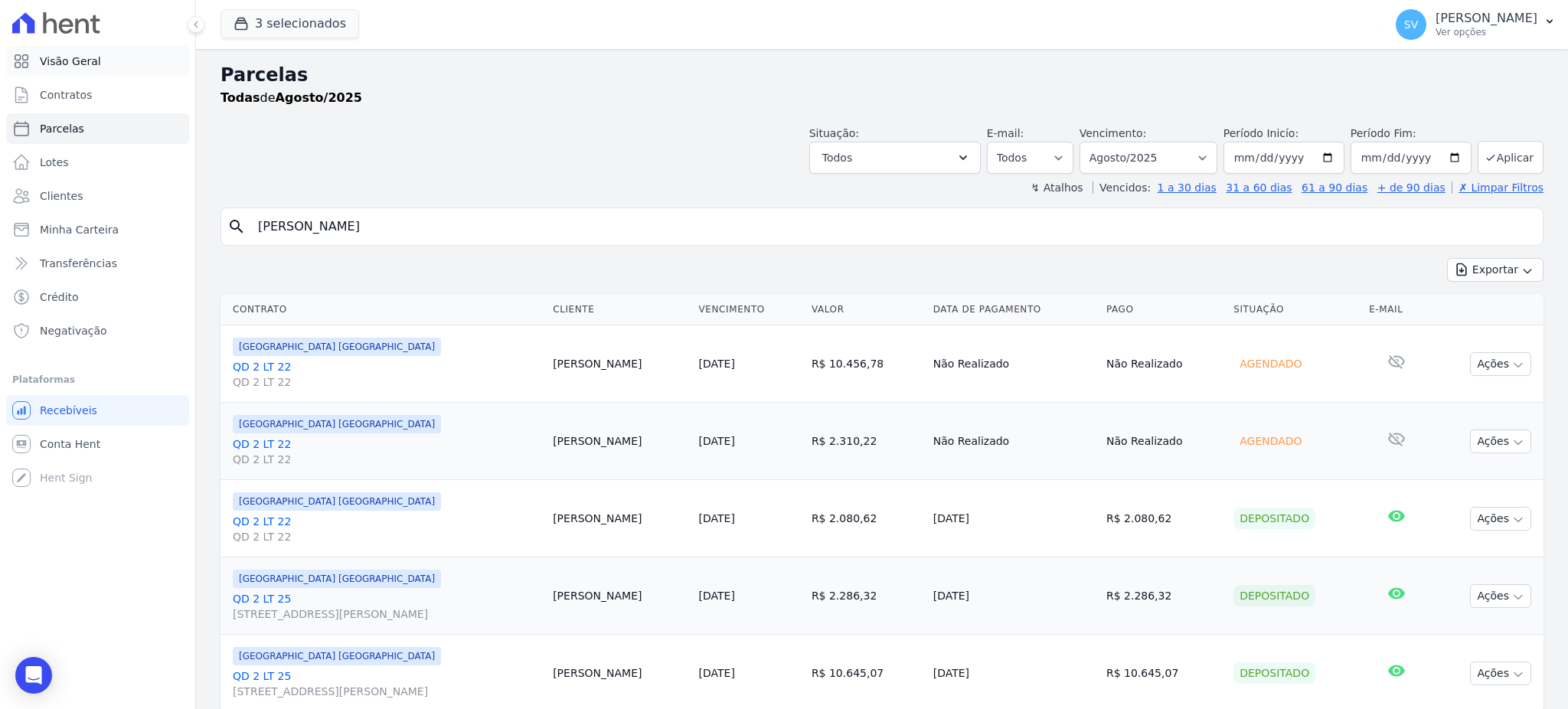
click at [87, 74] on link "Visão Geral" at bounding box center [97, 61] width 183 height 31
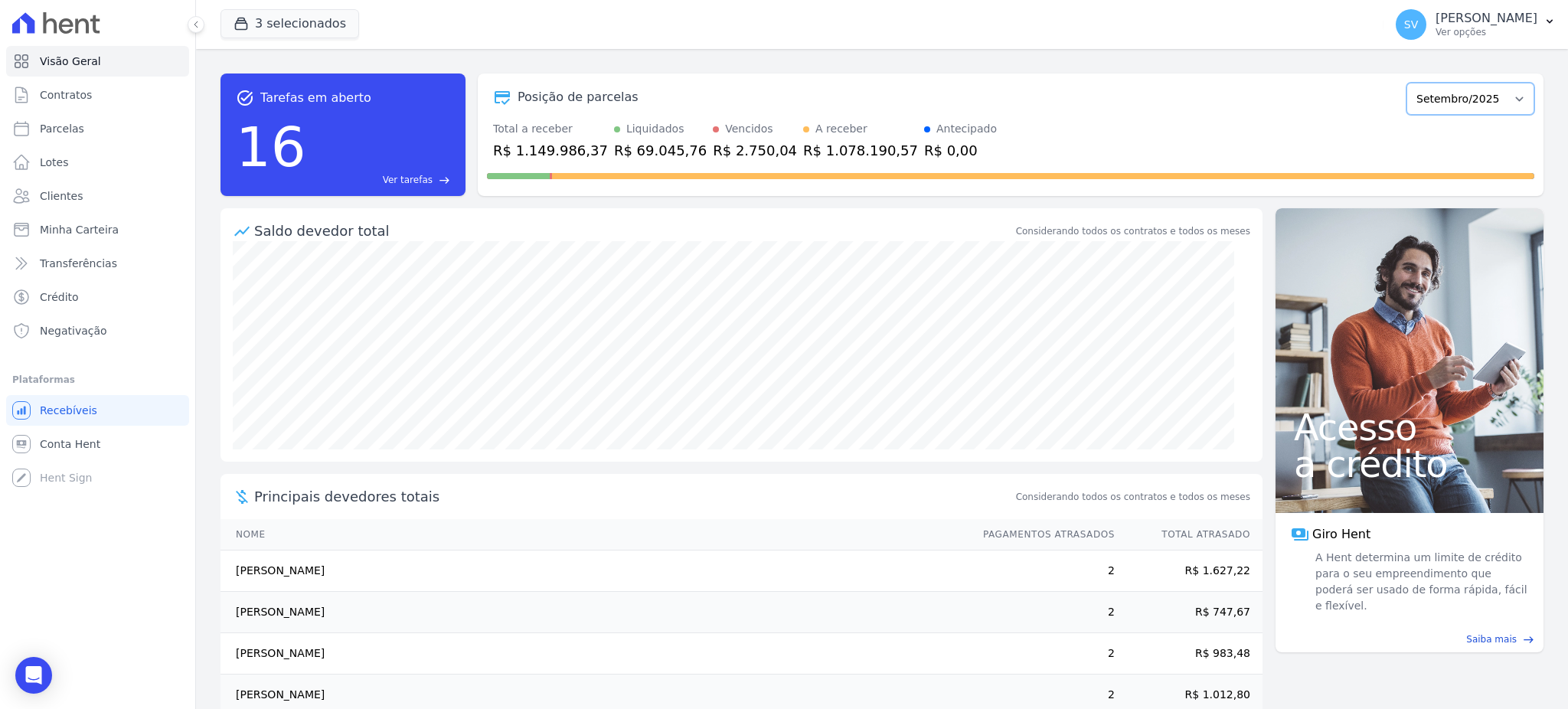
click at [1424, 98] on select "Outubro/2022 Novembro/2022 Dezembro/2022 Janeiro/2023 Fevereiro/2023 Março/2023…" at bounding box center [1470, 99] width 128 height 32
select select "08/2025"
click at [1406, 83] on select "Outubro/2022 Novembro/2022 Dezembro/2022 Janeiro/2023 Fevereiro/2023 Março/2023…" at bounding box center [1470, 99] width 128 height 32
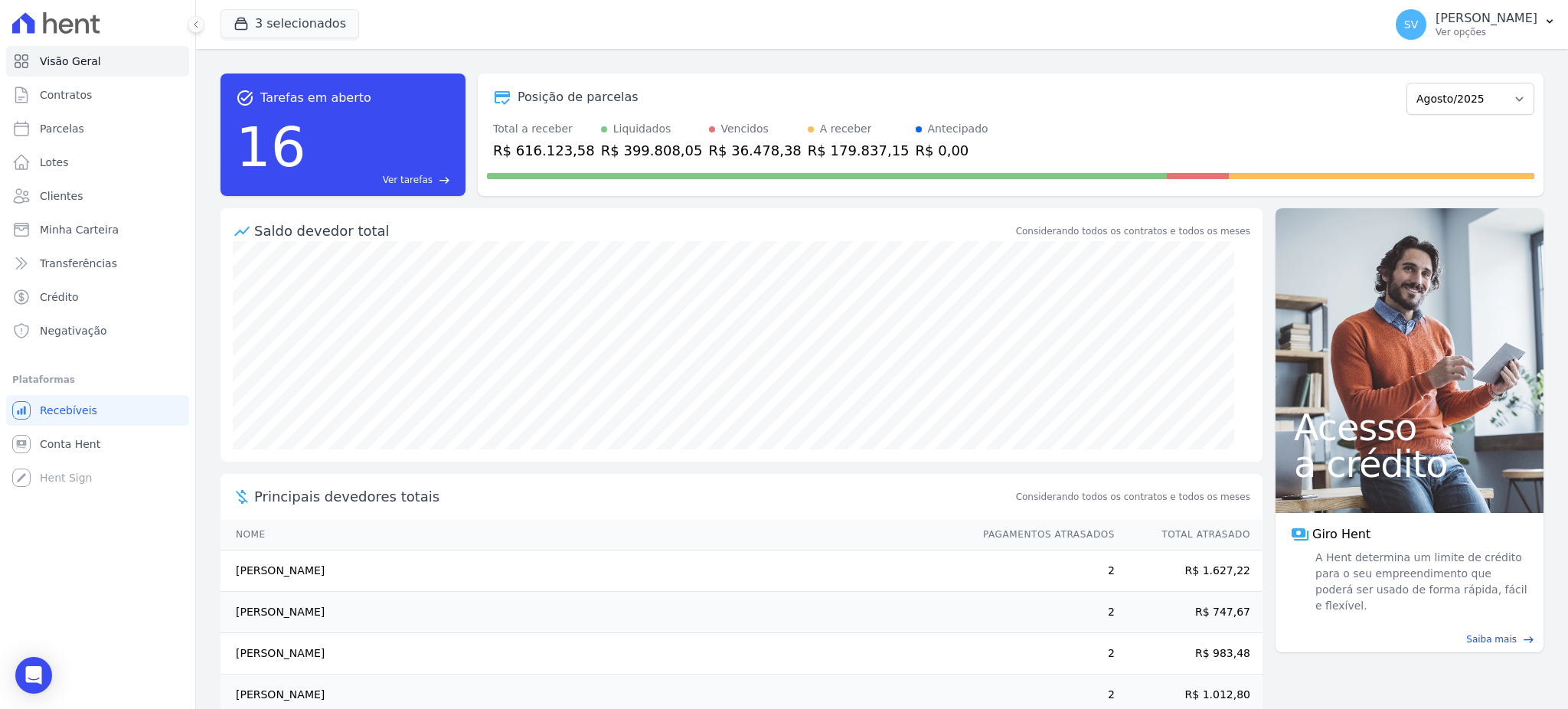
click at [983, 98] on div "Posição de parcelas" at bounding box center [943, 97] width 913 height 18
click at [104, 66] on link "Visão Geral" at bounding box center [97, 61] width 183 height 31
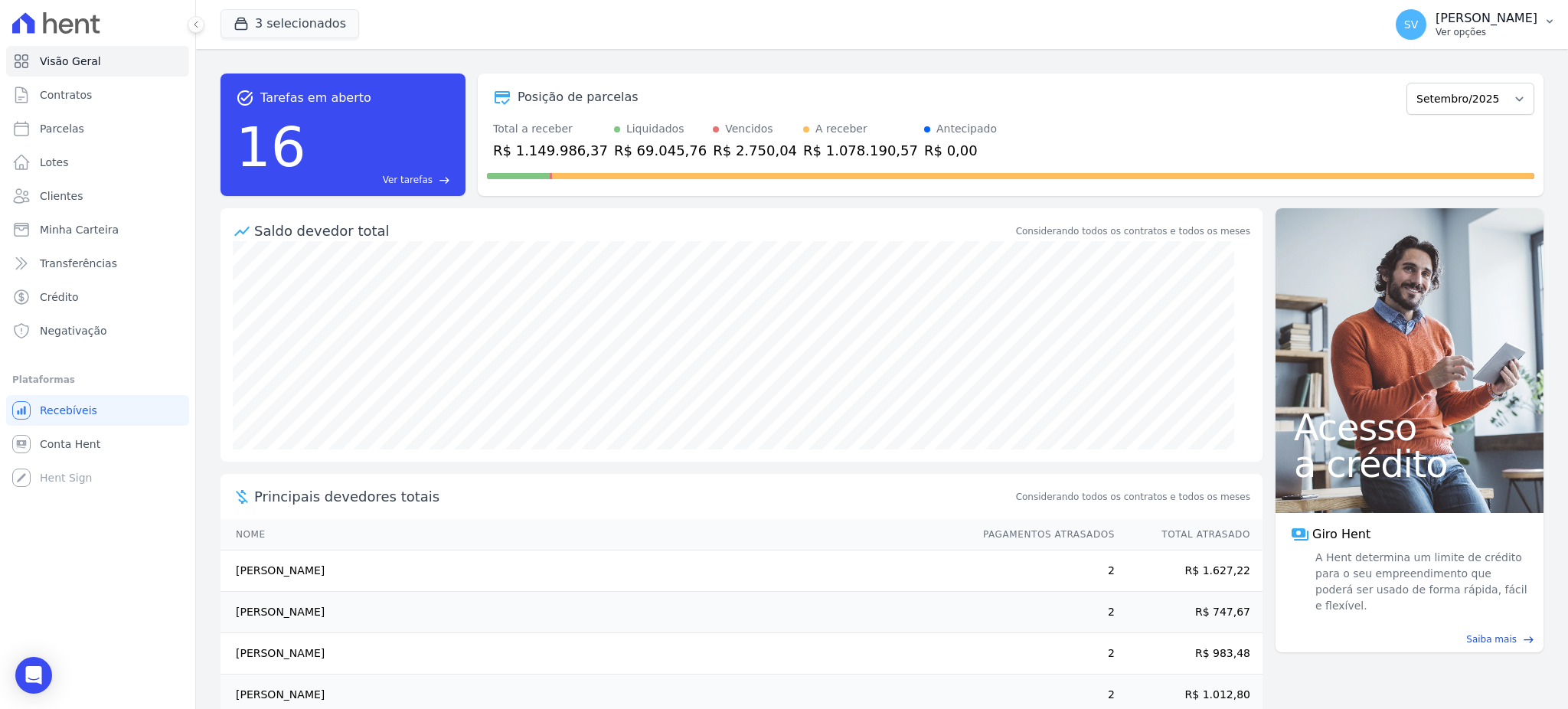
click at [1435, 15] on p "[PERSON_NAME]" at bounding box center [1486, 18] width 102 height 15
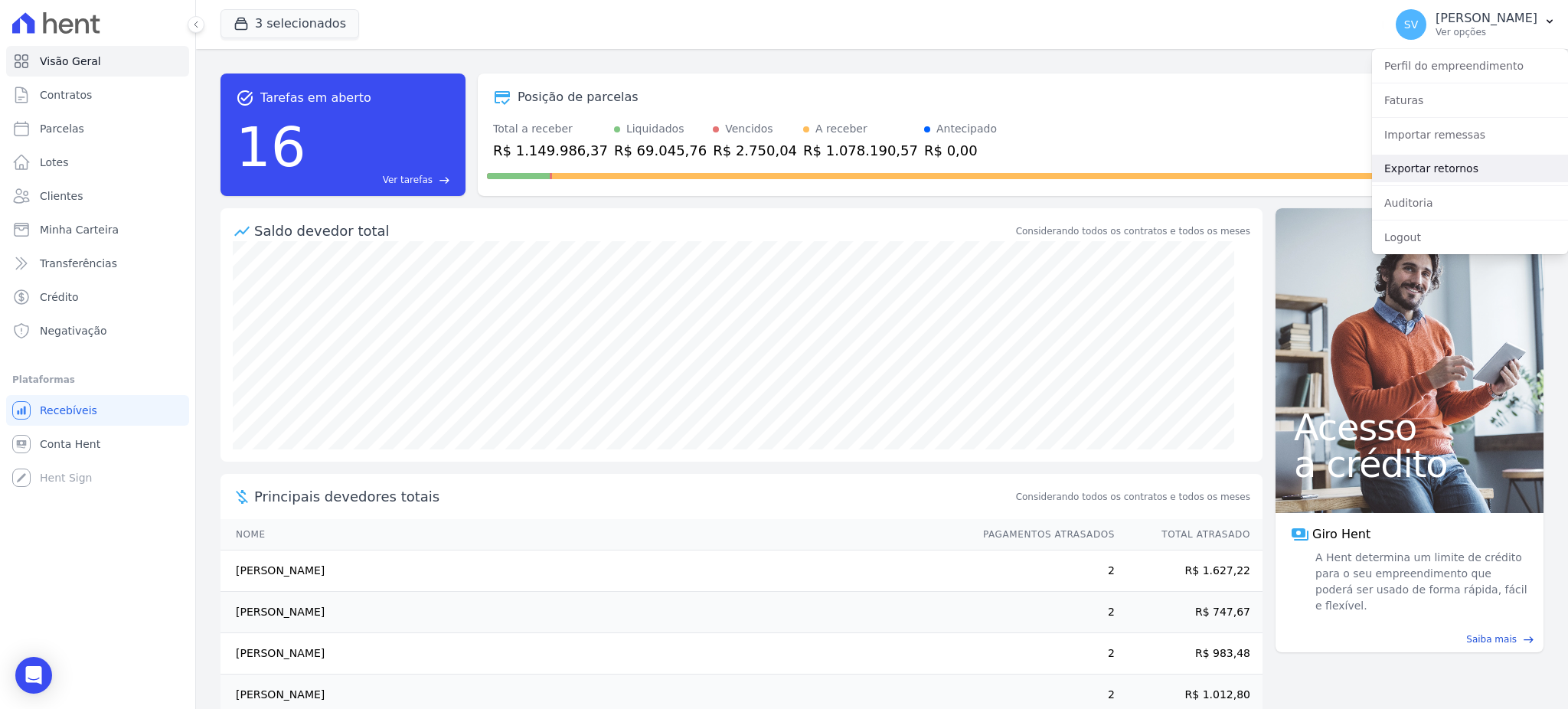
click at [1427, 168] on link "Exportar retornos" at bounding box center [1469, 168] width 196 height 27
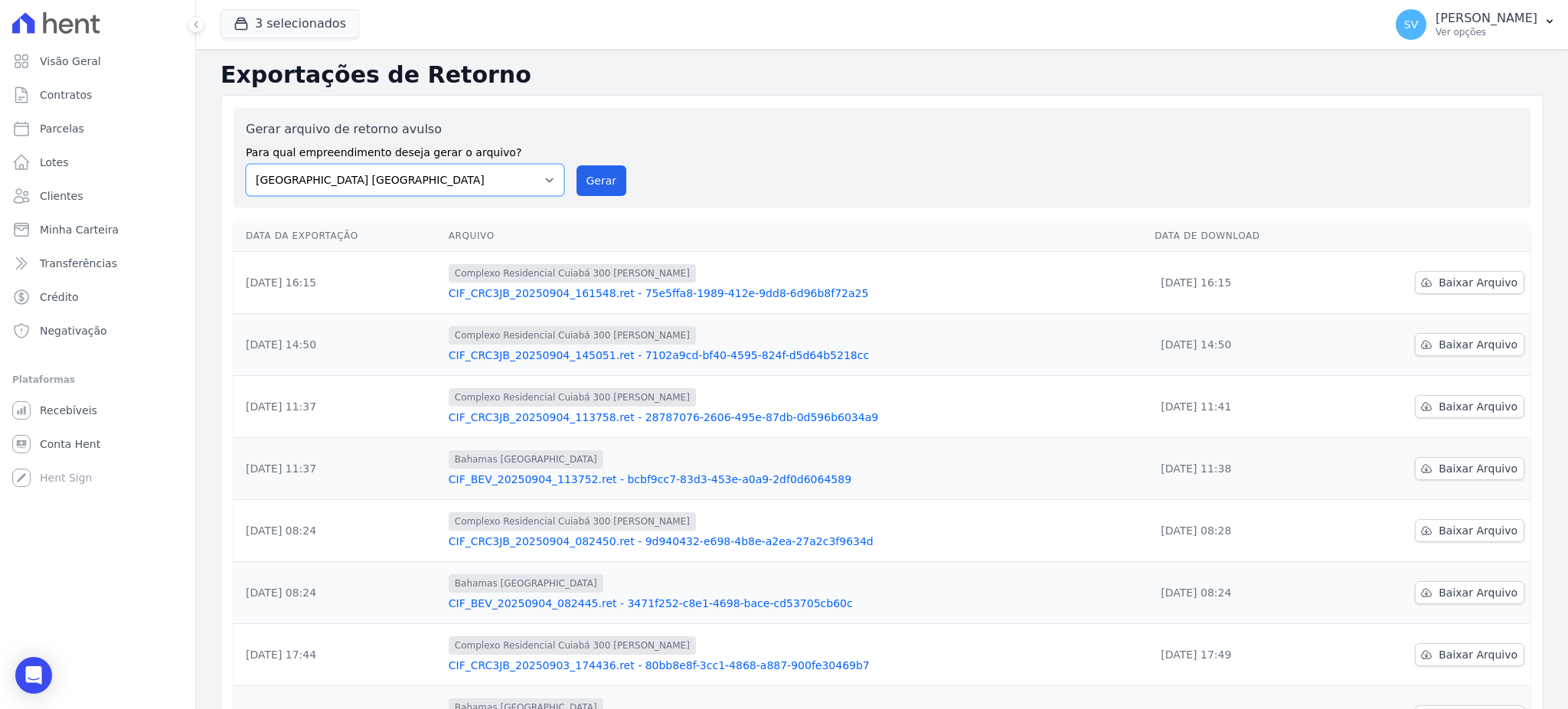
click at [535, 183] on select "[GEOGRAPHIC_DATA] COMPLEXO RESIDENCIAL [GEOGRAPHIC_DATA] 300 - [GEOGRAPHIC_DATA…" at bounding box center [405, 179] width 319 height 32
select select "a999329b-d322-46c5-b2df-9163b092fb9b"
click at [246, 164] on select "[GEOGRAPHIC_DATA] COMPLEXO RESIDENCIAL [GEOGRAPHIC_DATA] 300 - [GEOGRAPHIC_DATA…" at bounding box center [405, 179] width 319 height 32
click at [602, 176] on button "Gerar" at bounding box center [601, 180] width 51 height 31
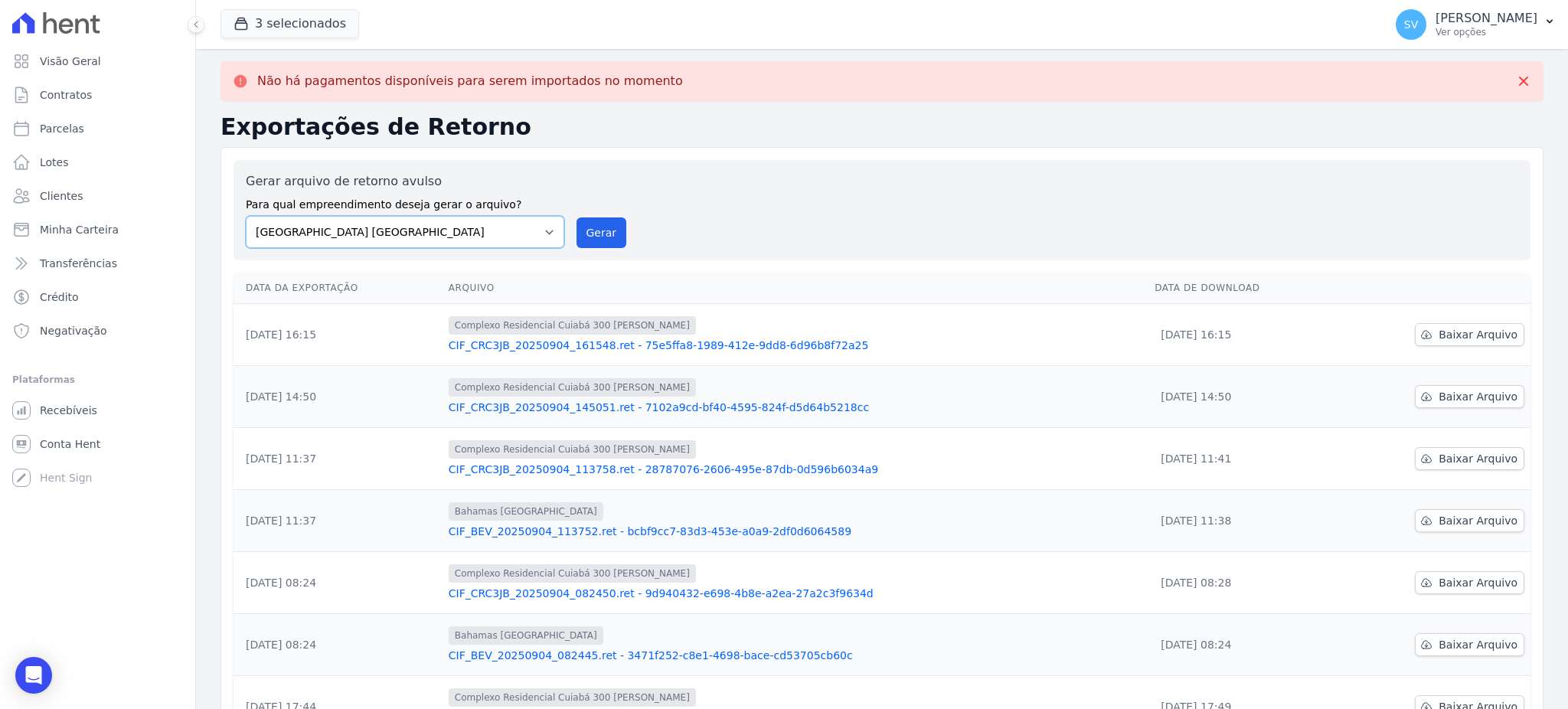
click at [547, 223] on select "[GEOGRAPHIC_DATA] COMPLEXO RESIDENCIAL [GEOGRAPHIC_DATA] 300 - [GEOGRAPHIC_DATA…" at bounding box center [405, 232] width 319 height 32
select select "a999329b-d322-46c5-b2df-9163b092fb9b"
click at [246, 216] on select "[GEOGRAPHIC_DATA] COMPLEXO RESIDENCIAL [GEOGRAPHIC_DATA] 300 - [GEOGRAPHIC_DATA…" at bounding box center [405, 232] width 319 height 32
drag, startPoint x: 616, startPoint y: 236, endPoint x: 877, endPoint y: 163, distance: 271.0
click at [616, 234] on button "Gerar" at bounding box center [601, 232] width 51 height 31
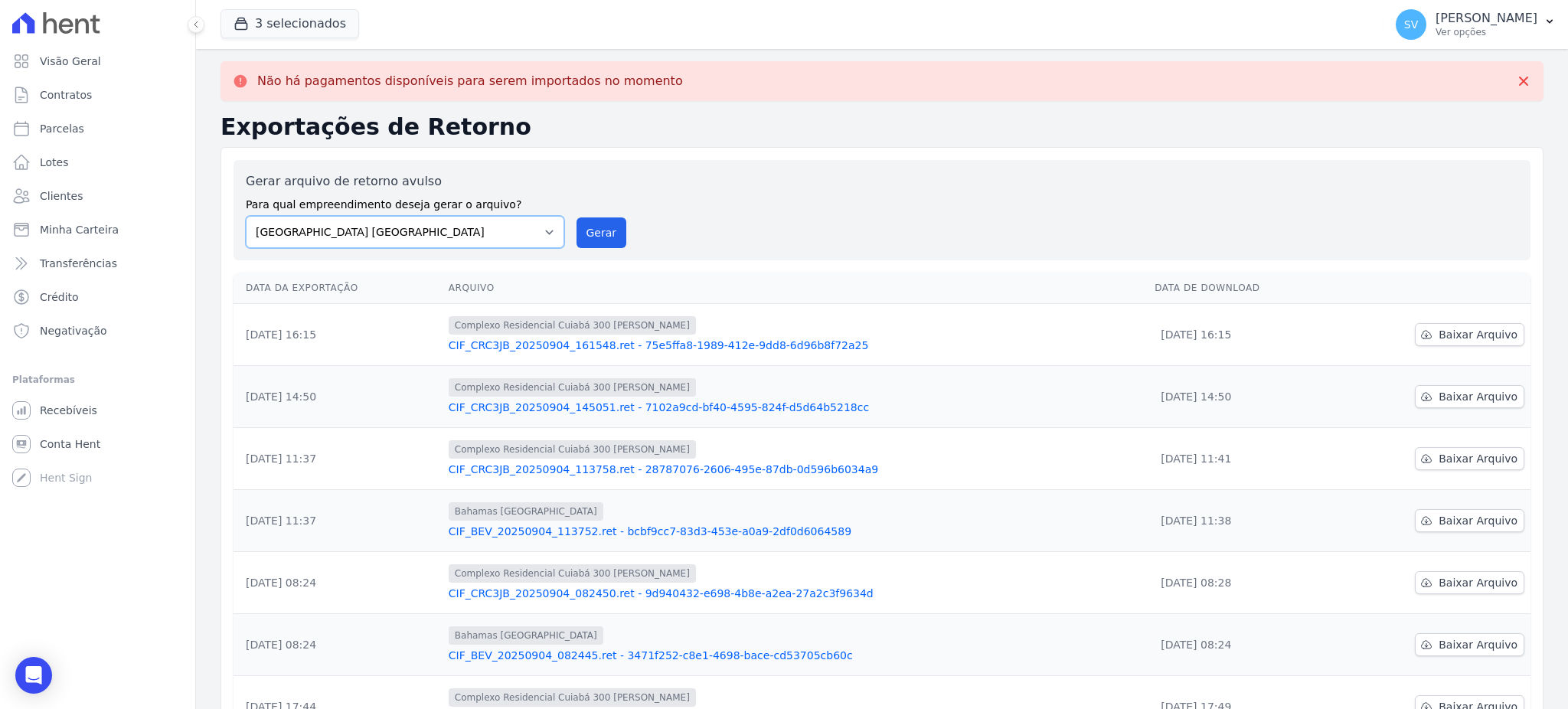
click at [468, 223] on select "[GEOGRAPHIC_DATA] COMPLEXO RESIDENCIAL [GEOGRAPHIC_DATA] 300 - [GEOGRAPHIC_DATA…" at bounding box center [405, 232] width 319 height 32
select select "73a372cd-5640-41c8-aaea-11bd74619c10"
click at [246, 216] on select "[GEOGRAPHIC_DATA] COMPLEXO RESIDENCIAL [GEOGRAPHIC_DATA] 300 - [GEOGRAPHIC_DATA…" at bounding box center [405, 232] width 319 height 32
click at [590, 221] on button "Gerar" at bounding box center [601, 232] width 51 height 31
click at [1435, 17] on p "[PERSON_NAME]" at bounding box center [1486, 18] width 102 height 15
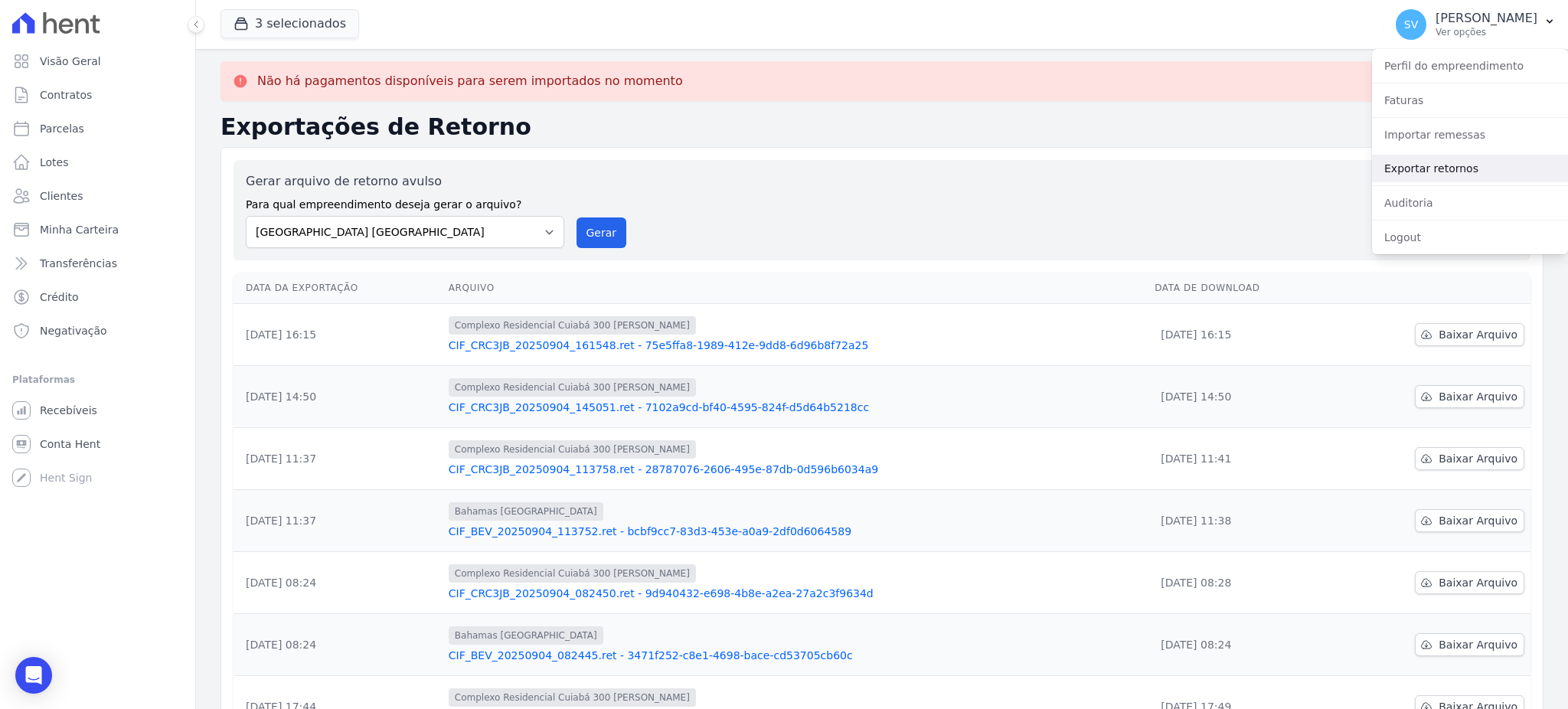
click at [1410, 173] on link "Exportar retornos" at bounding box center [1469, 168] width 196 height 27
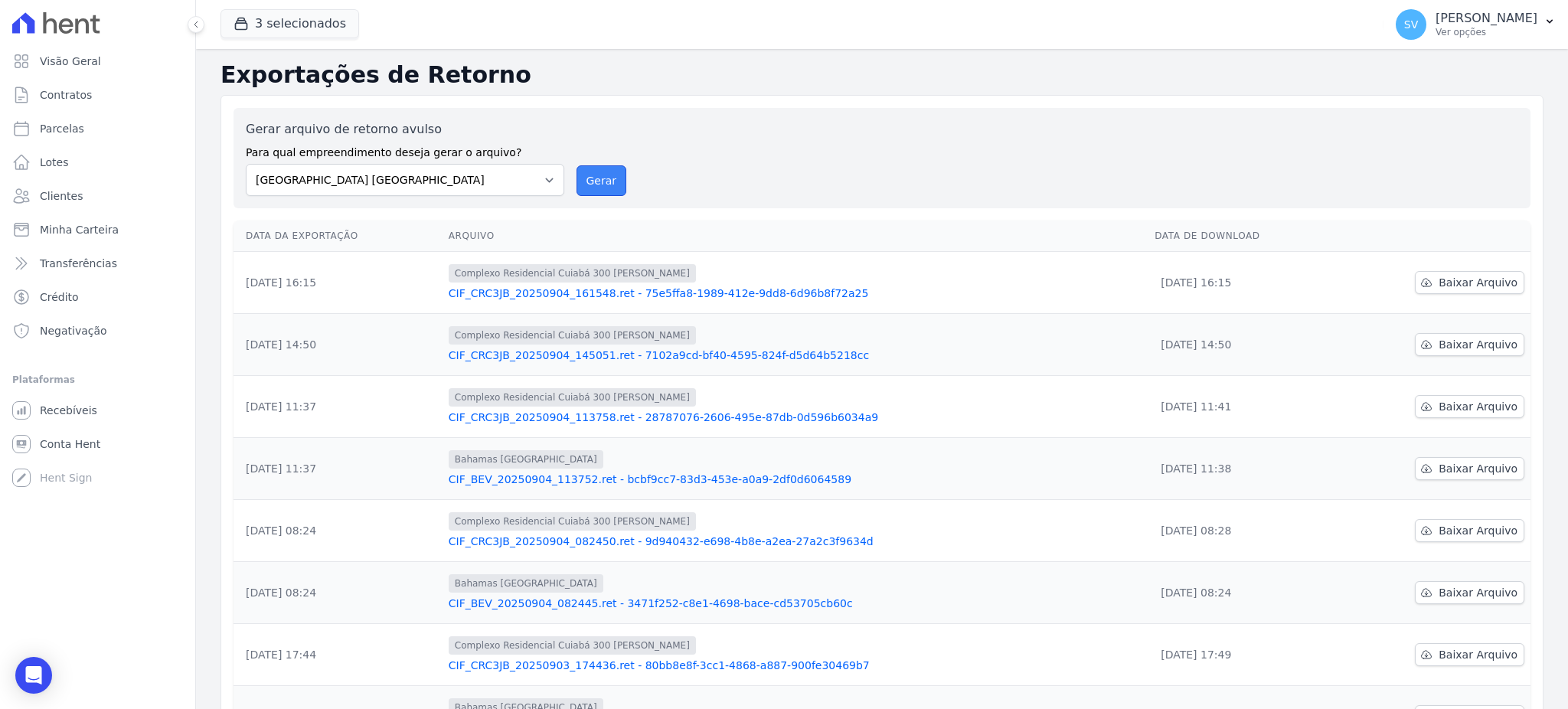
click at [602, 171] on button "Gerar" at bounding box center [601, 180] width 51 height 31
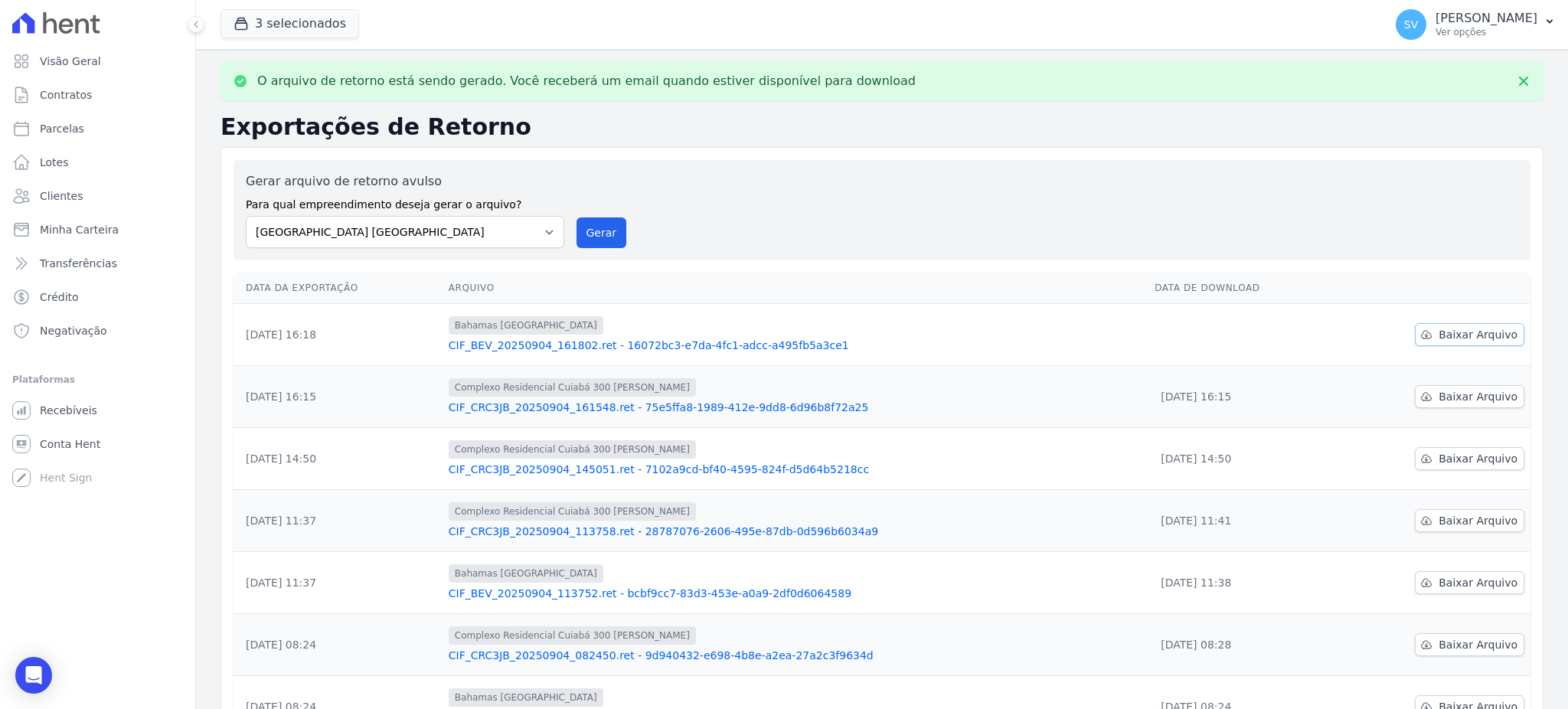
click at [1439, 339] on span "Baixar Arquivo" at bounding box center [1478, 335] width 79 height 15
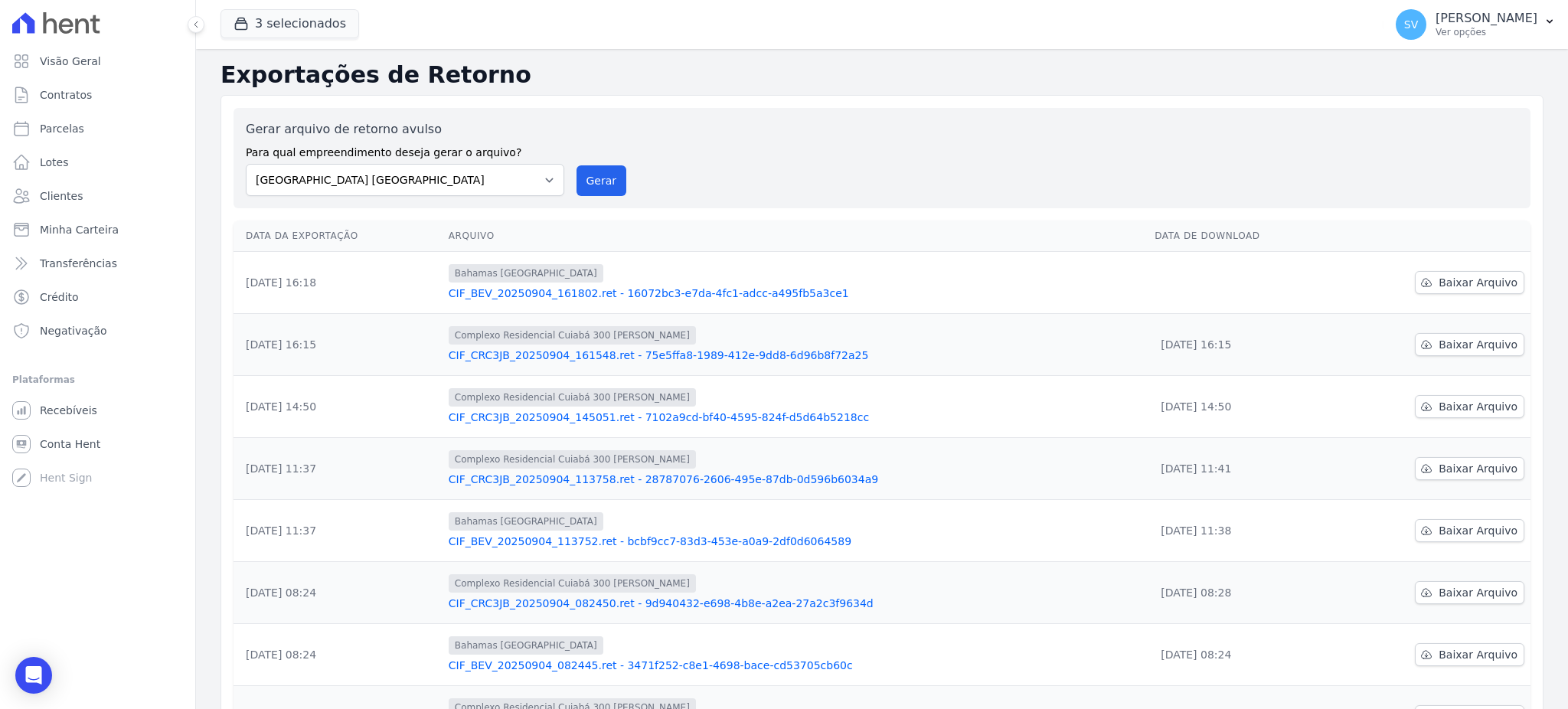
drag, startPoint x: 920, startPoint y: 172, endPoint x: 781, endPoint y: 161, distance: 139.4
click at [916, 172] on div "Gerar arquivo de retorno avulso Para qual empreendimento deseja gerar o arquivo…" at bounding box center [881, 158] width 1272 height 76
click at [37, 60] on link "Visão Geral" at bounding box center [97, 61] width 183 height 31
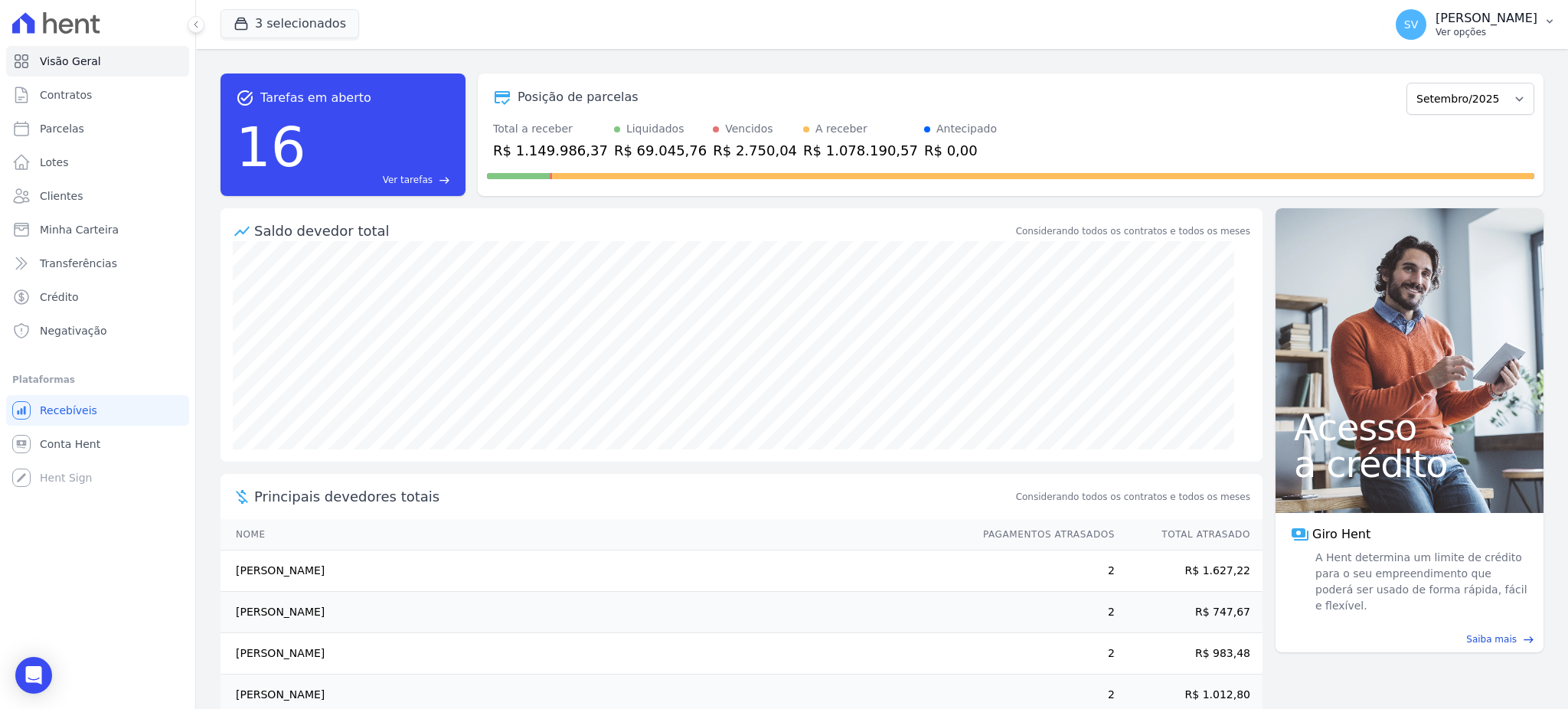
drag, startPoint x: 1415, startPoint y: 21, endPoint x: 1426, endPoint y: 62, distance: 42.4
click at [1435, 22] on p "[PERSON_NAME]" at bounding box center [1486, 18] width 102 height 15
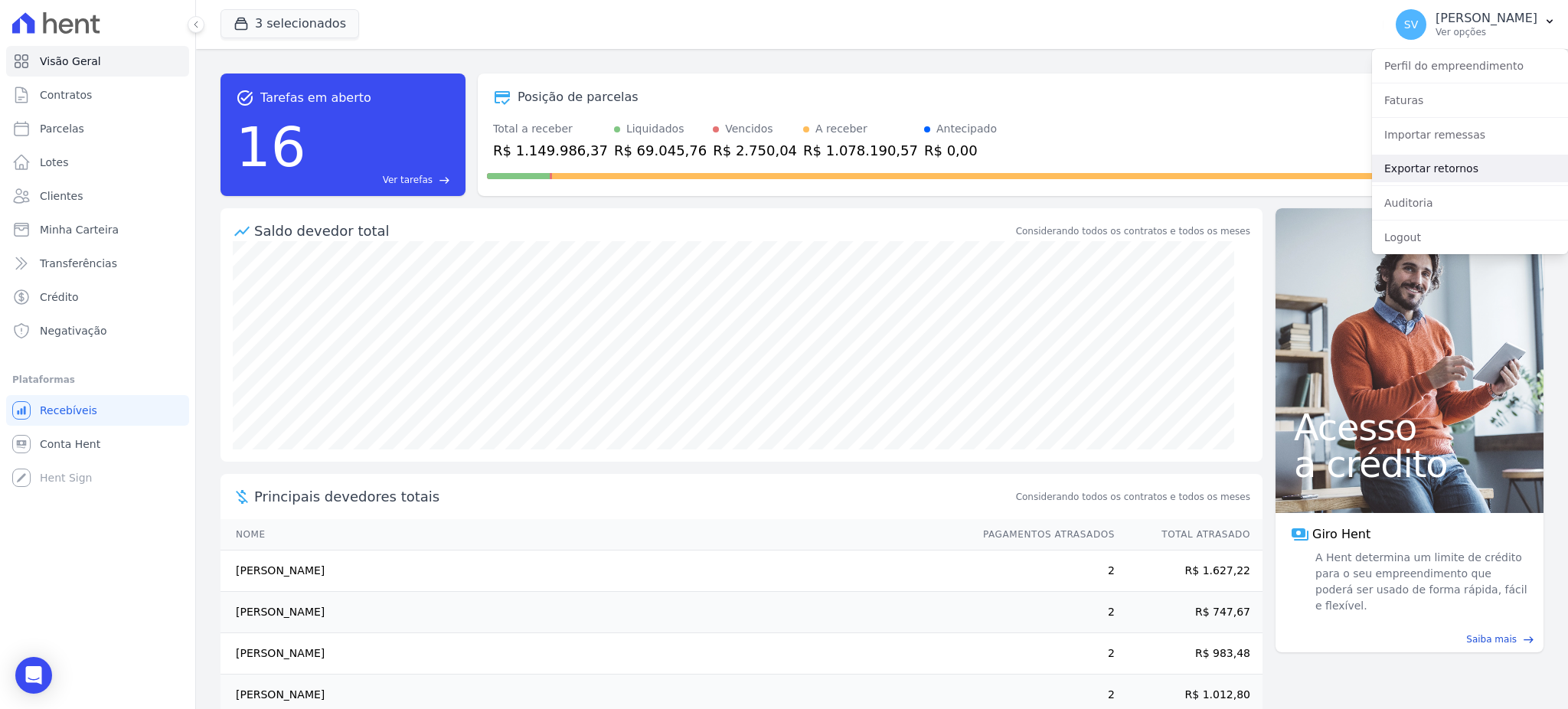
click at [1448, 172] on link "Exportar retornos" at bounding box center [1469, 168] width 196 height 27
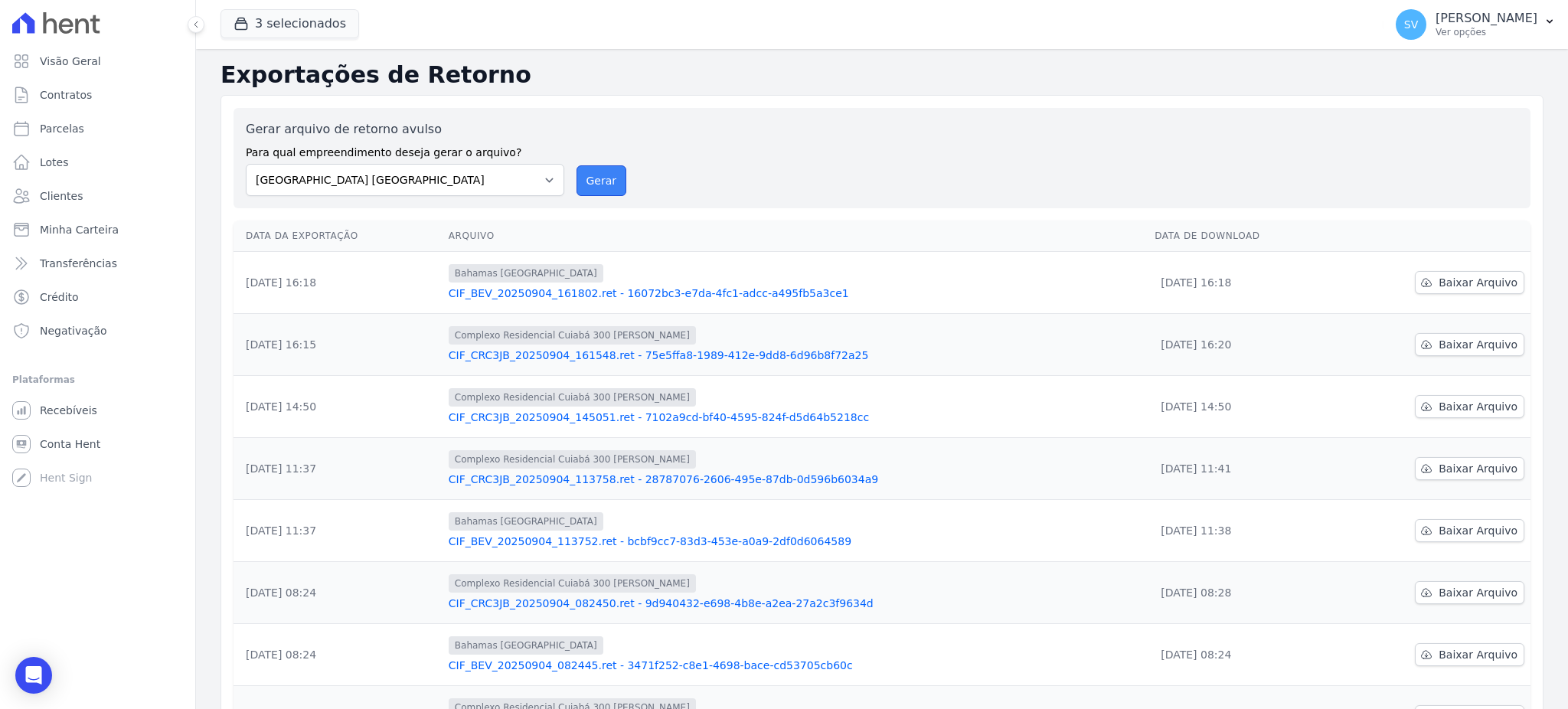
click at [606, 178] on button "Gerar" at bounding box center [601, 180] width 51 height 31
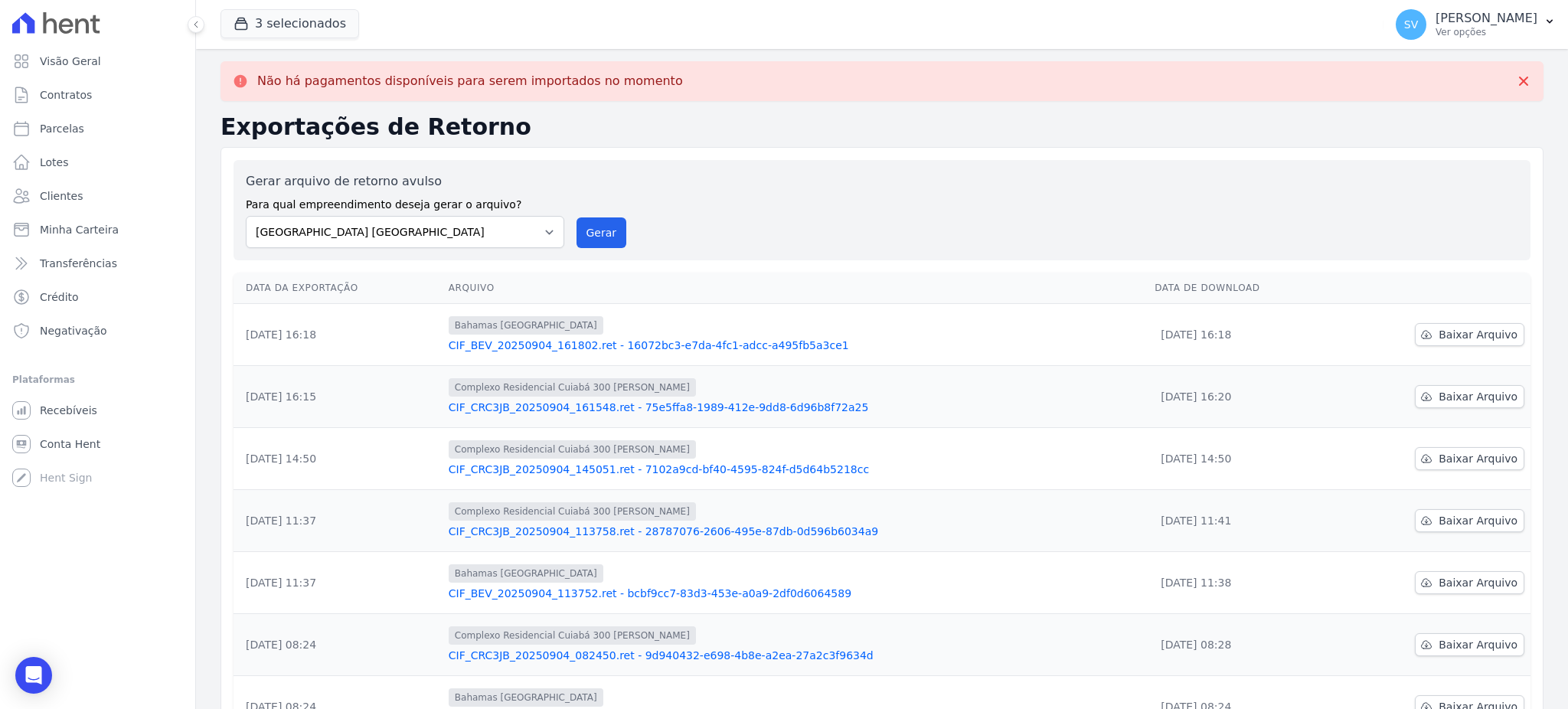
click at [499, 413] on link "CIF_CRC3JB_20250904_161548.ret - 75e5ffa8-1989-412e-9dd8-6d96b8f72a25" at bounding box center [796, 408] width 694 height 15
